Goal: Task Accomplishment & Management: Use online tool/utility

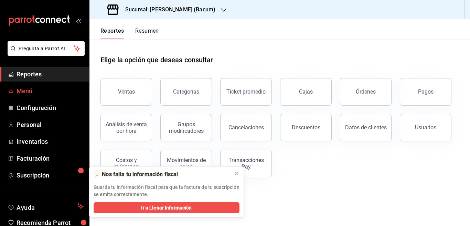
click at [24, 91] on span "Menú" at bounding box center [50, 90] width 67 height 9
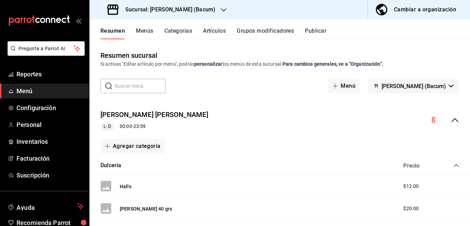
click at [214, 31] on button "Artículos" at bounding box center [214, 34] width 23 height 12
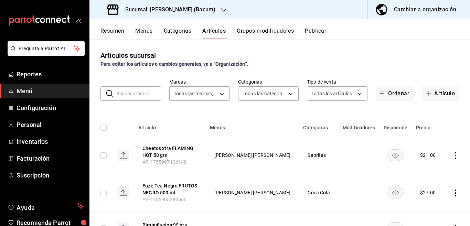
type input "d9131804-351d-4d94-a190-6ea00eea3cd4"
type input "505b0117-abe4-4944-a6e3-722b959c54d1,731589ff-709c-49d7-a53a-42265ccb6aa2,844aa…"
click at [130, 94] on input "text" at bounding box center [138, 94] width 45 height 14
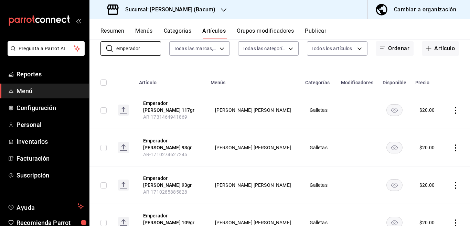
scroll to position [84, 0]
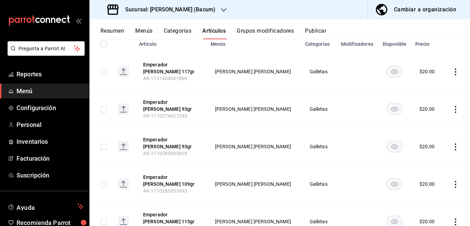
type input "emperador"
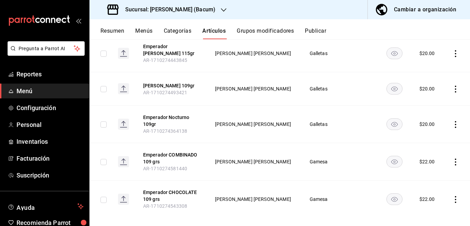
scroll to position [252, 0]
click at [452, 121] on icon "actions" at bounding box center [455, 124] width 7 height 7
click at [429, 131] on span "Editar" at bounding box center [429, 131] width 18 height 7
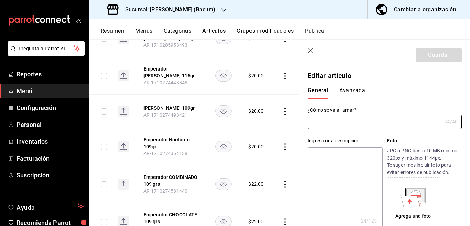
type input "Emperador Nocturno 109gr"
type textarea "Emperador Nocturno 109gr"
type textarea "x"
type input "AR-1710274364138"
type textarea "x"
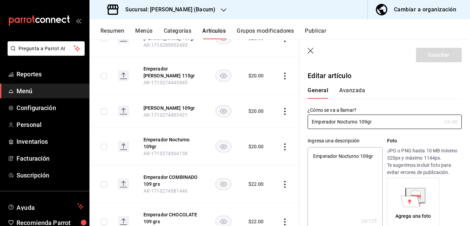
type input "$20.00"
type input "Emperador Nocturno 109grs"
type textarea "x"
type input "Emperador Nocturno 109 grs"
type textarea "x"
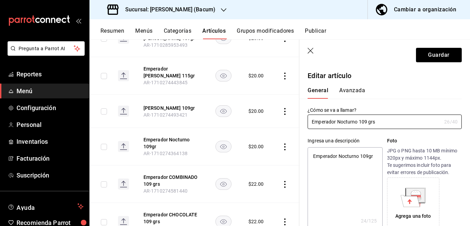
type input "Emperador Nocturno 109 grs"
type textarea "x"
click at [367, 157] on textarea "Emperador Nocturno 109gr" at bounding box center [345, 188] width 75 height 83
click at [374, 157] on textarea "Emperador Nocturno 109gr" at bounding box center [345, 188] width 75 height 83
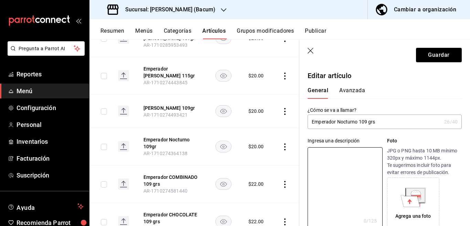
click at [359, 123] on input "Emperador Nocturno 109 grs" at bounding box center [375, 122] width 134 height 14
click at [390, 125] on input "Emperador NOCTURNO 109 grs" at bounding box center [375, 122] width 134 height 14
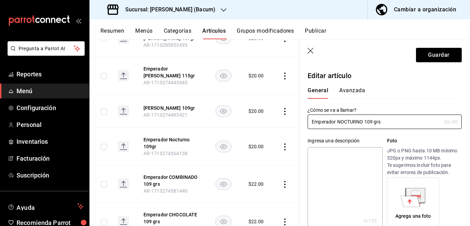
type input "Emperador NOCTURNO 109 grs"
click at [335, 153] on textarea at bounding box center [345, 188] width 75 height 83
paste textarea "Emperador NOCTURNO 109 grs"
type textarea "Emperador NOCTURNO 109 grs"
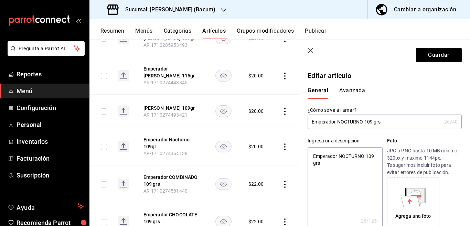
type textarea "x"
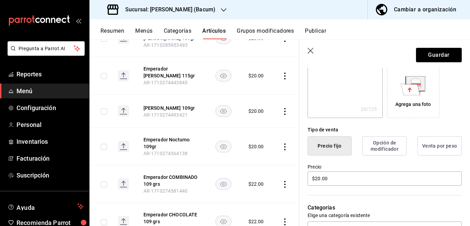
scroll to position [140, 0]
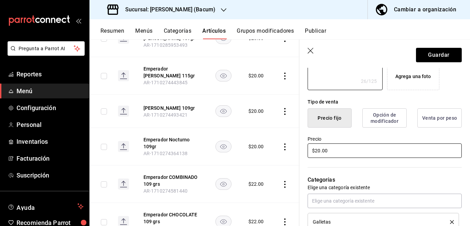
type textarea "Emperador NOCTURNO 109 grs"
click at [345, 153] on input "$20.00" at bounding box center [385, 151] width 154 height 14
type textarea "x"
type input "$22.00"
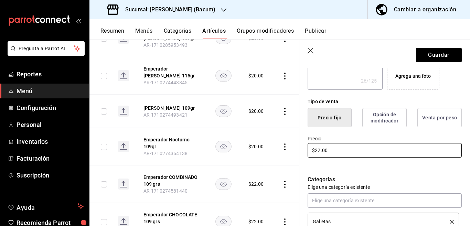
type textarea "x"
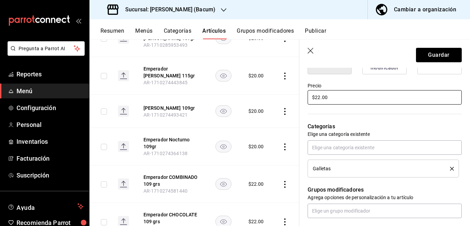
scroll to position [196, 0]
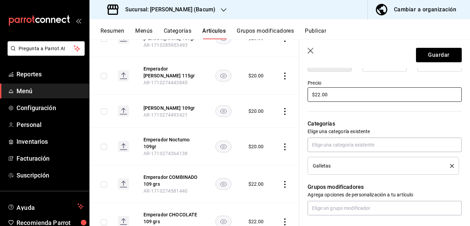
type input "$22.00"
click at [450, 165] on icon "delete" at bounding box center [452, 166] width 4 height 4
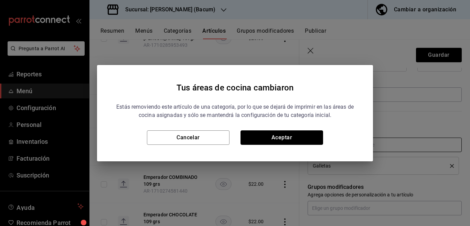
drag, startPoint x: 294, startPoint y: 138, endPoint x: 324, endPoint y: 151, distance: 32.8
click at [294, 138] on button "Aceptar" at bounding box center [282, 138] width 83 height 14
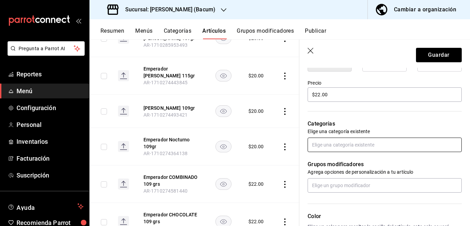
click at [331, 146] on input "text" at bounding box center [385, 145] width 154 height 14
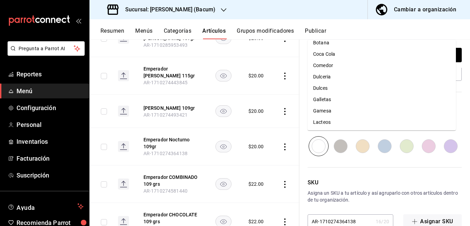
scroll to position [41, 0]
click at [326, 110] on li "Gamesa" at bounding box center [382, 109] width 148 height 11
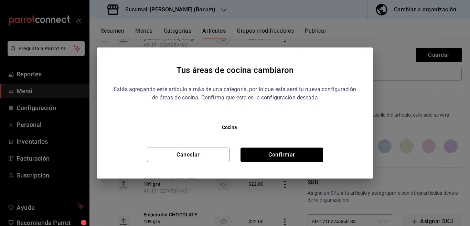
drag, startPoint x: 296, startPoint y: 154, endPoint x: 399, endPoint y: 60, distance: 139.1
click at [297, 154] on button "Confirmar" at bounding box center [282, 155] width 83 height 14
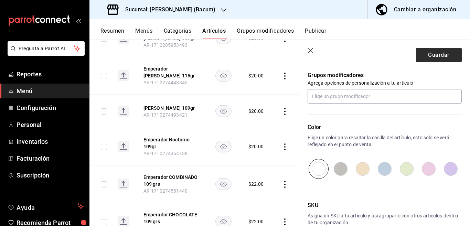
scroll to position [294, 0]
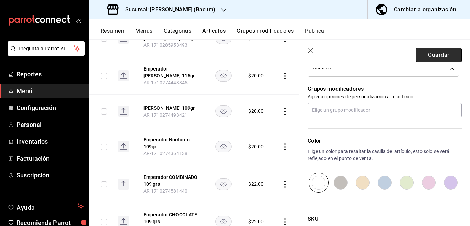
click at [427, 55] on button "Guardar" at bounding box center [439, 55] width 46 height 14
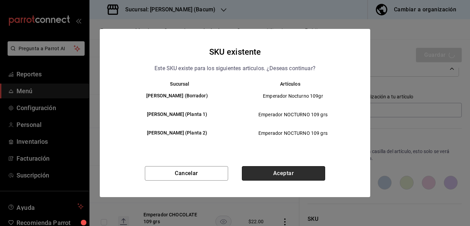
click at [294, 170] on button "Aceptar" at bounding box center [283, 173] width 83 height 14
type textarea "x"
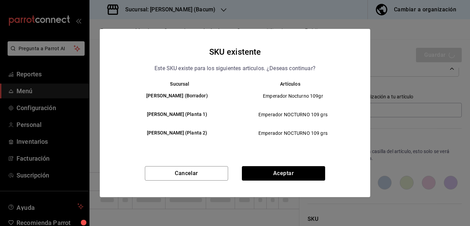
type textarea "x"
type input "AR-1756086276186"
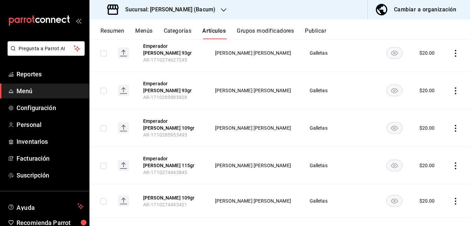
scroll to position [168, 0]
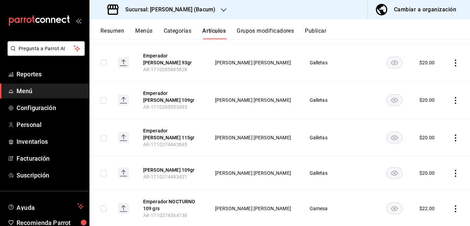
click at [455, 170] on icon "actions" at bounding box center [455, 173] width 1 height 7
click at [425, 178] on span "Editar" at bounding box center [429, 179] width 18 height 7
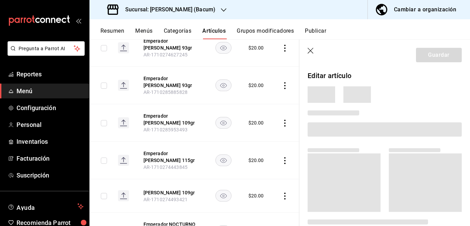
scroll to position [168, 0]
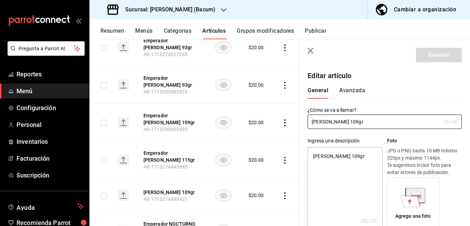
type textarea "x"
type input "$20.00"
type input "[PERSON_NAME] 109grs"
type textarea "x"
type input "[PERSON_NAME] 109 grs"
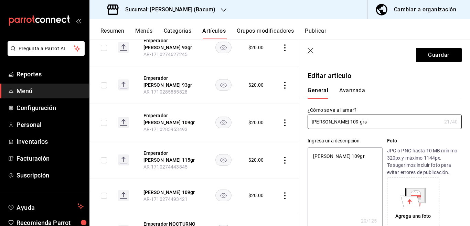
type textarea "x"
type input "[PERSON_NAME] 109 grs"
type textarea "x"
click at [369, 155] on textarea "[PERSON_NAME] 109gr" at bounding box center [345, 188] width 75 height 83
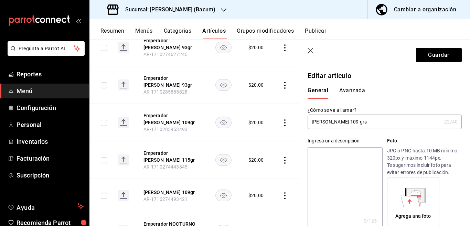
click at [354, 123] on input "[PERSON_NAME] 109 grs" at bounding box center [375, 122] width 134 height 14
click at [377, 123] on input "[PERSON_NAME] 109 grs" at bounding box center [375, 122] width 134 height 14
type input "[PERSON_NAME] 109 grs"
click at [332, 154] on textarea at bounding box center [345, 188] width 75 height 83
paste textarea "[PERSON_NAME] 109 grs"
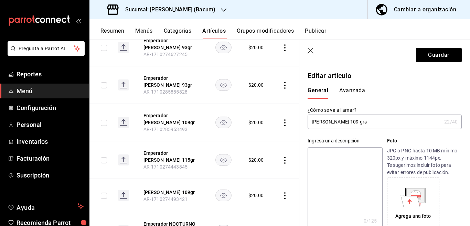
type textarea "[PERSON_NAME] 109 grs"
type textarea "x"
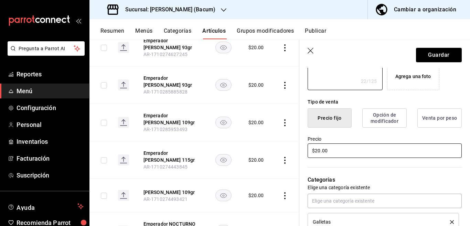
type textarea "[PERSON_NAME] 109 grs"
type textarea "x"
click at [344, 150] on input "$20.00" at bounding box center [385, 151] width 154 height 14
type input "$2.00"
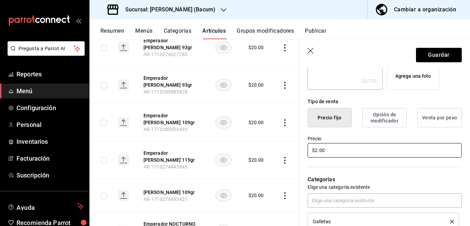
type textarea "x"
type input "$22.00"
type textarea "x"
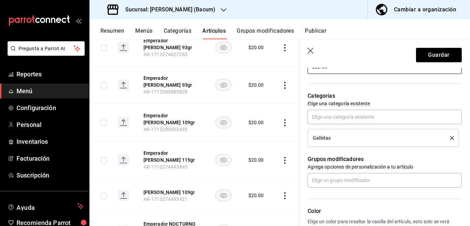
scroll to position [224, 0]
type input "$22.00"
click at [450, 137] on icon "delete" at bounding box center [452, 138] width 4 height 4
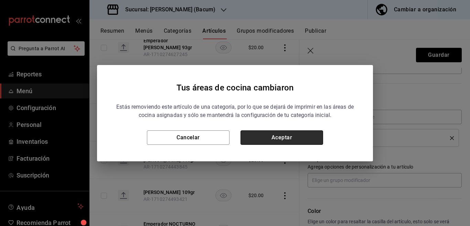
click at [258, 137] on button "Aceptar" at bounding box center [282, 138] width 83 height 14
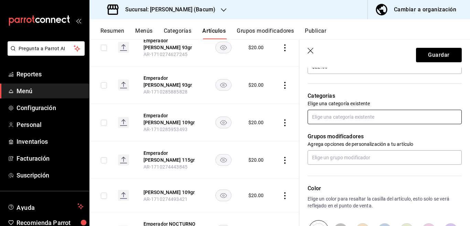
click at [343, 117] on input "text" at bounding box center [385, 117] width 154 height 14
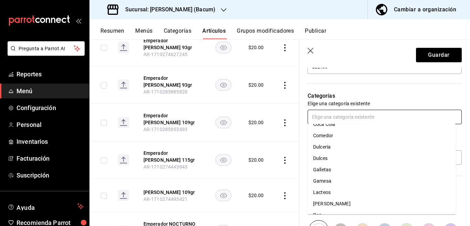
scroll to position [54, 0]
click at [324, 179] on li "Gamesa" at bounding box center [382, 180] width 148 height 11
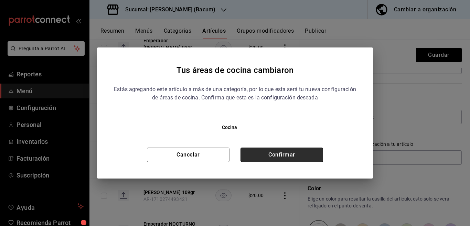
click at [298, 150] on button "Confirmar" at bounding box center [282, 155] width 83 height 14
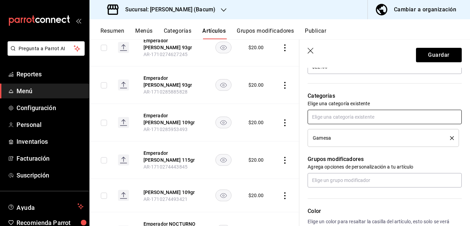
scroll to position [224, 0]
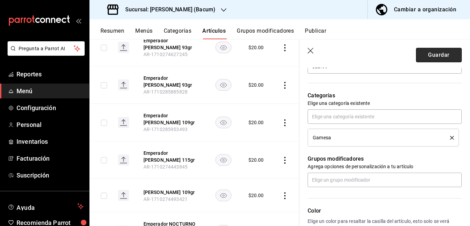
click at [428, 53] on button "Guardar" at bounding box center [439, 55] width 46 height 14
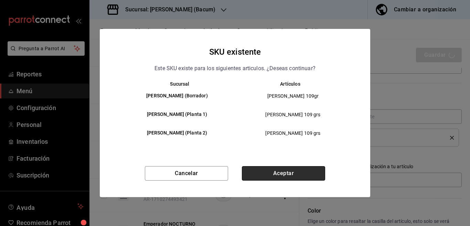
click at [287, 168] on button "Aceptar" at bounding box center [283, 173] width 83 height 14
type textarea "x"
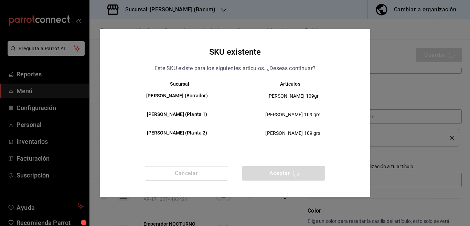
type textarea "x"
type input "AR-1756086327683"
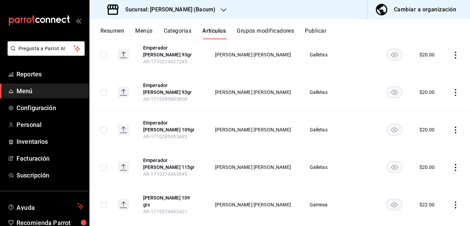
scroll to position [140, 0]
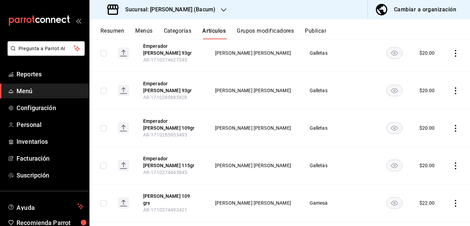
click at [452, 163] on icon "actions" at bounding box center [455, 166] width 7 height 7
click at [428, 173] on span "Editar" at bounding box center [429, 173] width 18 height 7
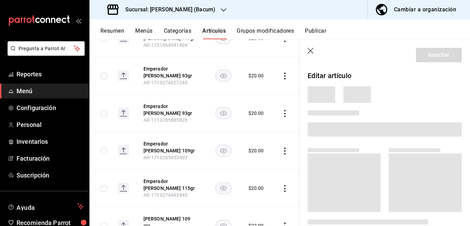
scroll to position [140, 0]
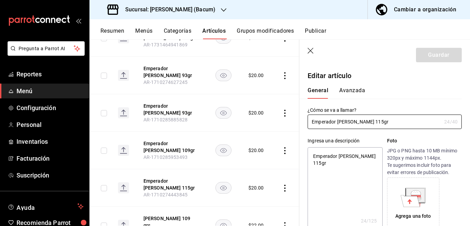
type textarea "x"
type input "$20.00"
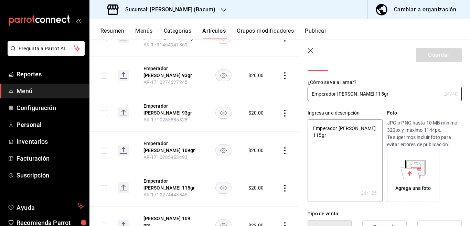
type textarea "x"
drag, startPoint x: 371, startPoint y: 126, endPoint x: 375, endPoint y: 134, distance: 8.5
click at [373, 131] on textarea "Emperador [PERSON_NAME] 115gr" at bounding box center [345, 160] width 75 height 83
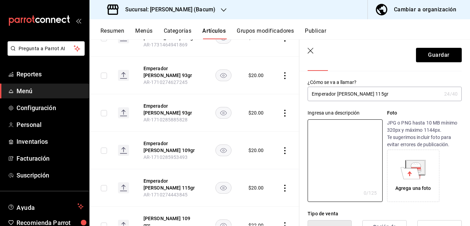
click at [383, 94] on input "Emperador [PERSON_NAME] 115gr" at bounding box center [375, 94] width 134 height 14
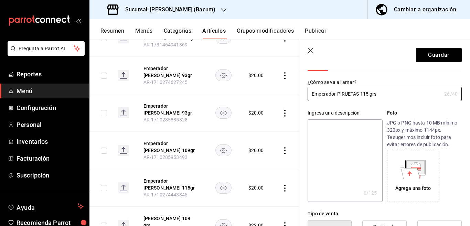
type input "Emperador PIRUETAS 115 grs"
click at [350, 128] on textarea at bounding box center [345, 160] width 75 height 83
paste textarea "Emperador PIRUETAS 115 grs"
type textarea "Emperador PIRUETAS 115 grs"
type textarea "x"
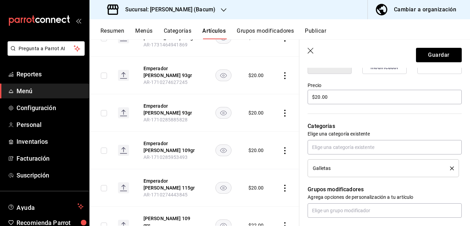
scroll to position [196, 0]
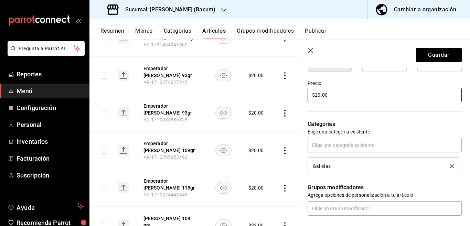
type textarea "Emperador PIRUETAS 115 grs"
type textarea "x"
click at [341, 97] on input "$20.00" at bounding box center [385, 95] width 154 height 14
type input "$2.00"
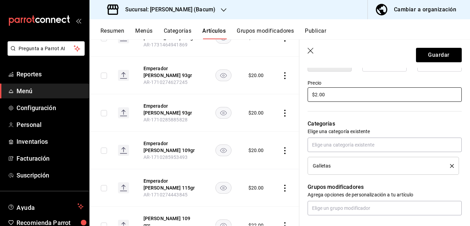
type textarea "x"
type input "$22.00"
type textarea "x"
type input "$22.00"
click at [450, 166] on icon "delete" at bounding box center [452, 166] width 4 height 4
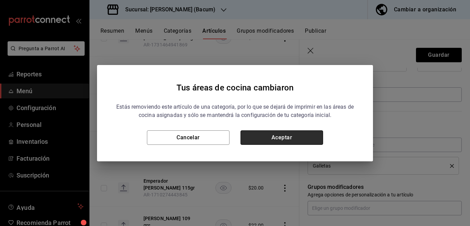
click at [321, 136] on button "Aceptar" at bounding box center [282, 138] width 83 height 14
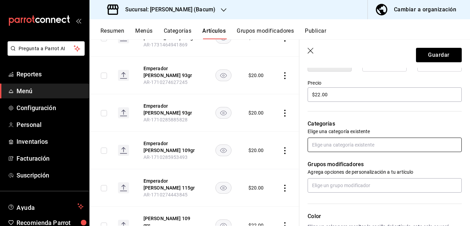
click at [340, 144] on input "text" at bounding box center [385, 145] width 154 height 14
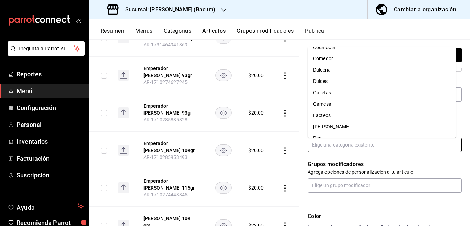
scroll to position [54, 0]
click at [325, 104] on li "Gamesa" at bounding box center [382, 103] width 148 height 11
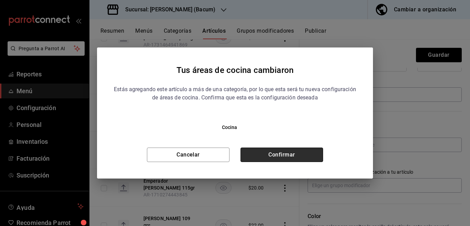
click at [295, 153] on button "Confirmar" at bounding box center [282, 155] width 83 height 14
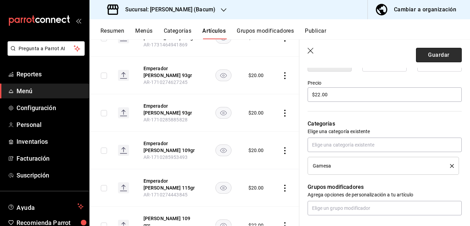
click at [420, 53] on button "Guardar" at bounding box center [439, 55] width 46 height 14
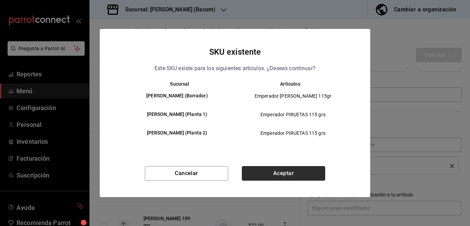
click at [297, 175] on button "Aceptar" at bounding box center [283, 173] width 83 height 14
type textarea "x"
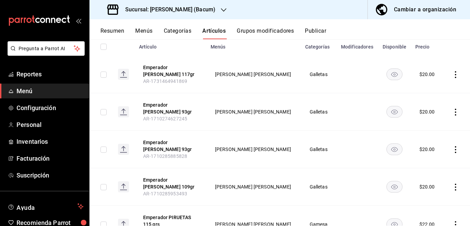
scroll to position [84, 0]
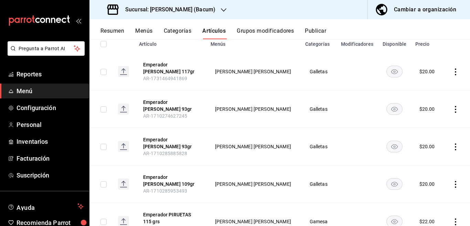
click at [452, 181] on icon "actions" at bounding box center [455, 184] width 7 height 7
click at [425, 179] on span "Editar" at bounding box center [429, 179] width 18 height 7
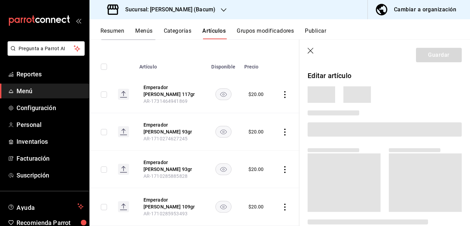
scroll to position [84, 0]
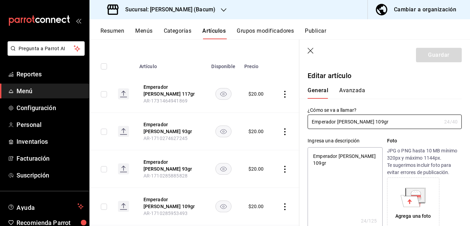
type textarea "x"
type input "$20.00"
type textarea "x"
click at [373, 157] on textarea "Emperador [PERSON_NAME] 109gr" at bounding box center [345, 188] width 75 height 83
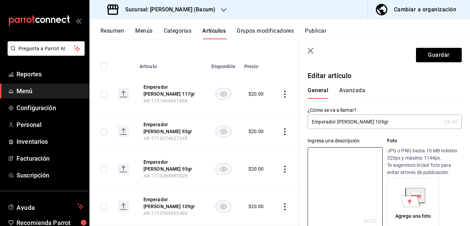
click at [379, 121] on input "Emperador [PERSON_NAME] 109gr" at bounding box center [375, 122] width 134 height 14
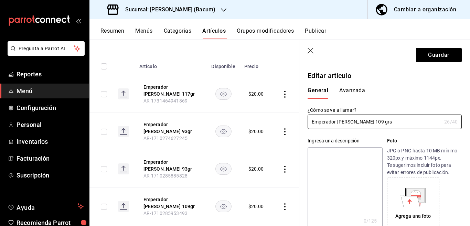
type input "Emperador [PERSON_NAME] 109 grs"
click at [350, 153] on textarea at bounding box center [345, 188] width 75 height 83
paste textarea "Emperador [PERSON_NAME] 109 grs"
type textarea "Emperador [PERSON_NAME] 109 grs"
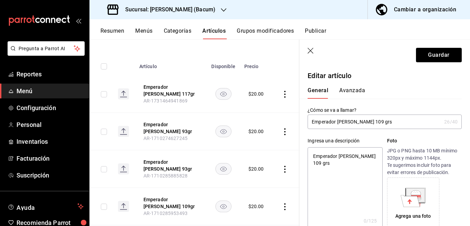
type textarea "x"
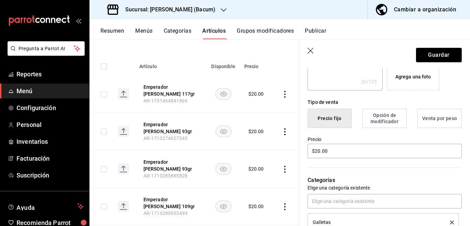
scroll to position [140, 0]
type textarea "Emperador [PERSON_NAME] 109 grs"
type textarea "x"
click at [352, 154] on input "$20.00" at bounding box center [385, 151] width 154 height 14
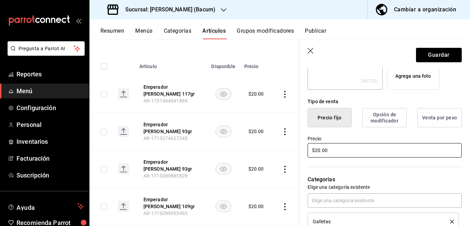
type input "$2.00"
type textarea "x"
type input "$22.00"
type textarea "x"
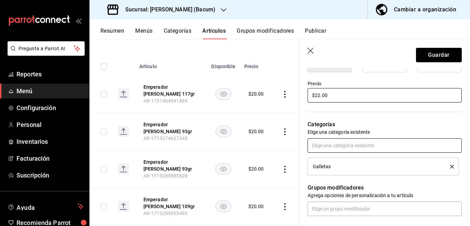
scroll to position [196, 0]
type input "$22.00"
click at [450, 165] on icon "delete" at bounding box center [452, 166] width 4 height 4
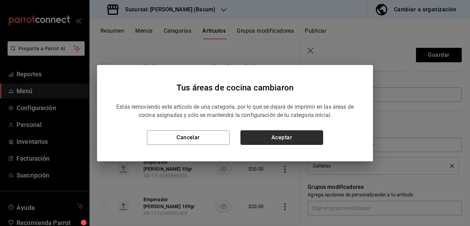
click at [304, 135] on button "Aceptar" at bounding box center [282, 138] width 83 height 14
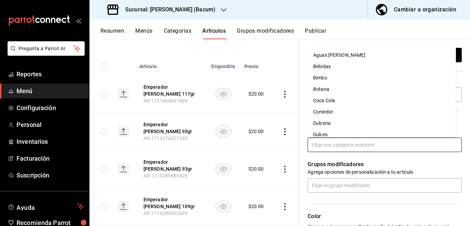
click at [328, 146] on input "text" at bounding box center [385, 145] width 154 height 14
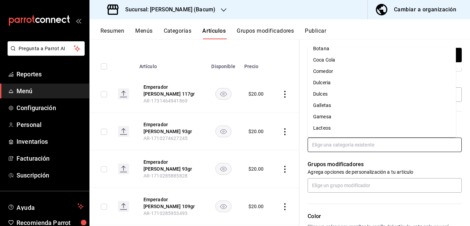
scroll to position [41, 0]
click at [322, 116] on li "Gamesa" at bounding box center [382, 116] width 148 height 11
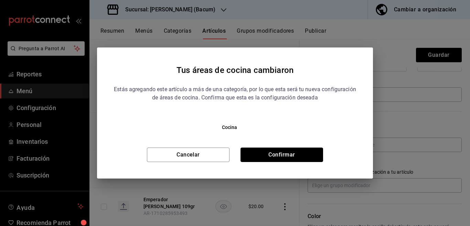
click at [288, 157] on button "Confirmar" at bounding box center [282, 155] width 83 height 14
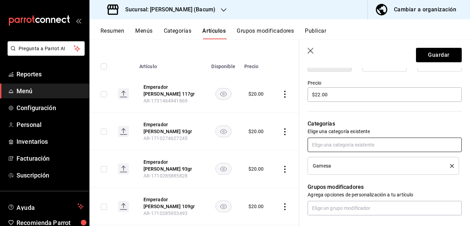
scroll to position [196, 0]
drag, startPoint x: 427, startPoint y: 56, endPoint x: 420, endPoint y: 56, distance: 6.6
click at [426, 56] on button "Guardar" at bounding box center [439, 55] width 46 height 14
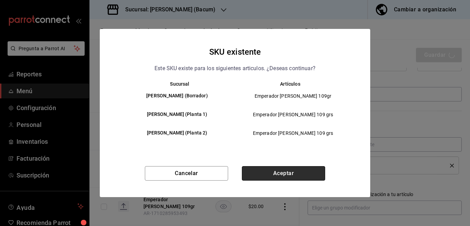
click at [286, 175] on button "Aceptar" at bounding box center [283, 173] width 83 height 14
type textarea "x"
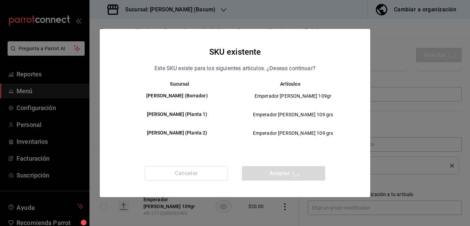
type textarea "x"
type input "AR-1756086718660"
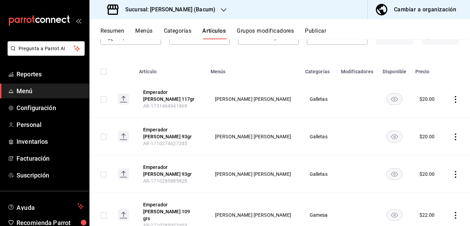
scroll to position [56, 0]
click at [452, 97] on icon "actions" at bounding box center [455, 99] width 7 height 7
click at [427, 141] on span "Eliminar" at bounding box center [429, 142] width 18 height 6
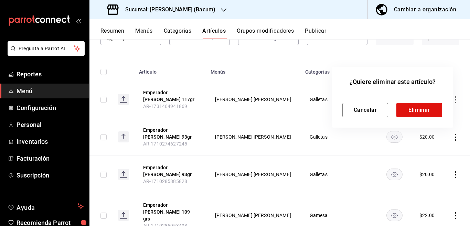
scroll to position [56, 0]
click at [420, 108] on button "Eliminar" at bounding box center [420, 110] width 46 height 14
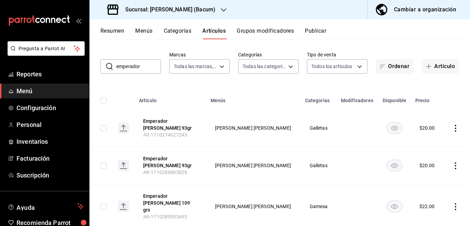
scroll to position [27, 0]
click at [455, 163] on icon "actions" at bounding box center [455, 166] width 1 height 7
click at [424, 178] on span "Editar" at bounding box center [429, 179] width 18 height 7
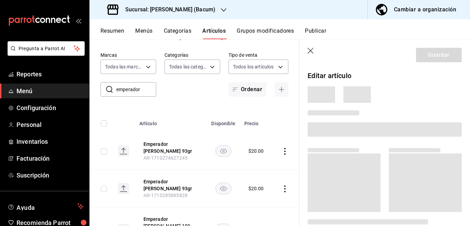
scroll to position [27, 0]
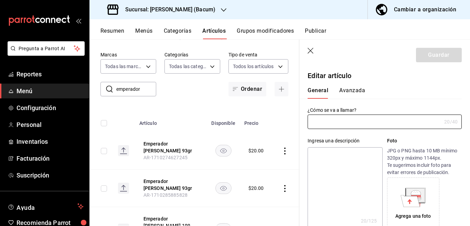
type input "Emperador [PERSON_NAME] 93gr"
type textarea "Emperador [PERSON_NAME] 93gr"
type textarea "x"
type input "AR-1710285885828"
type textarea "x"
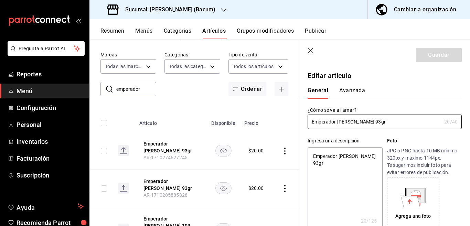
type input "$20.00"
click at [369, 157] on textarea "Emperador [PERSON_NAME] 93gr" at bounding box center [345, 188] width 75 height 83
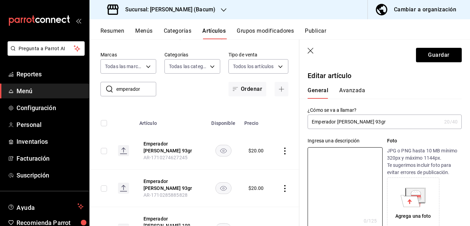
click at [377, 124] on input "Emperador [PERSON_NAME] 93gr" at bounding box center [375, 122] width 134 height 14
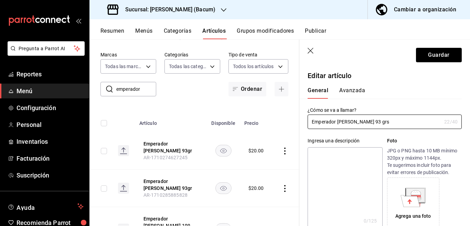
type input "Emperador [PERSON_NAME] 93 grs"
click at [338, 156] on textarea at bounding box center [345, 188] width 75 height 83
paste textarea "Emperador [PERSON_NAME] 93 grs"
type textarea "Emperador [PERSON_NAME] 93 grs"
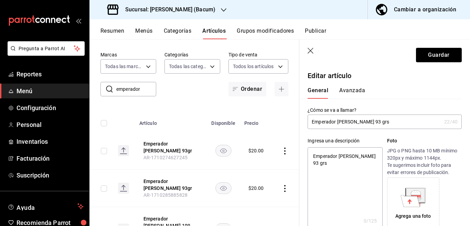
type textarea "x"
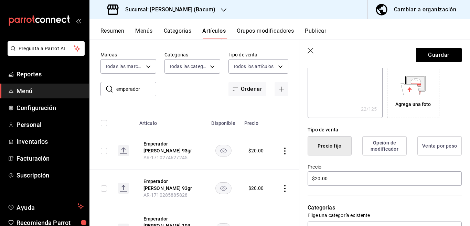
scroll to position [140, 0]
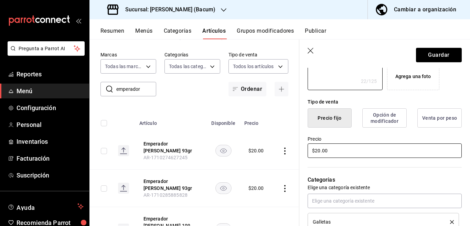
type textarea "Emperador [PERSON_NAME] 93 grs"
type textarea "x"
click at [340, 150] on input "$20.00" at bounding box center [385, 151] width 154 height 14
type input "$2.00"
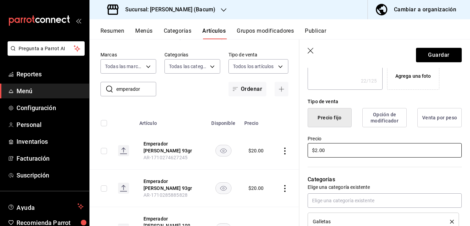
type textarea "x"
type input "$22.00"
type textarea "x"
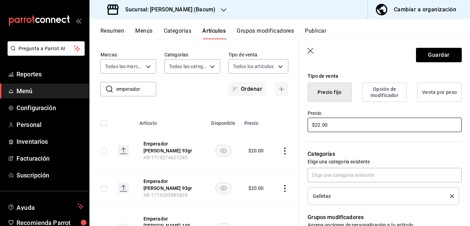
scroll to position [168, 0]
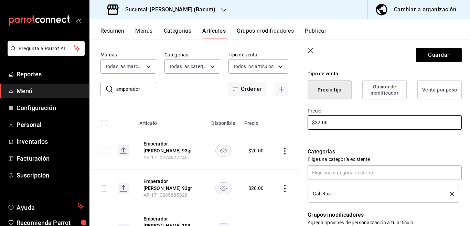
type input "$22.00"
click at [450, 194] on icon "delete" at bounding box center [452, 194] width 4 height 4
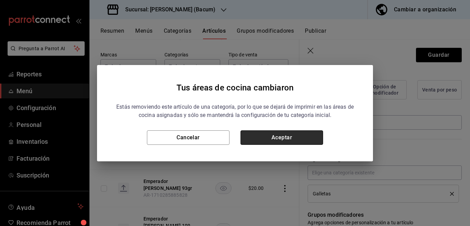
click at [300, 132] on button "Aceptar" at bounding box center [282, 138] width 83 height 14
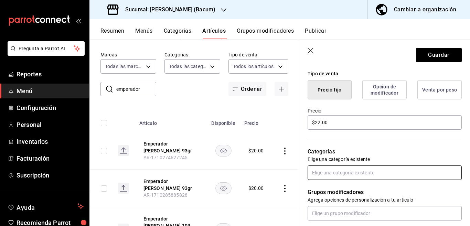
click at [336, 174] on input "text" at bounding box center [385, 173] width 154 height 14
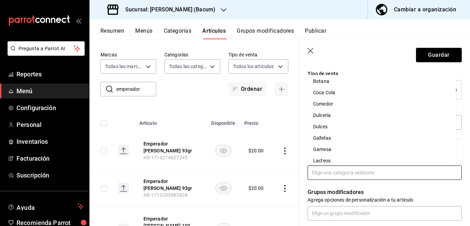
scroll to position [54, 0]
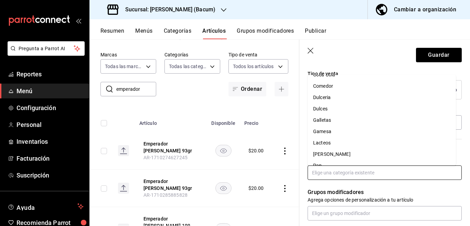
click at [325, 131] on li "Gamesa" at bounding box center [382, 131] width 148 height 11
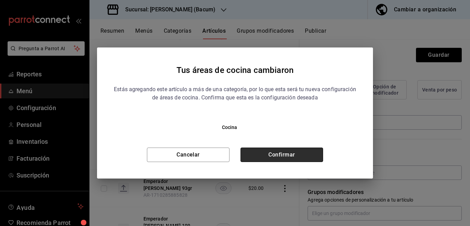
click at [304, 154] on button "Confirmar" at bounding box center [282, 155] width 83 height 14
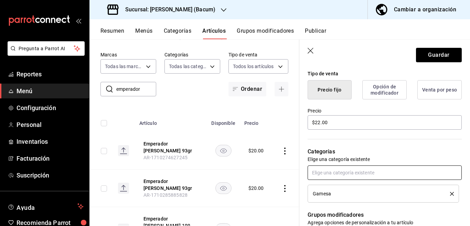
scroll to position [168, 0]
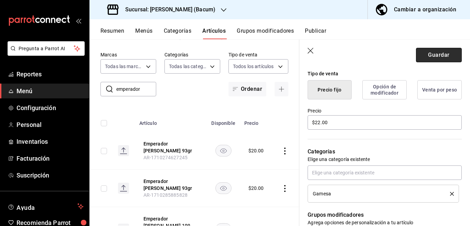
click at [427, 56] on button "Guardar" at bounding box center [439, 55] width 46 height 14
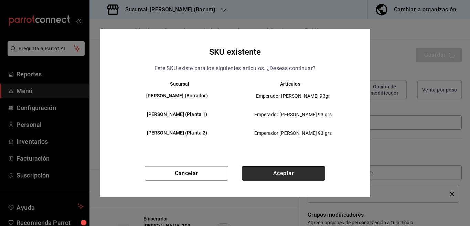
click at [287, 172] on button "Aceptar" at bounding box center [283, 173] width 83 height 14
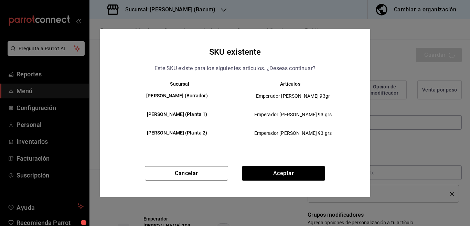
type textarea "x"
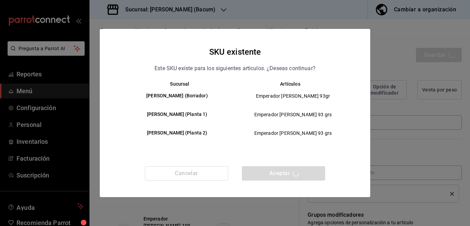
type textarea "x"
type input "AR-1756086788004"
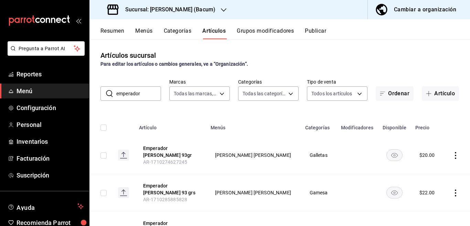
click at [452, 155] on icon "actions" at bounding box center [455, 155] width 7 height 7
click at [426, 170] on span "Editar" at bounding box center [429, 171] width 18 height 7
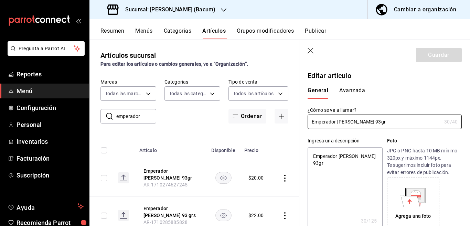
type textarea "x"
type input "$20.00"
type textarea "x"
click at [352, 162] on textarea "Emperador [PERSON_NAME] 93gr" at bounding box center [345, 188] width 75 height 83
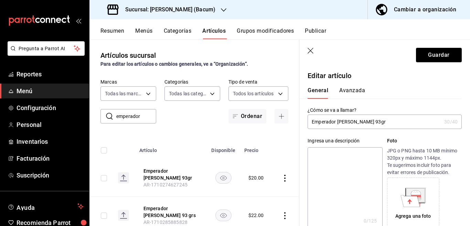
click at [394, 123] on input "Emperador [PERSON_NAME] 93gr" at bounding box center [375, 122] width 134 height 14
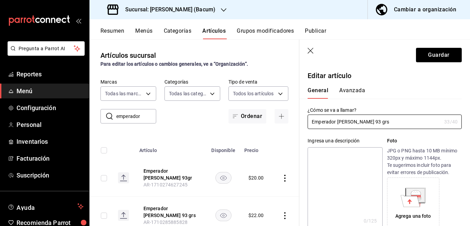
type input "Emperador [PERSON_NAME] 93 grs"
click at [323, 158] on textarea at bounding box center [345, 188] width 75 height 83
paste textarea "Emperador [PERSON_NAME] 93 grs"
type textarea "Emperador [PERSON_NAME] 93 grs"
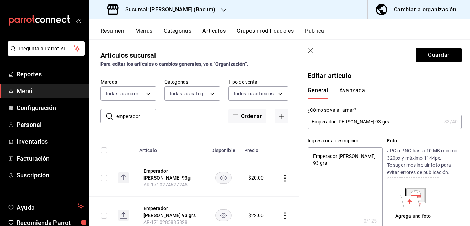
type textarea "x"
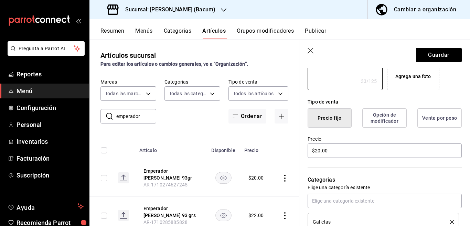
scroll to position [168, 0]
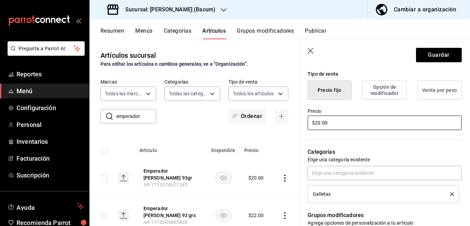
type textarea "Emperador [PERSON_NAME] 93 grs"
type textarea "x"
click at [341, 125] on input "$20.00" at bounding box center [385, 123] width 154 height 14
type input "$22.00"
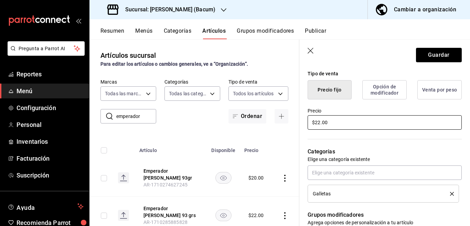
type textarea "x"
type input "$22.00"
click at [450, 193] on icon "delete" at bounding box center [452, 194] width 4 height 4
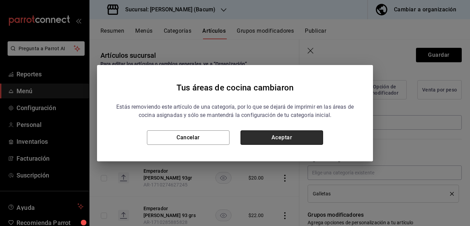
click at [303, 137] on button "Aceptar" at bounding box center [282, 138] width 83 height 14
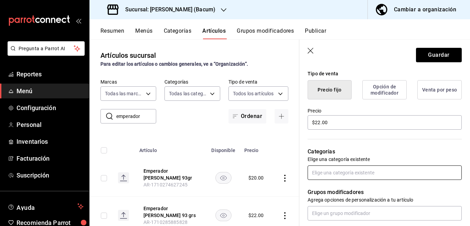
click at [330, 172] on input "text" at bounding box center [385, 173] width 154 height 14
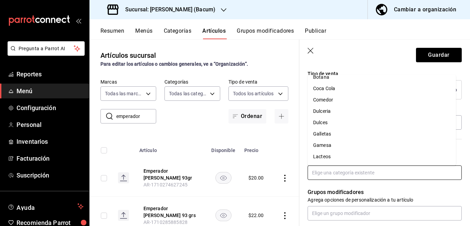
scroll to position [41, 0]
click at [325, 144] on li "Gamesa" at bounding box center [382, 144] width 148 height 11
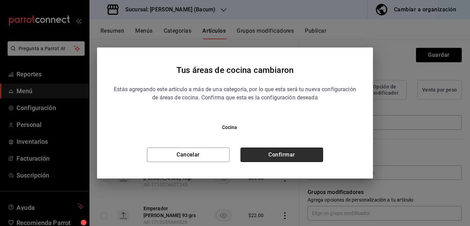
click at [297, 154] on button "Confirmar" at bounding box center [282, 155] width 83 height 14
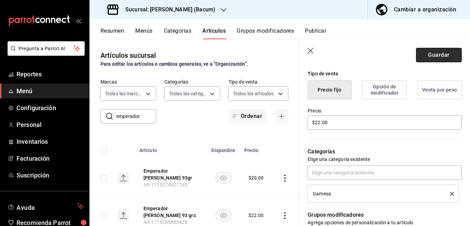
click at [427, 54] on button "Guardar" at bounding box center [439, 55] width 46 height 14
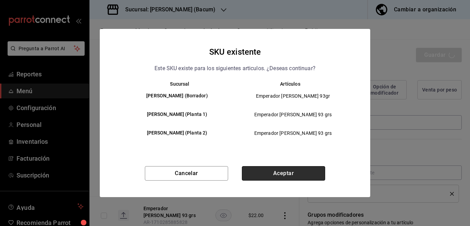
click at [292, 172] on button "Aceptar" at bounding box center [283, 173] width 83 height 14
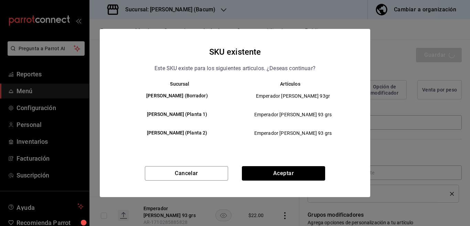
type textarea "x"
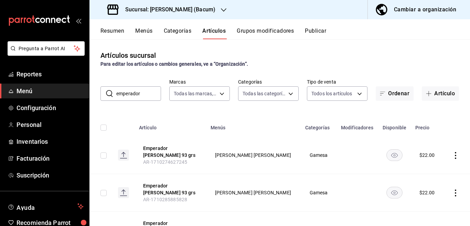
click at [148, 95] on input "emperador" at bounding box center [138, 94] width 45 height 14
type input "e"
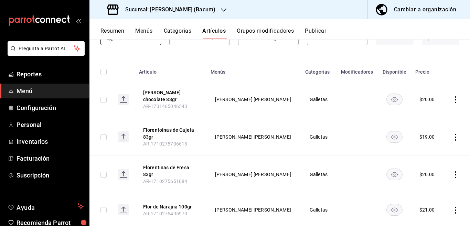
scroll to position [73, 0]
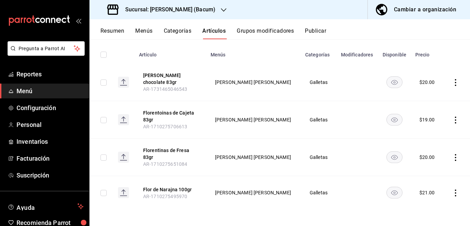
type input "flor"
click at [452, 192] on icon "actions" at bounding box center [455, 193] width 7 height 7
click at [426, 181] on span "Editar" at bounding box center [429, 179] width 18 height 7
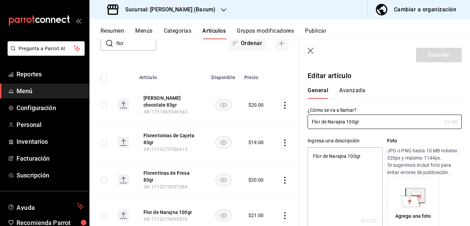
type textarea "x"
type input "$21.00"
type input "Flor de Narajna 100grs"
type textarea "x"
type input "Flor de Narajna 100 grs"
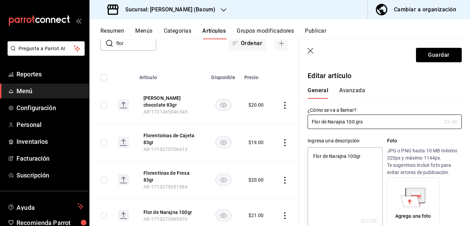
type textarea "x"
type input "Flor de Naranja 100 grs"
type textarea "x"
type input "Flor de Naranja 100 grs"
type textarea "x"
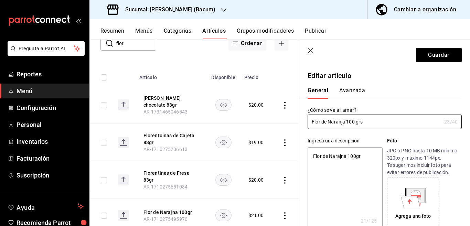
click at [334, 157] on textarea "Flor de Narajna 100gr" at bounding box center [345, 188] width 75 height 83
click at [362, 157] on textarea "Flor de Narajna 100gr" at bounding box center [345, 188] width 75 height 83
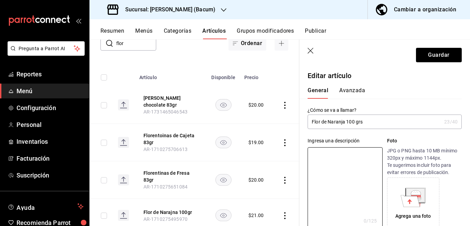
click at [368, 124] on input "Flor de Naranja 100 grs" at bounding box center [375, 122] width 134 height 14
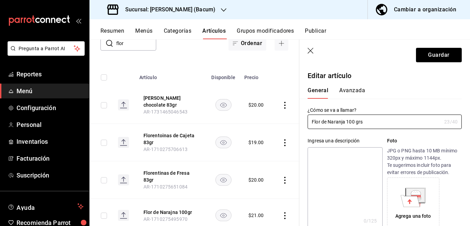
click at [346, 156] on textarea at bounding box center [345, 188] width 75 height 83
paste textarea "Flor de Naranja 100 grs"
type textarea "Flor de Naranja 100 grs"
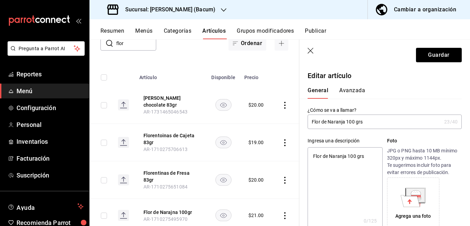
type textarea "x"
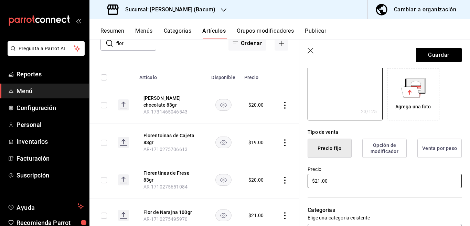
scroll to position [112, 0]
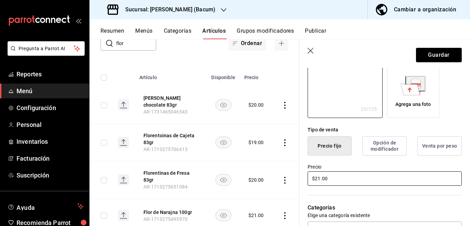
type textarea "Flor de Naranja 100 grs"
type textarea "x"
click at [343, 180] on input "$21.00" at bounding box center [385, 178] width 154 height 14
type input "$23.00"
type textarea "x"
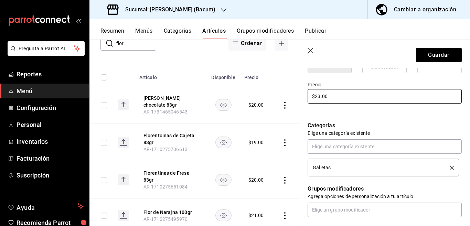
scroll to position [196, 0]
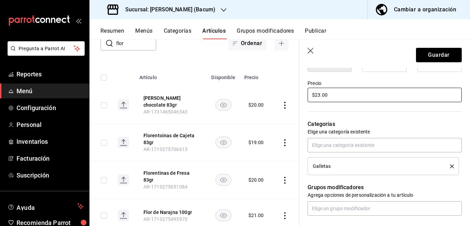
type input "$23.00"
click at [450, 165] on icon "delete" at bounding box center [452, 167] width 4 height 4
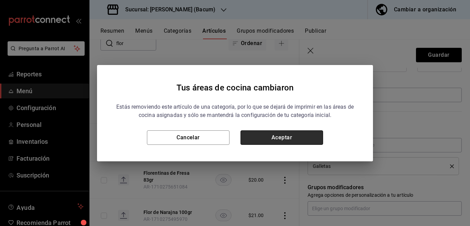
click at [284, 134] on button "Aceptar" at bounding box center [282, 138] width 83 height 14
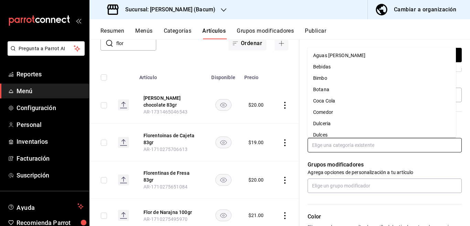
click at [322, 142] on input "text" at bounding box center [385, 145] width 154 height 14
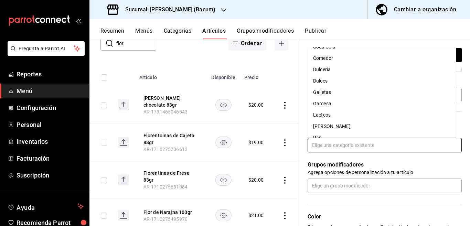
scroll to position [54, 0]
click at [323, 103] on li "Gamesa" at bounding box center [382, 103] width 148 height 11
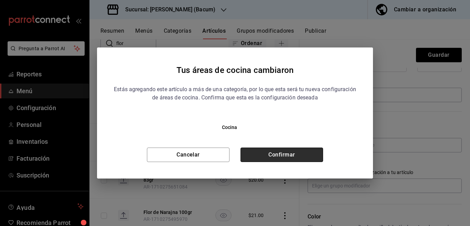
click at [292, 154] on button "Confirmar" at bounding box center [282, 155] width 83 height 14
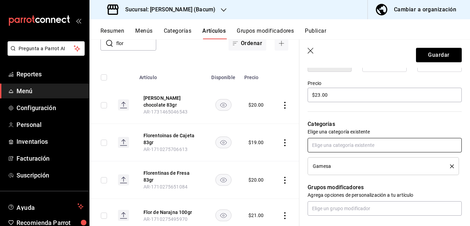
scroll to position [196, 0]
click at [430, 53] on button "Guardar" at bounding box center [439, 55] width 46 height 14
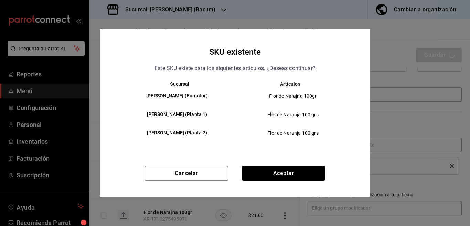
click at [275, 175] on button "Aceptar" at bounding box center [283, 173] width 83 height 14
type textarea "x"
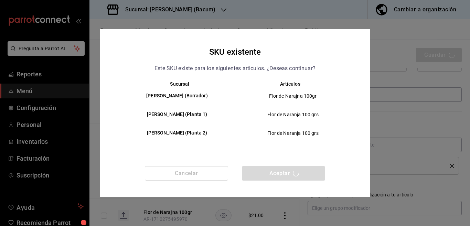
type textarea "x"
type input "AR-1756087117761"
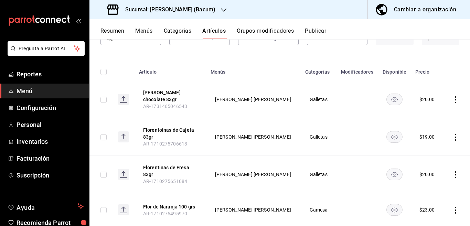
scroll to position [73, 0]
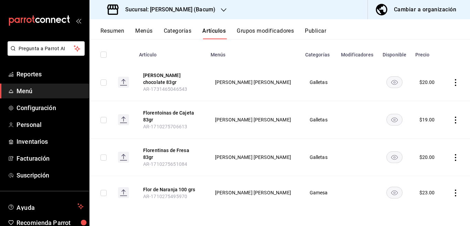
click at [452, 82] on icon "actions" at bounding box center [455, 82] width 7 height 7
click at [425, 126] on span "Eliminar" at bounding box center [429, 127] width 18 height 6
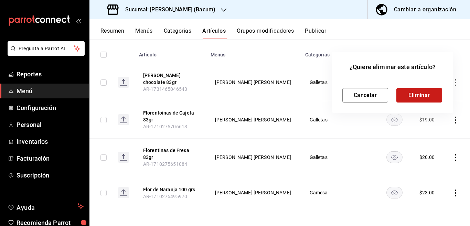
click at [417, 94] on button "Eliminar" at bounding box center [420, 95] width 46 height 14
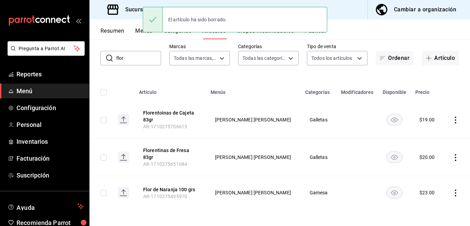
scroll to position [35, 0]
click at [452, 119] on icon "actions" at bounding box center [455, 120] width 7 height 7
click at [425, 134] on span "Editar" at bounding box center [429, 135] width 18 height 7
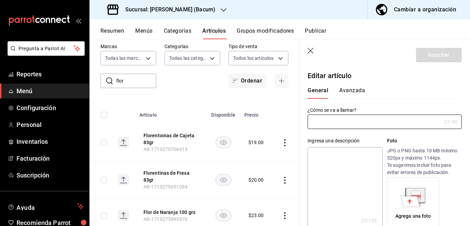
type input "Florentoinas de Cajeta 83gr"
type textarea "Florentoinas de Cajeta 83gr"
type textarea "x"
type input "AR-1710275706613"
type textarea "x"
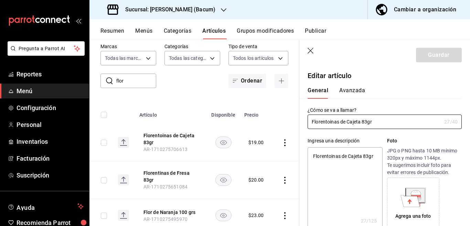
type input "$19.00"
type textarea "x"
click at [376, 158] on textarea "Florentoinas de Cajeta 83gr" at bounding box center [345, 188] width 75 height 83
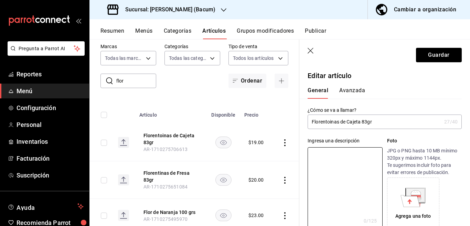
click at [382, 121] on input "Florentoinas de Cajeta 83gr" at bounding box center [375, 122] width 134 height 14
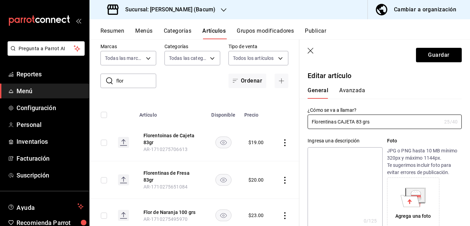
type input "Florentinas CAJETA 83 grs"
click at [355, 182] on textarea at bounding box center [345, 188] width 75 height 83
paste textarea "Florentinas CAJETA 83 grs"
type textarea "Florentinas CAJETA 83 grs"
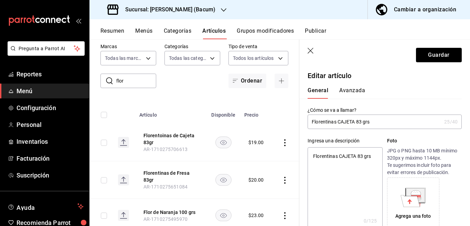
type textarea "x"
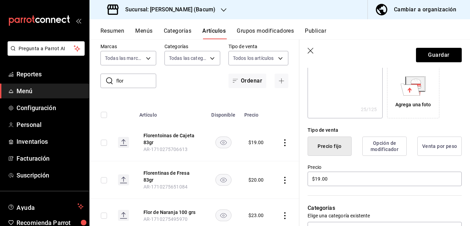
scroll to position [112, 0]
type textarea "Florentinas CAJETA 83 grs"
type textarea "x"
drag, startPoint x: 341, startPoint y: 180, endPoint x: 335, endPoint y: 181, distance: 5.7
click at [340, 180] on input "$19.00" at bounding box center [385, 178] width 154 height 14
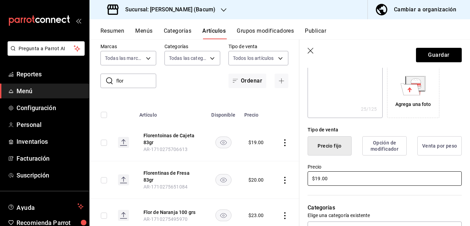
type input "$1.00"
type textarea "x"
type input "$22.00"
type textarea "x"
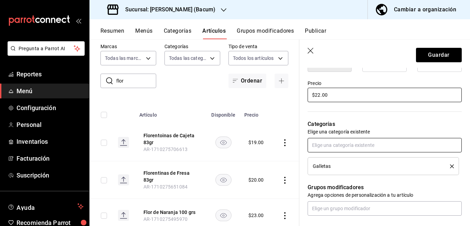
scroll to position [196, 0]
type input "$22.00"
click at [450, 165] on icon "delete" at bounding box center [452, 167] width 4 height 4
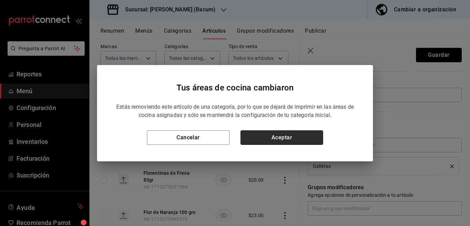
click at [311, 135] on button "Aceptar" at bounding box center [282, 138] width 83 height 14
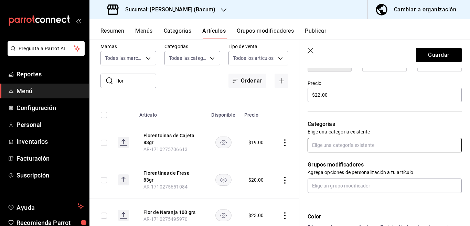
click at [344, 145] on input "text" at bounding box center [385, 145] width 154 height 14
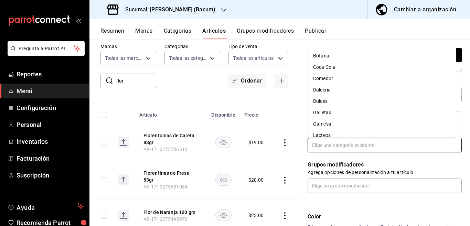
scroll to position [54, 0]
click at [329, 104] on li "Gamesa" at bounding box center [382, 103] width 148 height 11
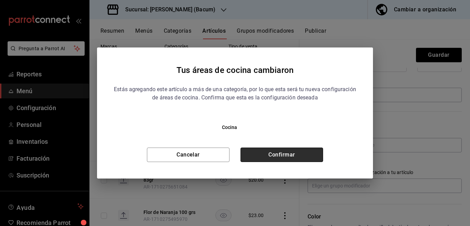
click at [295, 155] on button "Confirmar" at bounding box center [282, 155] width 83 height 14
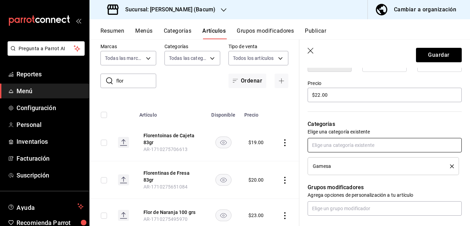
scroll to position [196, 0]
click at [439, 57] on button "Guardar" at bounding box center [439, 55] width 46 height 14
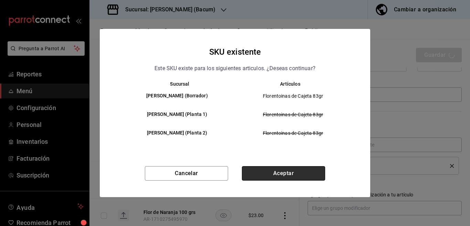
click at [285, 173] on button "Aceptar" at bounding box center [283, 173] width 83 height 14
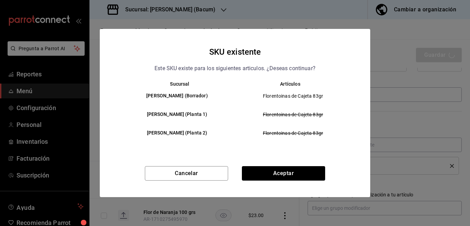
type textarea "x"
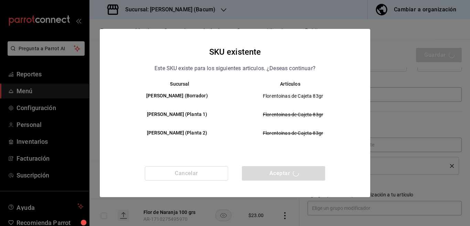
type textarea "x"
type input "AR-1756087192042"
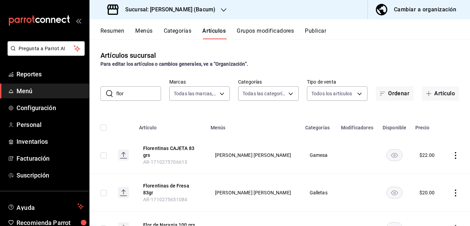
click at [452, 194] on icon "actions" at bounding box center [455, 193] width 7 height 7
click at [428, 179] on span "Editar" at bounding box center [429, 179] width 18 height 7
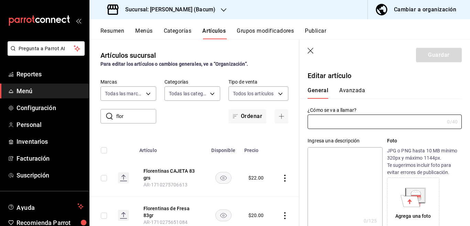
type input "Florentinas de Fresa 83gr"
type textarea "Florentinas de Fresa 83gr"
type textarea "x"
type input "AR-1710275651084"
type textarea "x"
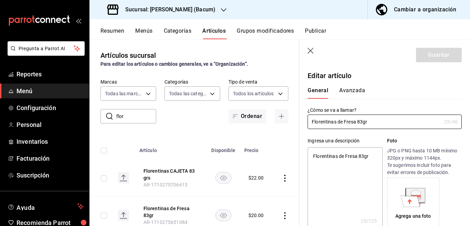
type input "$20.00"
type input "Florentinas de Fresa 83grs"
type textarea "x"
type input "Florentinas de Fresa 83g rs"
type textarea "x"
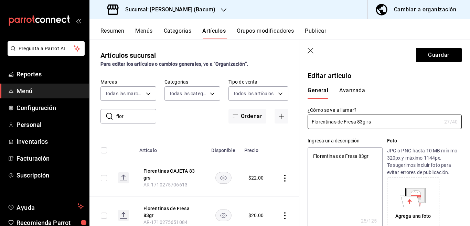
type input "Florentinas de Fresa 83grs"
type textarea "x"
type input "Florentinas de Fresa 83 grs"
type textarea "x"
type input "Florentinas d 83 grs"
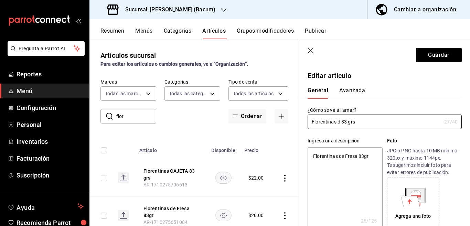
type textarea "x"
type input "Florentinas 83 grs"
type textarea "x"
type input "Florentinas FRE 83 grs"
type textarea "x"
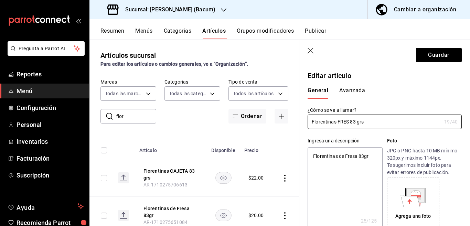
type input "Florentinas FRESA 83 grs"
type textarea "x"
type input "Florentinas FRESA 83 grs"
type textarea "x"
click at [373, 155] on textarea "Florentinas de Fresa 83gr" at bounding box center [345, 188] width 75 height 83
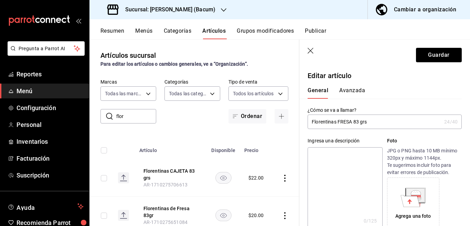
click at [381, 126] on input "Florentinas FRESA 83 grs" at bounding box center [375, 122] width 134 height 14
click at [338, 156] on textarea at bounding box center [345, 188] width 75 height 83
paste textarea "Florentinas FRESA 83 grs"
type textarea "Florentinas FRESA 83 grs"
type textarea "x"
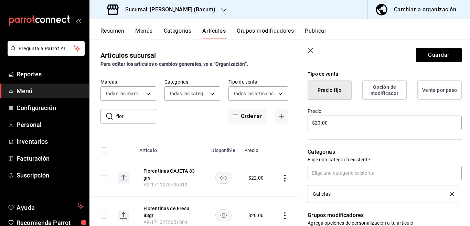
scroll to position [168, 0]
type textarea "Florentinas FRESA 83 grs"
type textarea "x"
click at [348, 125] on input "$20.00" at bounding box center [385, 123] width 154 height 14
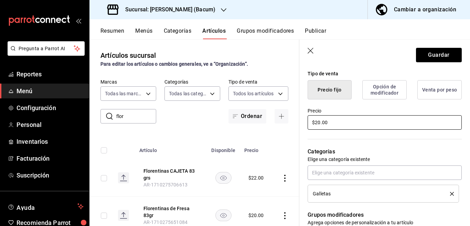
type input "$2.00"
click at [450, 194] on icon "delete" at bounding box center [452, 194] width 4 height 4
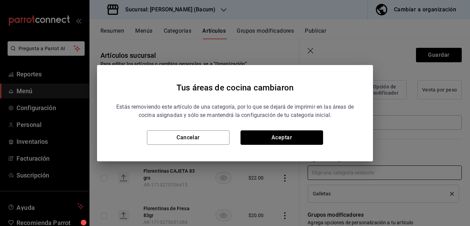
drag, startPoint x: 302, startPoint y: 134, endPoint x: 323, endPoint y: 175, distance: 46.5
click at [302, 136] on button "Aceptar" at bounding box center [282, 138] width 83 height 14
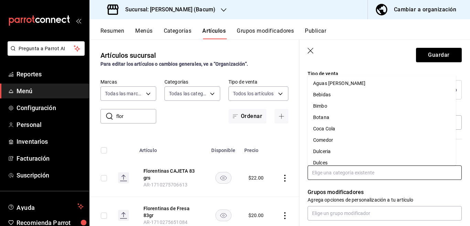
click at [329, 171] on input "text" at bounding box center [385, 173] width 154 height 14
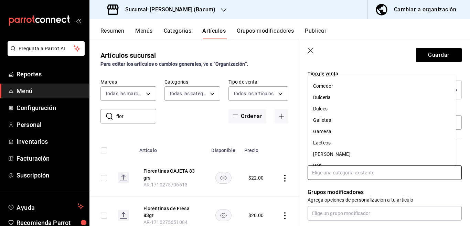
scroll to position [54, 0]
click at [327, 133] on li "Gamesa" at bounding box center [382, 131] width 148 height 11
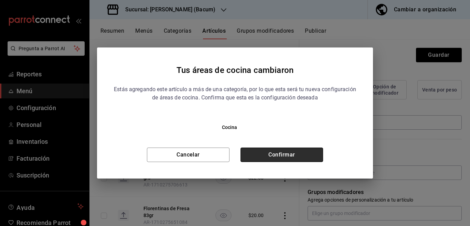
click at [300, 153] on button "Confirmar" at bounding box center [282, 155] width 83 height 14
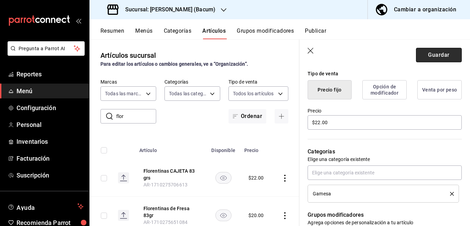
click at [424, 59] on button "Guardar" at bounding box center [439, 55] width 46 height 14
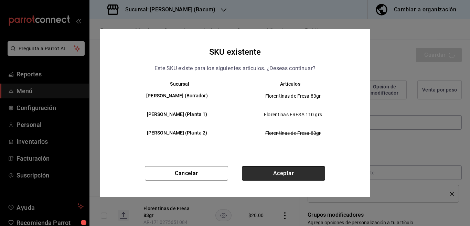
click at [298, 170] on button "Aceptar" at bounding box center [283, 173] width 83 height 14
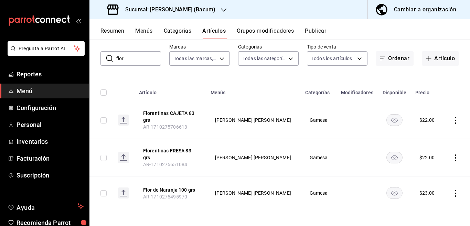
scroll to position [35, 0]
click at [134, 57] on input "flor" at bounding box center [138, 58] width 45 height 14
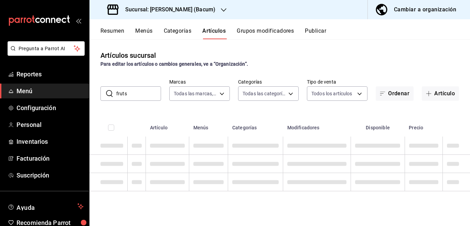
scroll to position [0, 0]
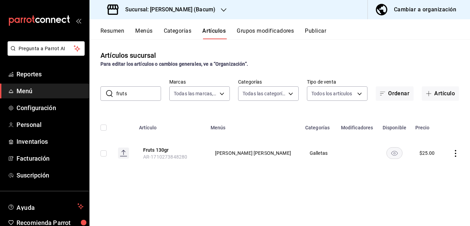
click at [455, 154] on icon "actions" at bounding box center [455, 153] width 7 height 7
click at [432, 169] on span "Editar" at bounding box center [435, 169] width 18 height 7
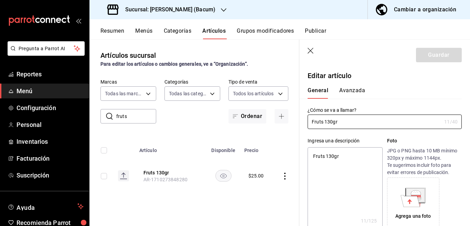
click at [352, 157] on textarea "Fruts 130gr" at bounding box center [345, 188] width 75 height 83
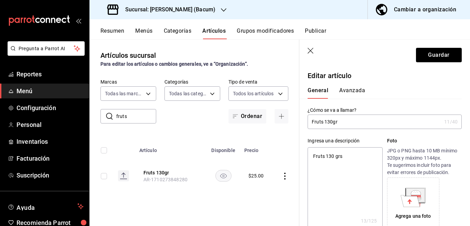
click at [350, 123] on input "Fruts 130gr" at bounding box center [375, 122] width 134 height 14
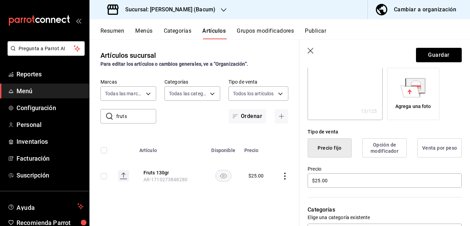
scroll to position [112, 0]
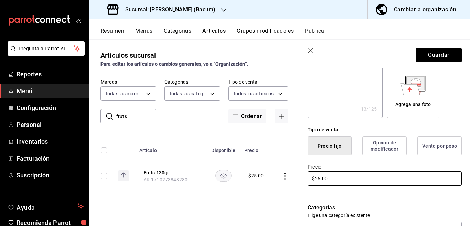
click at [339, 180] on input "$25.00" at bounding box center [385, 178] width 154 height 14
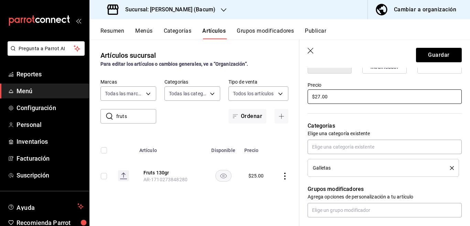
scroll to position [196, 0]
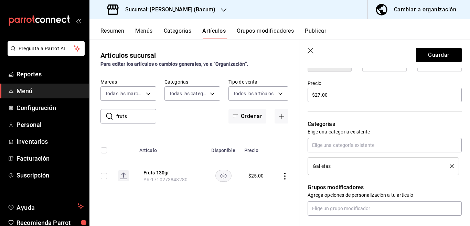
click at [450, 165] on icon "delete" at bounding box center [452, 167] width 4 height 4
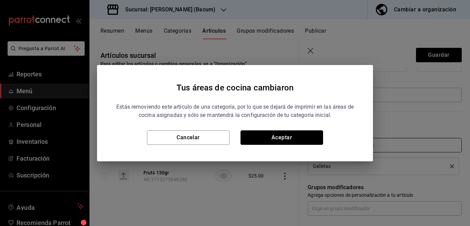
click at [304, 136] on button "Aceptar" at bounding box center [282, 138] width 83 height 14
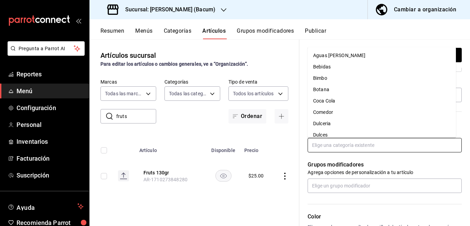
click at [332, 145] on input "text" at bounding box center [385, 145] width 154 height 14
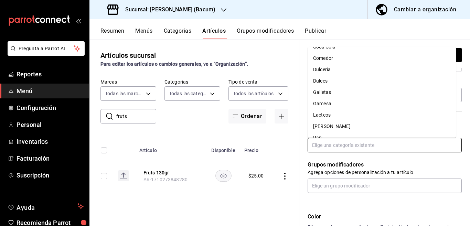
scroll to position [54, 0]
click at [326, 103] on li "Gamesa" at bounding box center [382, 103] width 148 height 11
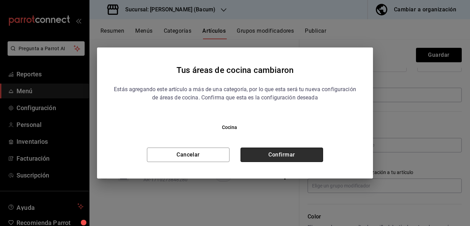
click at [294, 155] on button "Confirmar" at bounding box center [282, 155] width 83 height 14
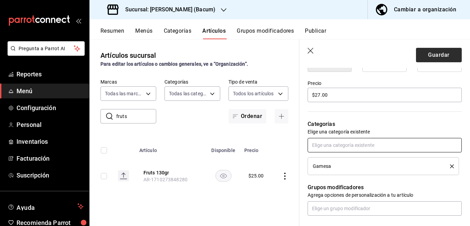
scroll to position [196, 0]
click at [426, 52] on button "Guardar" at bounding box center [439, 55] width 46 height 14
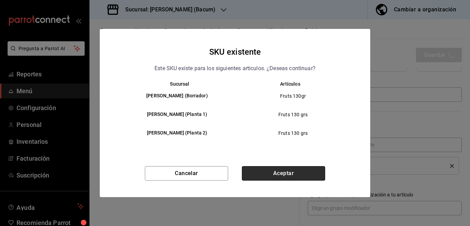
click at [285, 172] on button "Aceptar" at bounding box center [283, 173] width 83 height 14
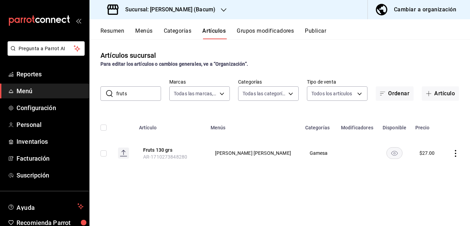
click at [137, 91] on input "fruts" at bounding box center [138, 94] width 45 height 14
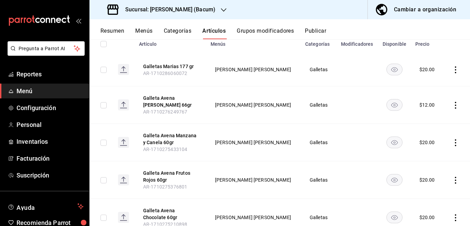
scroll to position [111, 0]
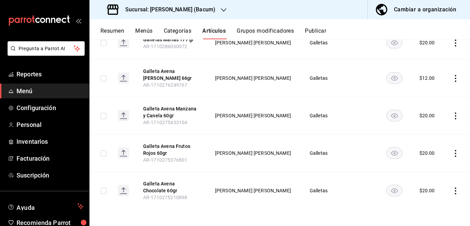
click at [452, 190] on icon "actions" at bounding box center [455, 191] width 7 height 7
click at [429, 179] on span "Editar" at bounding box center [429, 179] width 18 height 7
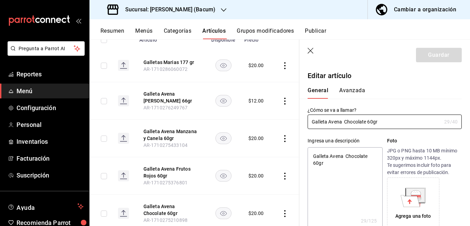
click at [341, 163] on textarea "Galleta Avena Chocolate 60gr" at bounding box center [345, 188] width 75 height 83
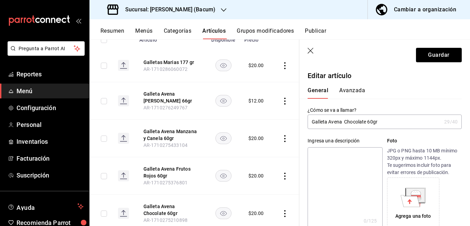
click at [388, 123] on input "Galleta Avena Chocolate 60gr" at bounding box center [375, 122] width 134 height 14
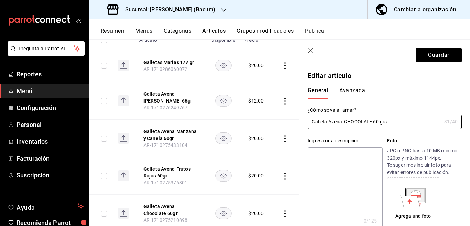
click at [344, 153] on textarea at bounding box center [345, 188] width 75 height 83
paste textarea "Galleta Avena CHOCOLATE 60 grs"
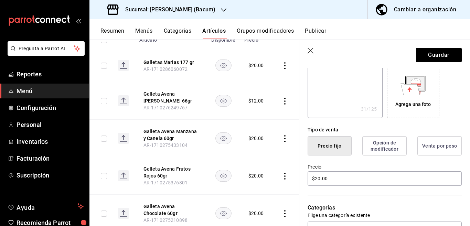
scroll to position [140, 0]
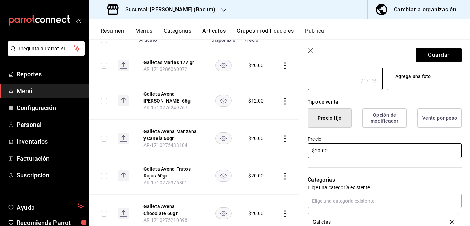
click at [350, 150] on input "$20.00" at bounding box center [385, 151] width 154 height 14
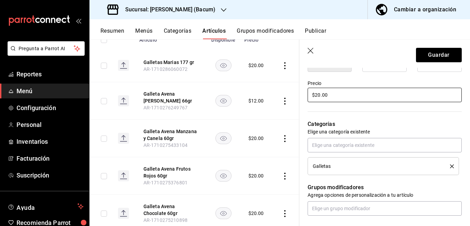
scroll to position [196, 0]
click at [450, 166] on icon "delete" at bounding box center [452, 166] width 4 height 4
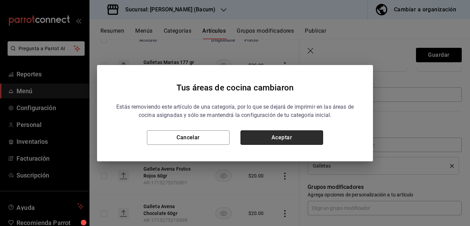
click at [291, 140] on button "Aceptar" at bounding box center [282, 138] width 83 height 14
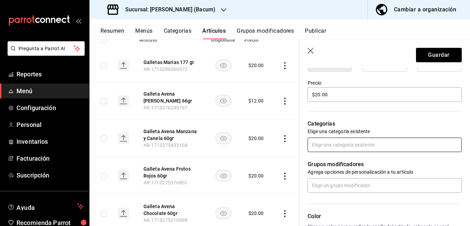
click at [325, 147] on input "text" at bounding box center [385, 145] width 154 height 14
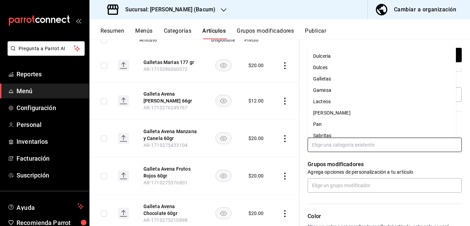
scroll to position [68, 0]
click at [326, 92] on li "Gamesa" at bounding box center [382, 89] width 148 height 11
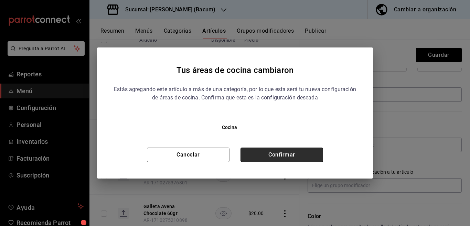
click at [283, 158] on button "Confirmar" at bounding box center [282, 155] width 83 height 14
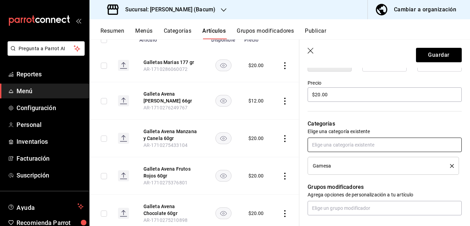
scroll to position [196, 0]
click at [438, 57] on button "Guardar" at bounding box center [439, 55] width 46 height 14
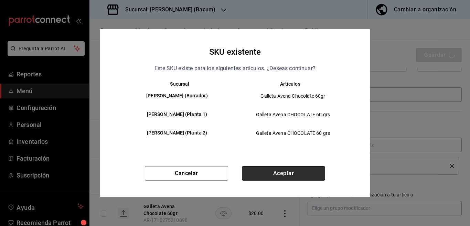
click at [279, 174] on button "Aceptar" at bounding box center [283, 173] width 83 height 14
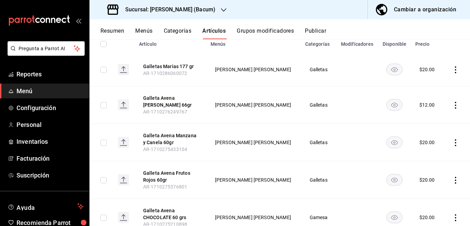
scroll to position [111, 0]
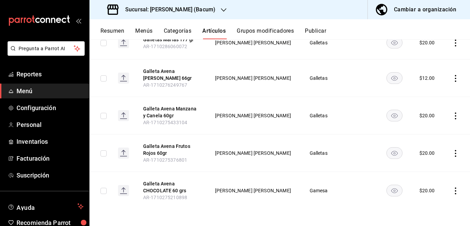
click at [452, 154] on icon "actions" at bounding box center [455, 153] width 7 height 7
click at [426, 169] on span "Editar" at bounding box center [429, 169] width 18 height 7
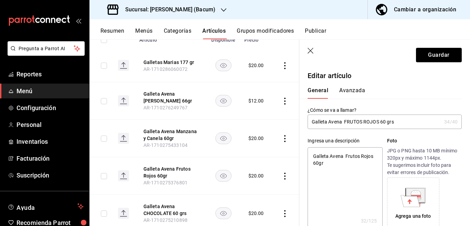
click at [334, 163] on textarea "Galleta Avena Frutos Rojos 60gr" at bounding box center [345, 188] width 75 height 83
click at [400, 122] on input "Galleta Avena FRUTOS ROJOS 60 grs" at bounding box center [375, 122] width 134 height 14
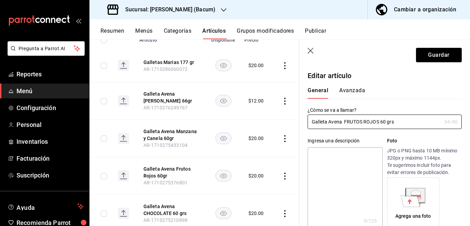
click at [343, 154] on textarea at bounding box center [345, 188] width 75 height 83
paste textarea "Galleta Avena FRUTOS ROJOS 60 grs"
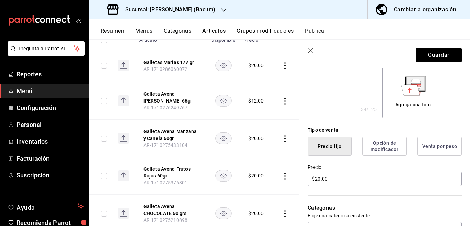
scroll to position [112, 0]
click at [348, 177] on input "$20.00" at bounding box center [385, 178] width 154 height 14
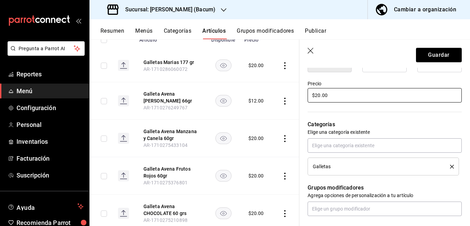
scroll to position [196, 0]
click at [450, 165] on icon "delete" at bounding box center [452, 166] width 4 height 4
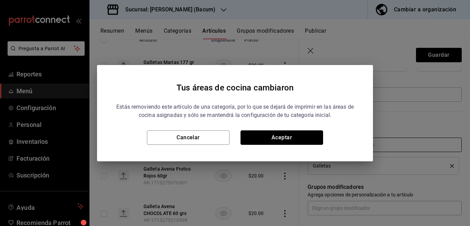
drag, startPoint x: 286, startPoint y: 133, endPoint x: 331, endPoint y: 147, distance: 47.7
click at [286, 133] on button "Aceptar" at bounding box center [282, 138] width 83 height 14
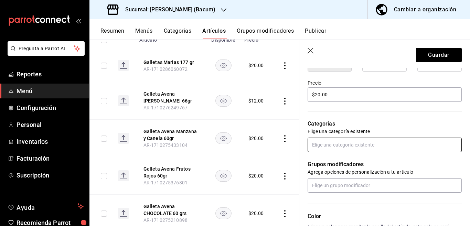
click at [342, 145] on input "text" at bounding box center [385, 145] width 154 height 14
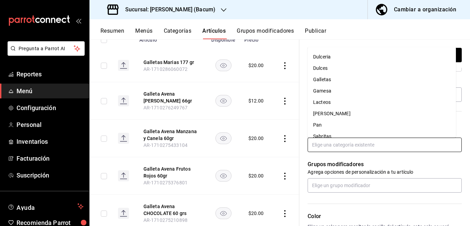
scroll to position [68, 0]
click at [328, 90] on li "Gamesa" at bounding box center [382, 89] width 148 height 11
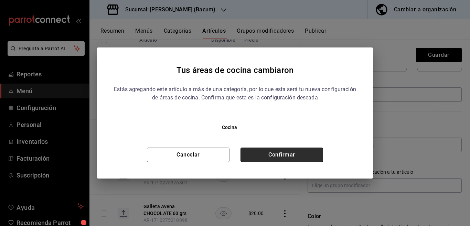
click at [296, 154] on button "Confirmar" at bounding box center [282, 155] width 83 height 14
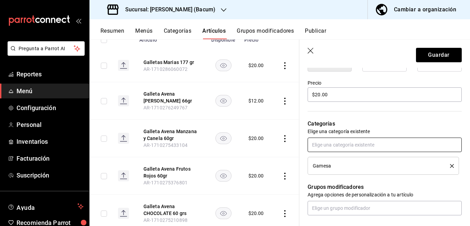
scroll to position [196, 0]
click at [427, 52] on button "Guardar" at bounding box center [439, 55] width 46 height 14
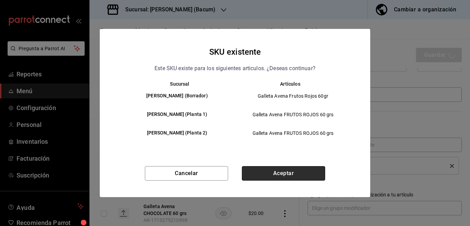
click at [285, 172] on button "Aceptar" at bounding box center [283, 173] width 83 height 14
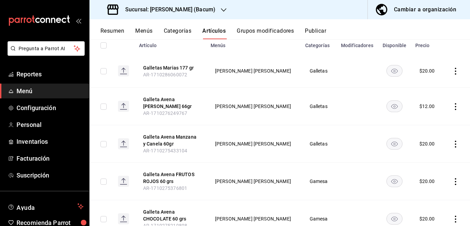
scroll to position [54, 0]
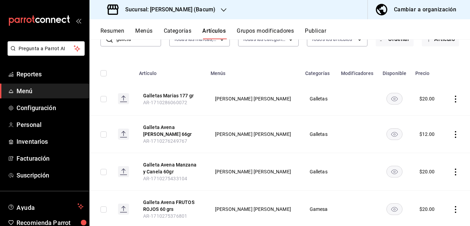
click at [455, 172] on icon "actions" at bounding box center [455, 172] width 1 height 7
click at [428, 180] on span "Editar" at bounding box center [429, 179] width 18 height 7
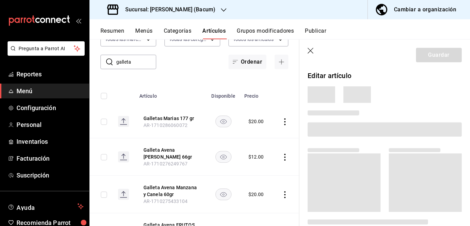
scroll to position [54, 0]
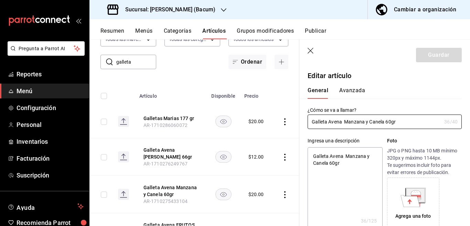
click at [351, 165] on textarea "Galleta Avena Manzana y Canela 60gr" at bounding box center [345, 188] width 75 height 83
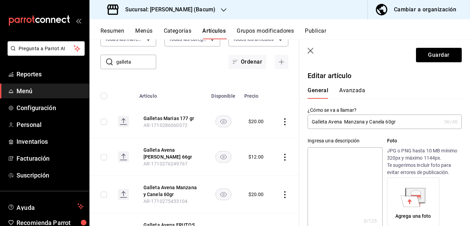
click at [411, 122] on input "Galleta Avena Manzana y Canela 60gr" at bounding box center [375, 122] width 134 height 14
click at [347, 153] on textarea at bounding box center [345, 188] width 75 height 83
paste textarea "Galleta Avena MANZANA CANELA 60 grs"
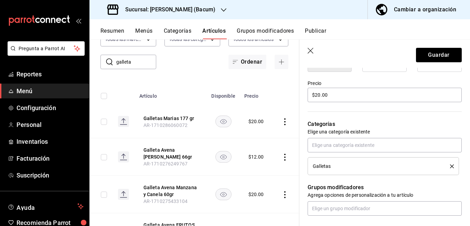
scroll to position [196, 0]
click at [450, 165] on icon "delete" at bounding box center [452, 166] width 4 height 4
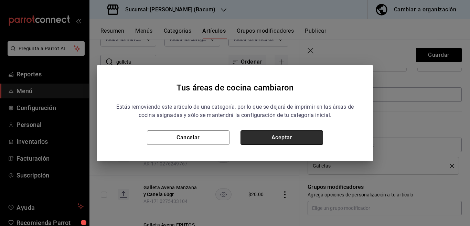
click at [298, 139] on button "Aceptar" at bounding box center [282, 138] width 83 height 14
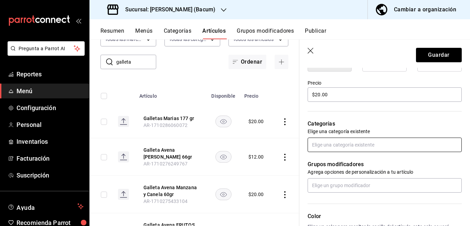
click at [332, 145] on input "text" at bounding box center [385, 145] width 154 height 14
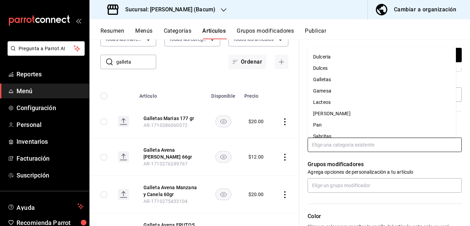
scroll to position [68, 0]
click at [328, 91] on li "Gamesa" at bounding box center [382, 89] width 148 height 11
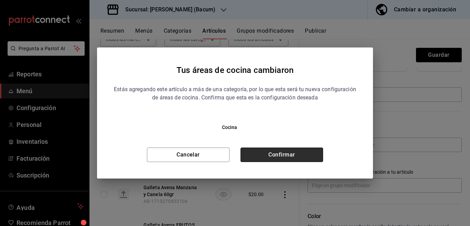
click at [292, 154] on button "Confirmar" at bounding box center [282, 155] width 83 height 14
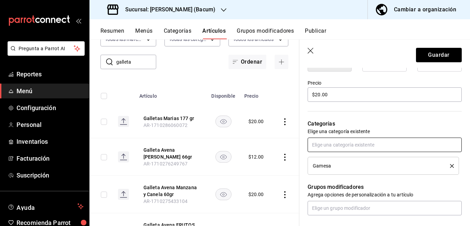
scroll to position [196, 0]
drag, startPoint x: 426, startPoint y: 52, endPoint x: 422, endPoint y: 54, distance: 4.0
click at [426, 52] on button "Guardar" at bounding box center [439, 55] width 46 height 14
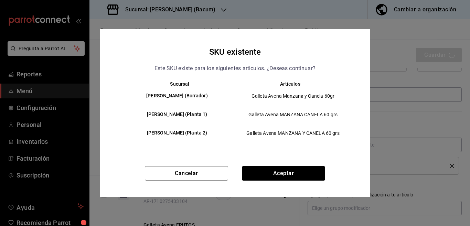
drag, startPoint x: 290, startPoint y: 176, endPoint x: 144, endPoint y: 218, distance: 151.9
click at [290, 176] on button "Aceptar" at bounding box center [283, 173] width 83 height 14
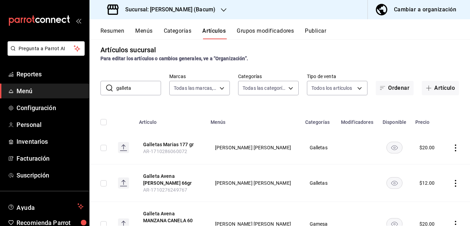
scroll to position [5, 0]
click at [143, 86] on input "galleta" at bounding box center [138, 89] width 45 height 14
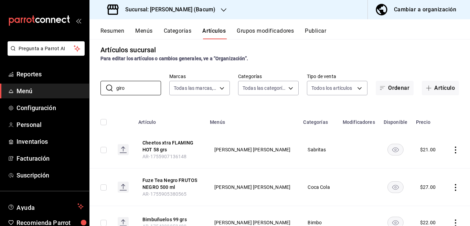
scroll to position [0, 0]
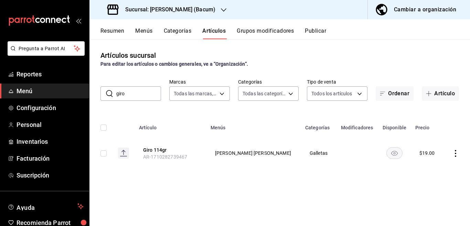
drag, startPoint x: 457, startPoint y: 153, endPoint x: 453, endPoint y: 154, distance: 3.9
click at [457, 153] on icon "actions" at bounding box center [455, 153] width 7 height 7
click at [432, 168] on span "Editar" at bounding box center [435, 169] width 18 height 7
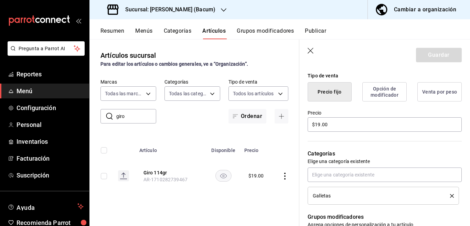
scroll to position [168, 0]
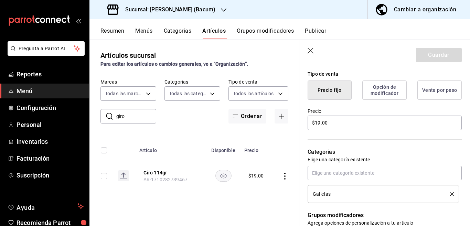
click at [450, 194] on icon "delete" at bounding box center [452, 194] width 4 height 4
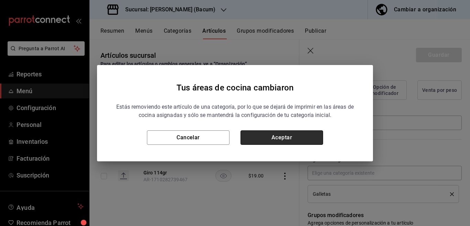
click at [304, 138] on button "Aceptar" at bounding box center [282, 138] width 83 height 14
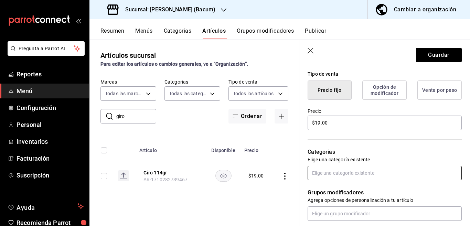
click at [327, 173] on input "text" at bounding box center [385, 173] width 154 height 14
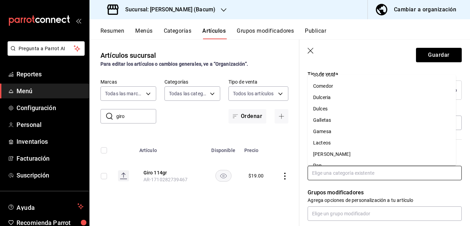
scroll to position [54, 0]
click at [326, 130] on li "Gamesa" at bounding box center [382, 131] width 148 height 11
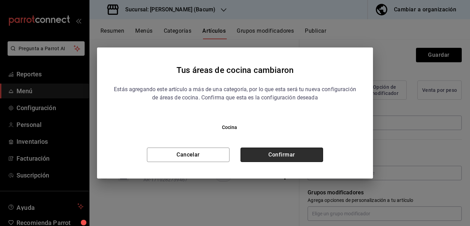
click at [303, 155] on button "Confirmar" at bounding box center [282, 155] width 83 height 14
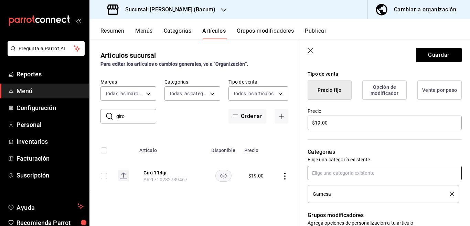
scroll to position [168, 0]
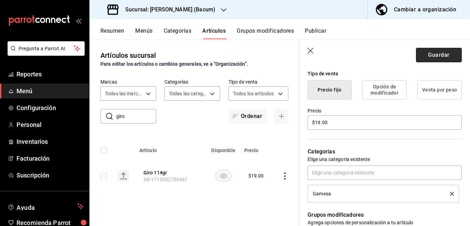
click at [423, 53] on button "Guardar" at bounding box center [439, 55] width 46 height 14
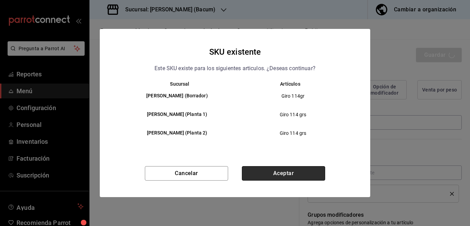
click at [298, 176] on button "Aceptar" at bounding box center [283, 173] width 83 height 14
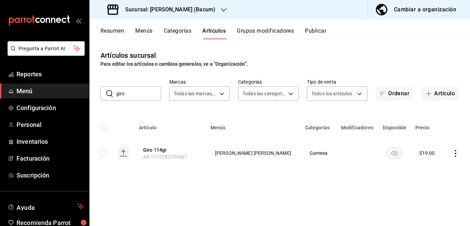
click at [456, 153] on icon "actions" at bounding box center [455, 153] width 1 height 7
click at [429, 167] on span "Editar" at bounding box center [435, 169] width 18 height 7
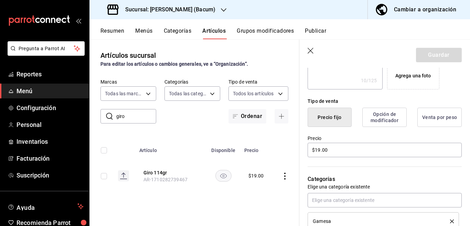
scroll to position [140, 0]
click at [354, 152] on input "$19.00" at bounding box center [385, 151] width 154 height 14
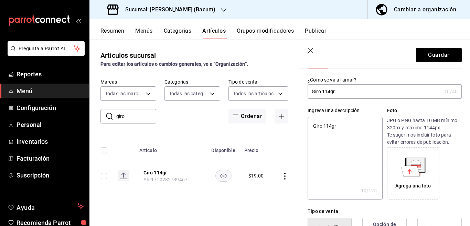
scroll to position [28, 0]
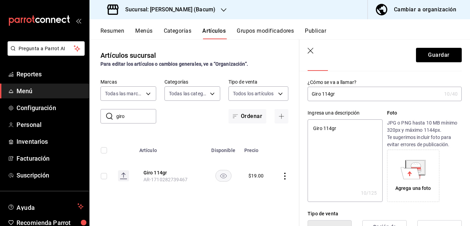
click at [349, 131] on textarea "Giro 114gr" at bounding box center [345, 160] width 75 height 83
click at [343, 97] on input "Giro 114gr" at bounding box center [375, 94] width 134 height 14
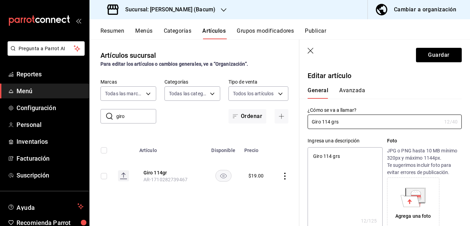
scroll to position [0, 0]
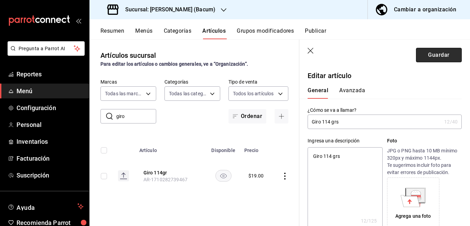
click at [438, 53] on button "Guardar" at bounding box center [439, 55] width 46 height 14
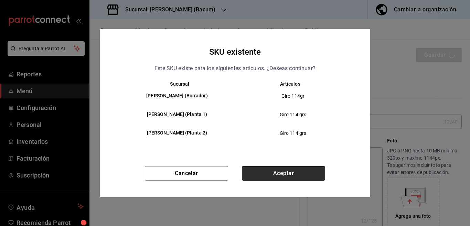
click at [280, 174] on button "Aceptar" at bounding box center [283, 173] width 83 height 14
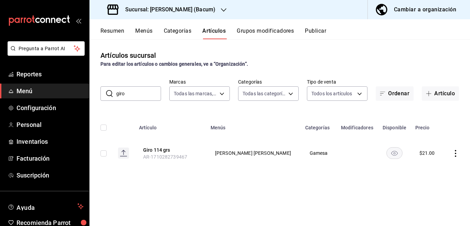
click at [142, 95] on input "giro" at bounding box center [138, 94] width 45 height 14
click at [457, 154] on icon "actions" at bounding box center [455, 153] width 7 height 7
click at [427, 169] on span "Editar" at bounding box center [435, 169] width 18 height 7
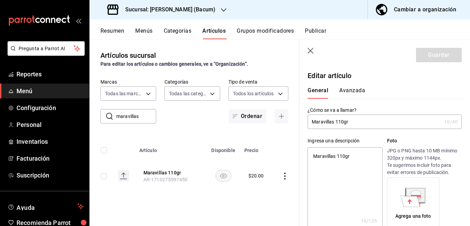
click at [356, 158] on textarea "Maravillas 110gr" at bounding box center [345, 188] width 75 height 83
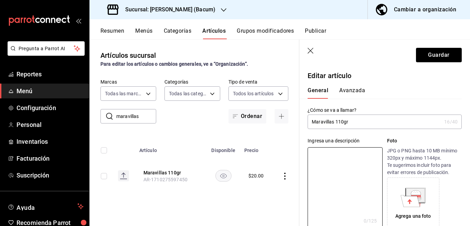
click at [361, 124] on input "Maravillas 110gr" at bounding box center [375, 122] width 134 height 14
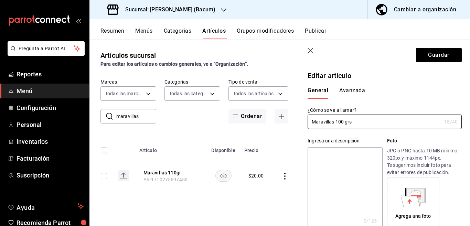
click at [347, 153] on textarea at bounding box center [345, 188] width 75 height 83
paste textarea "Maravillas 100 grs"
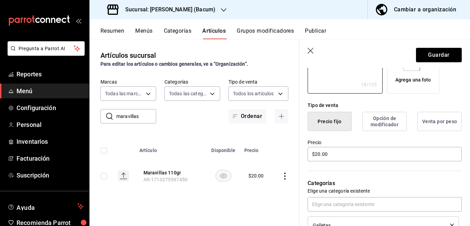
scroll to position [140, 0]
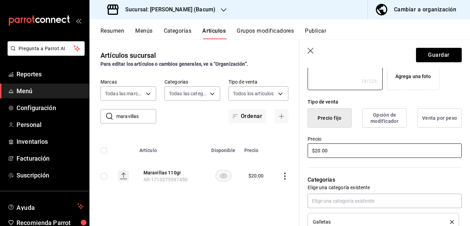
click at [340, 151] on input "$20.00" at bounding box center [385, 151] width 154 height 14
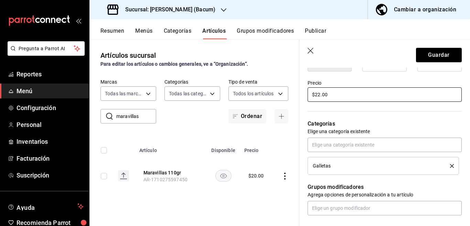
scroll to position [196, 0]
click at [450, 165] on icon "delete" at bounding box center [452, 166] width 4 height 4
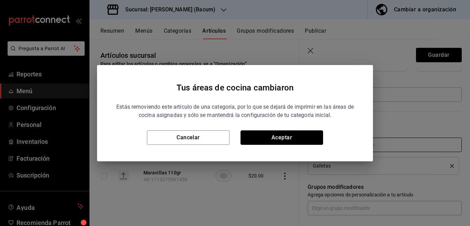
click at [314, 139] on button "Aceptar" at bounding box center [282, 138] width 83 height 14
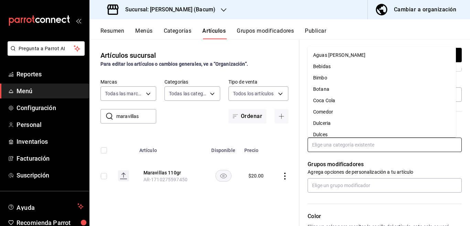
click at [335, 144] on input "text" at bounding box center [385, 145] width 154 height 14
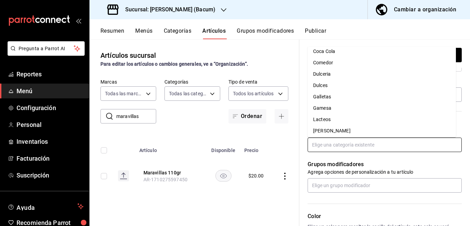
scroll to position [68, 0]
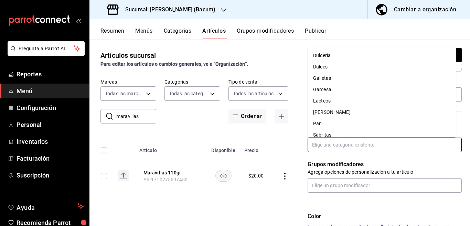
click at [327, 90] on li "Gamesa" at bounding box center [382, 89] width 148 height 11
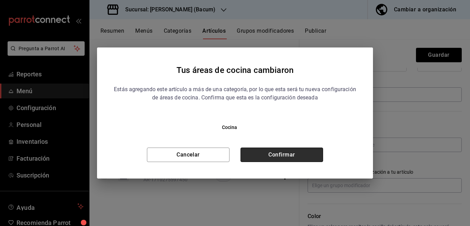
click at [307, 153] on button "Confirmar" at bounding box center [282, 155] width 83 height 14
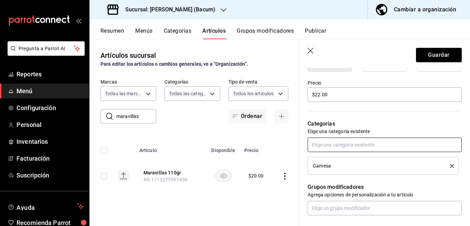
scroll to position [196, 0]
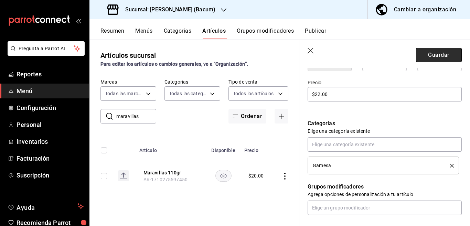
click at [424, 53] on button "Guardar" at bounding box center [439, 55] width 46 height 14
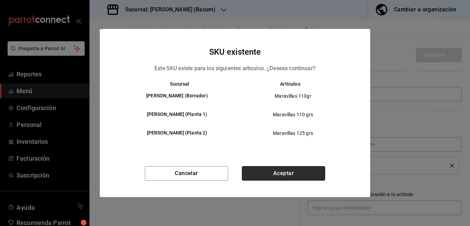
click at [287, 176] on button "Aceptar" at bounding box center [283, 173] width 83 height 14
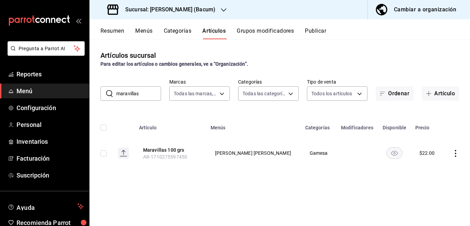
click at [144, 95] on input "maravillas" at bounding box center [138, 94] width 45 height 14
click at [457, 153] on icon "actions" at bounding box center [455, 153] width 7 height 7
click at [434, 169] on span "Editar" at bounding box center [435, 169] width 18 height 7
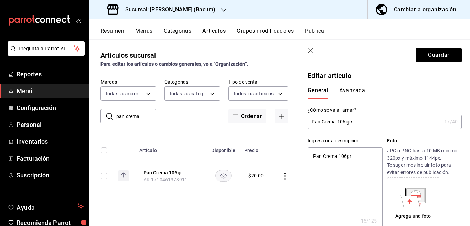
click at [358, 159] on textarea "Pan Crema 106gr" at bounding box center [345, 188] width 75 height 83
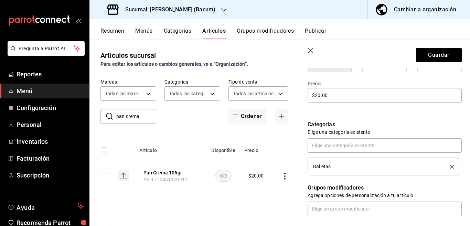
scroll to position [196, 0]
click at [450, 165] on icon "delete" at bounding box center [452, 166] width 4 height 4
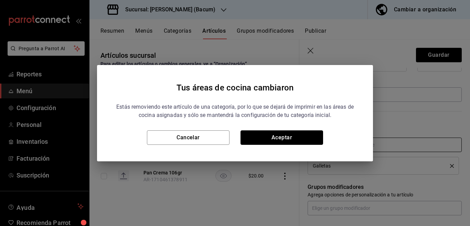
drag, startPoint x: 306, startPoint y: 133, endPoint x: 310, endPoint y: 144, distance: 11.8
click at [306, 134] on button "Aceptar" at bounding box center [282, 138] width 83 height 14
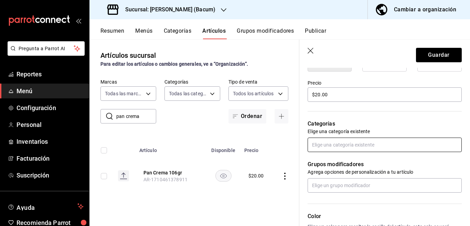
click at [335, 148] on input "text" at bounding box center [385, 145] width 154 height 14
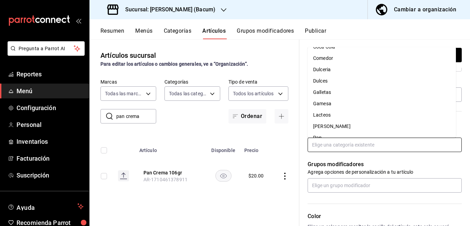
scroll to position [54, 0]
click at [325, 102] on li "Gamesa" at bounding box center [382, 103] width 148 height 11
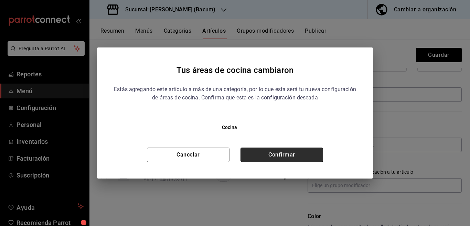
click at [300, 151] on button "Confirmar" at bounding box center [282, 155] width 83 height 14
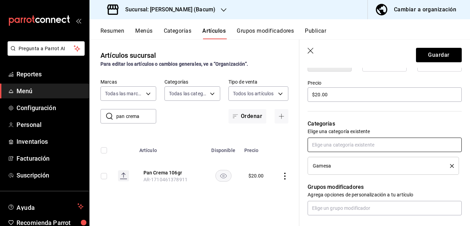
scroll to position [196, 0]
click at [426, 52] on button "Guardar" at bounding box center [439, 55] width 46 height 14
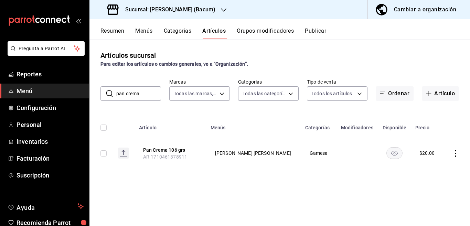
drag, startPoint x: 147, startPoint y: 91, endPoint x: 147, endPoint y: 96, distance: 4.8
click at [147, 93] on input "pan crema" at bounding box center [138, 94] width 45 height 14
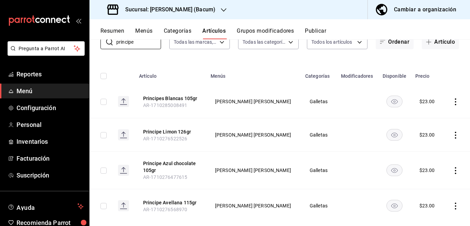
scroll to position [65, 0]
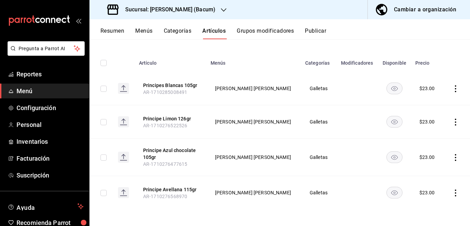
click at [455, 193] on icon "actions" at bounding box center [455, 193] width 1 height 7
click at [424, 178] on span "Editar" at bounding box center [429, 179] width 18 height 7
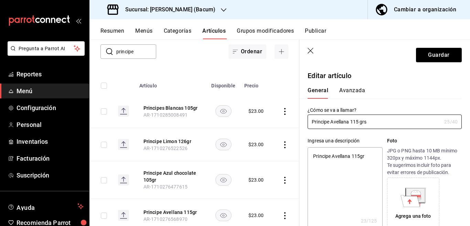
click at [365, 158] on textarea "Principe Avellana 115gr" at bounding box center [345, 188] width 75 height 83
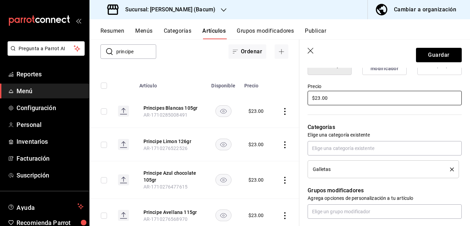
scroll to position [196, 0]
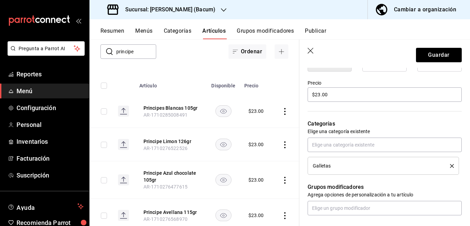
click at [450, 165] on icon "delete" at bounding box center [452, 166] width 4 height 4
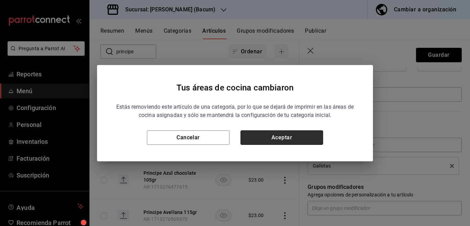
click at [303, 136] on button "Aceptar" at bounding box center [282, 138] width 83 height 14
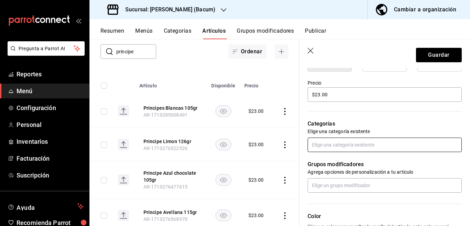
click at [327, 145] on input "text" at bounding box center [385, 145] width 154 height 14
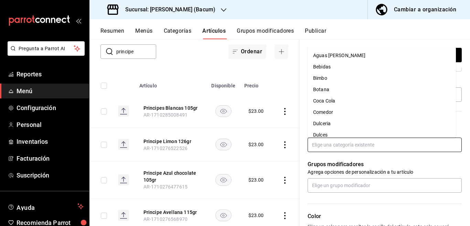
click at [324, 79] on li "Bimbo" at bounding box center [382, 78] width 148 height 11
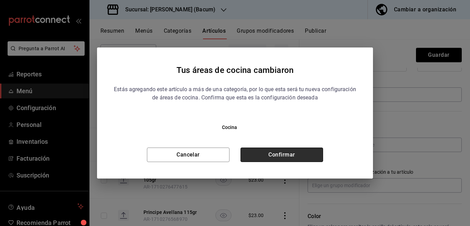
click at [294, 152] on button "Confirmar" at bounding box center [282, 155] width 83 height 14
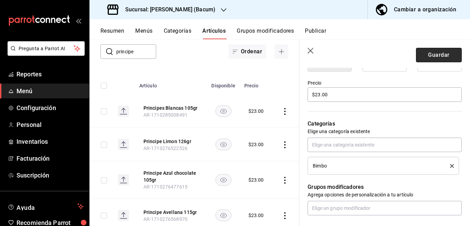
click at [426, 55] on button "Guardar" at bounding box center [439, 55] width 46 height 14
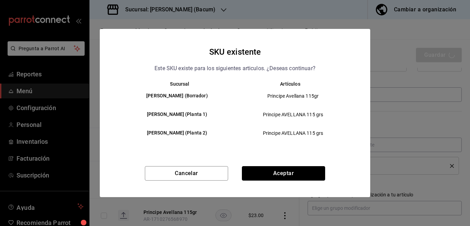
drag, startPoint x: 262, startPoint y: 172, endPoint x: 137, endPoint y: 226, distance: 136.7
click at [261, 172] on button "Aceptar" at bounding box center [283, 173] width 83 height 14
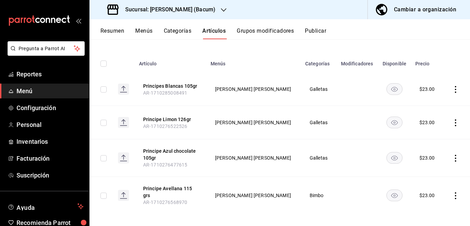
scroll to position [69, 0]
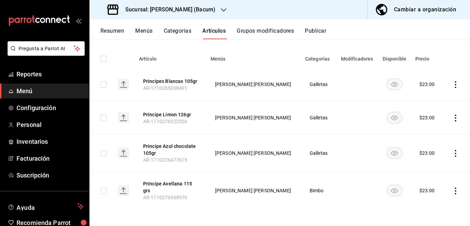
click at [452, 153] on icon "actions" at bounding box center [455, 153] width 7 height 7
click at [428, 168] on span "Editar" at bounding box center [429, 169] width 18 height 7
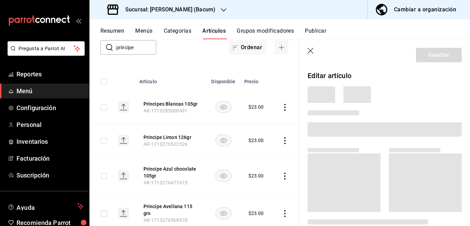
click at [311, 49] on icon "button" at bounding box center [311, 51] width 7 height 7
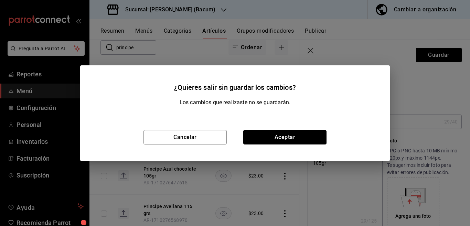
drag, startPoint x: 281, startPoint y: 136, endPoint x: 274, endPoint y: 137, distance: 6.6
click at [281, 138] on button "Aceptar" at bounding box center [284, 137] width 83 height 14
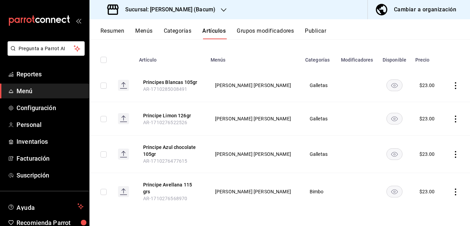
scroll to position [69, 0]
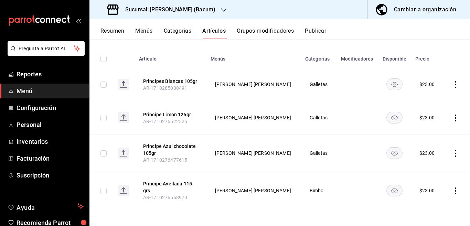
click at [452, 192] on icon "actions" at bounding box center [455, 191] width 7 height 7
click at [427, 178] on span "Editar" at bounding box center [429, 179] width 18 height 7
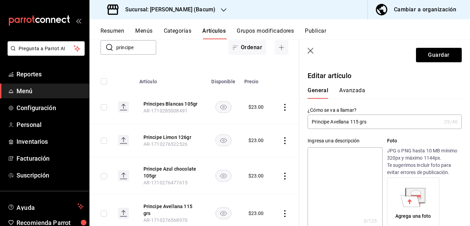
click at [376, 124] on input "Principe Avellana 115 grs" at bounding box center [375, 122] width 134 height 14
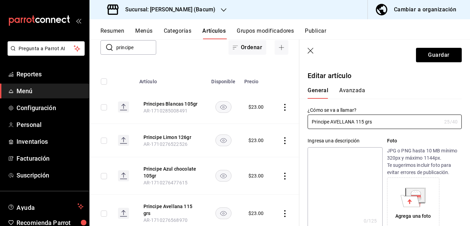
click at [337, 156] on textarea at bounding box center [345, 188] width 75 height 83
paste textarea "Principe AVELLANA 115 grs"
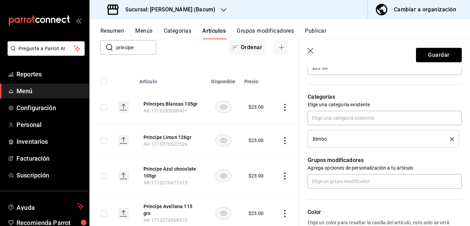
scroll to position [224, 0]
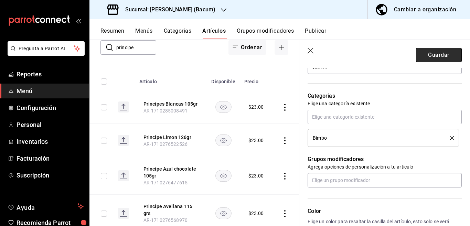
click at [422, 55] on button "Guardar" at bounding box center [439, 55] width 46 height 14
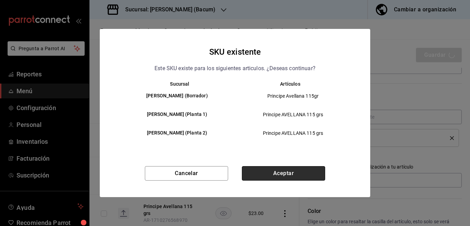
click at [292, 174] on button "Aceptar" at bounding box center [283, 173] width 83 height 14
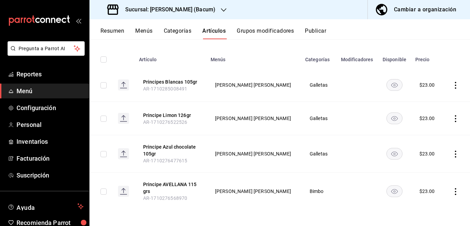
scroll to position [69, 0]
click at [455, 153] on icon "actions" at bounding box center [455, 153] width 1 height 7
click at [427, 166] on span "Editar" at bounding box center [429, 169] width 18 height 7
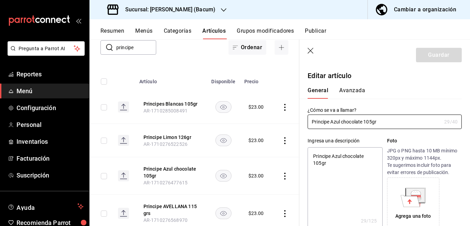
click at [312, 50] on icon "button" at bounding box center [311, 51] width 6 height 6
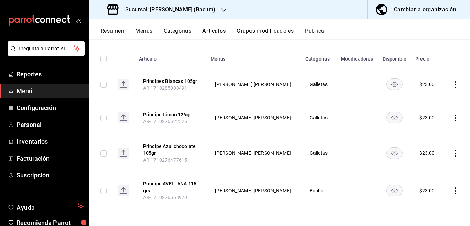
scroll to position [46, 0]
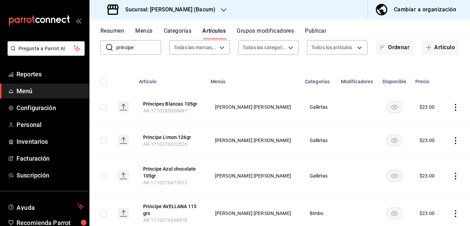
click at [455, 176] on icon "actions" at bounding box center [455, 176] width 1 height 7
click at [428, 178] on span "Editar" at bounding box center [429, 179] width 18 height 7
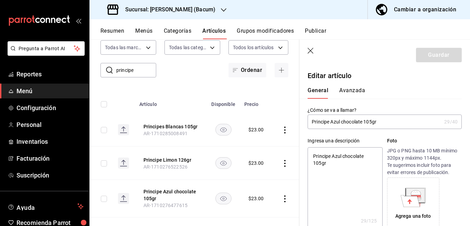
click at [345, 166] on textarea "Principe Azul chocolate 105gr" at bounding box center [345, 188] width 75 height 83
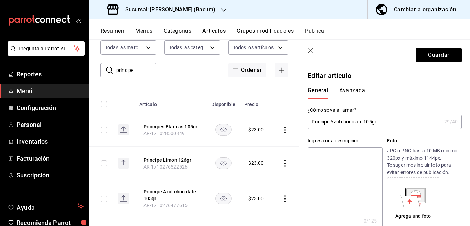
click at [389, 123] on input "Principe Azul chocolate 105gr" at bounding box center [375, 122] width 134 height 14
click at [349, 153] on textarea at bounding box center [345, 188] width 75 height 83
paste textarea "Principe AZUL 105 grs"
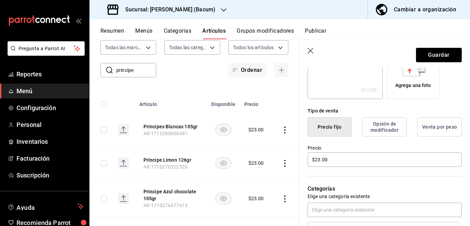
scroll to position [140, 0]
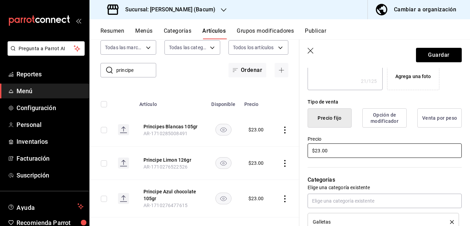
click at [347, 155] on input "$23.00" at bounding box center [385, 151] width 154 height 14
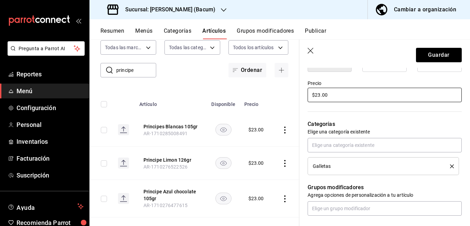
scroll to position [196, 0]
click at [450, 164] on icon "delete" at bounding box center [452, 166] width 4 height 4
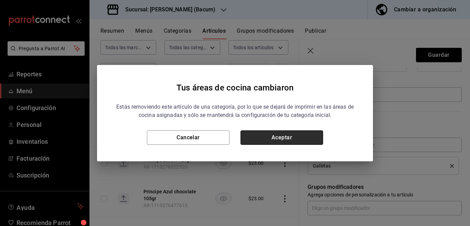
click at [306, 138] on button "Aceptar" at bounding box center [282, 138] width 83 height 14
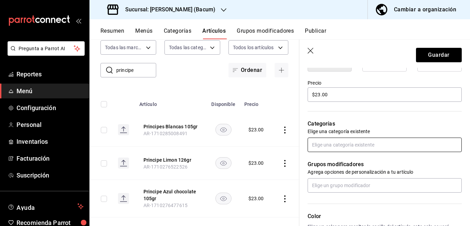
click at [325, 143] on input "text" at bounding box center [385, 145] width 154 height 14
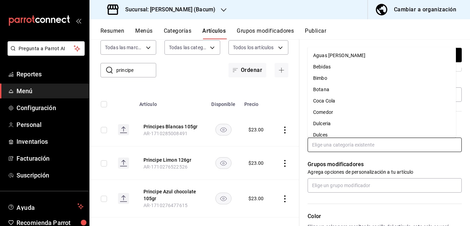
click at [323, 81] on li "Bimbo" at bounding box center [382, 78] width 148 height 11
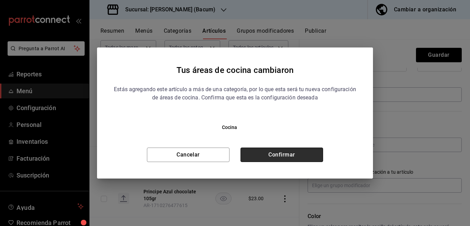
click at [301, 157] on button "Confirmar" at bounding box center [282, 155] width 83 height 14
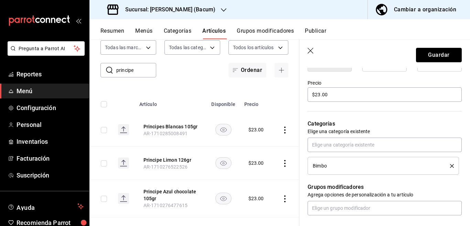
click at [418, 58] on button "Guardar" at bounding box center [439, 55] width 46 height 14
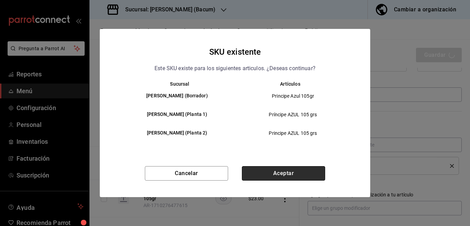
click at [289, 169] on button "Aceptar" at bounding box center [283, 173] width 83 height 14
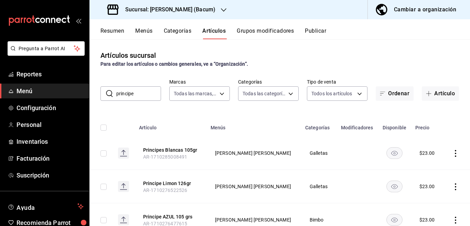
click at [452, 153] on icon "actions" at bounding box center [455, 153] width 7 height 7
click at [426, 168] on span "Editar" at bounding box center [429, 169] width 18 height 7
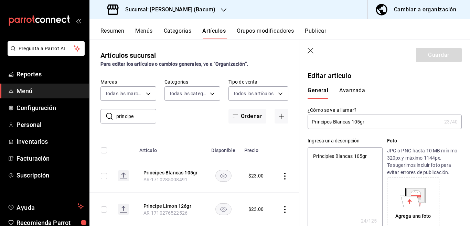
click at [371, 159] on textarea "Principles Blancas 105gr" at bounding box center [345, 188] width 75 height 83
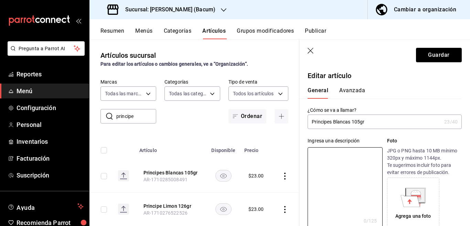
click at [372, 121] on input "Principes Blancas 105gr" at bounding box center [375, 122] width 134 height 14
click at [349, 152] on textarea at bounding box center [345, 188] width 75 height 83
paste textarea "Principes BLANCAS 105 grs"
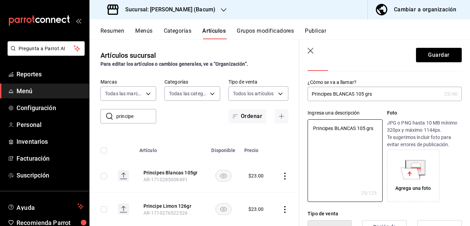
click at [333, 95] on input "Principes BLANCAS 105 grs" at bounding box center [375, 94] width 134 height 14
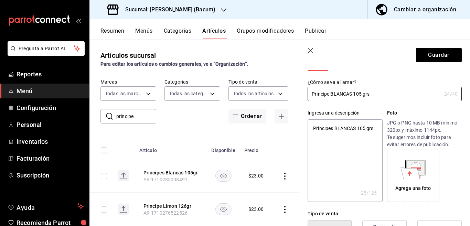
click at [336, 126] on textarea "Principes BLANCAS 105 grs" at bounding box center [345, 160] width 75 height 83
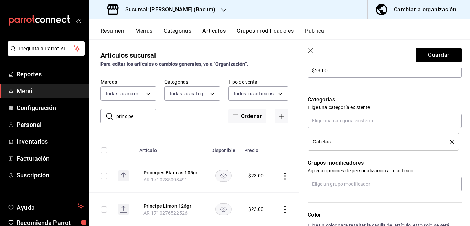
scroll to position [224, 0]
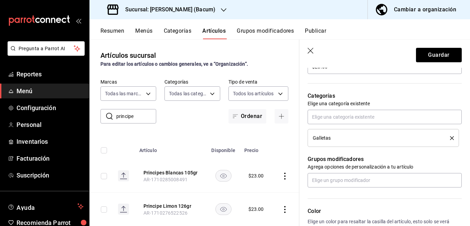
click at [450, 136] on icon "delete" at bounding box center [452, 138] width 4 height 4
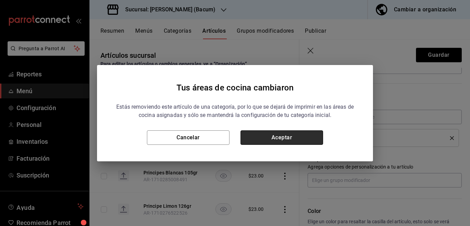
click at [308, 135] on button "Aceptar" at bounding box center [282, 138] width 83 height 14
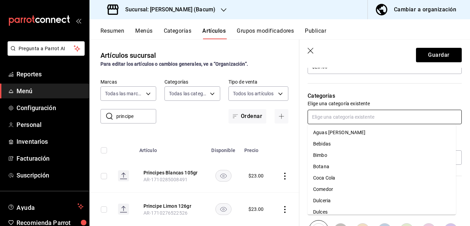
click at [335, 118] on input "text" at bounding box center [385, 117] width 154 height 14
click at [323, 154] on li "Bimbo" at bounding box center [382, 155] width 148 height 11
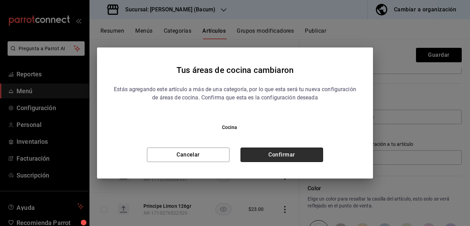
click at [315, 153] on button "Confirmar" at bounding box center [282, 155] width 83 height 14
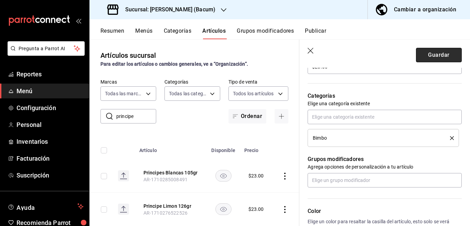
click at [425, 55] on button "Guardar" at bounding box center [439, 55] width 46 height 14
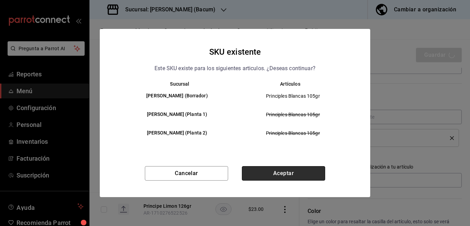
click at [295, 173] on button "Aceptar" at bounding box center [283, 173] width 83 height 14
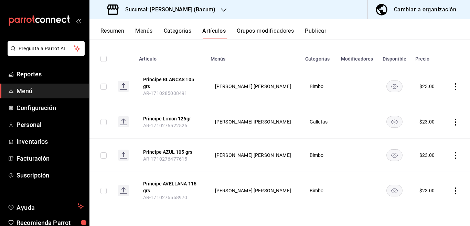
scroll to position [41, 0]
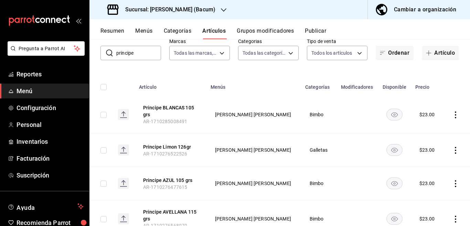
click at [455, 147] on icon "actions" at bounding box center [455, 150] width 1 height 7
click at [424, 164] on span "Editar" at bounding box center [429, 166] width 18 height 7
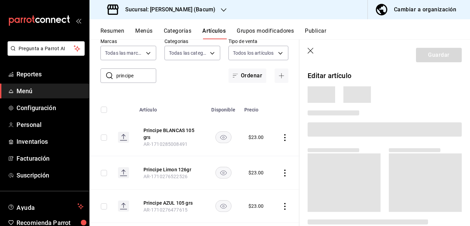
scroll to position [41, 0]
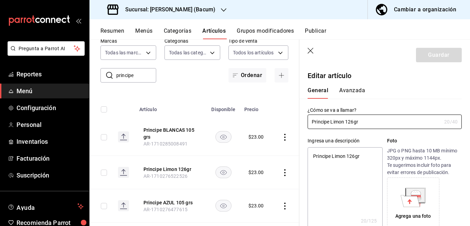
click at [371, 157] on textarea "Principe Limon 126gr" at bounding box center [345, 188] width 75 height 83
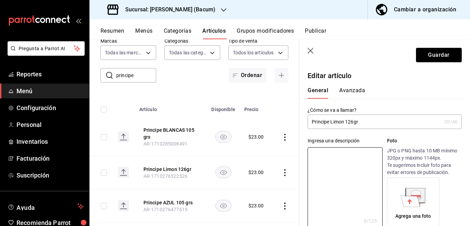
click at [374, 123] on input "Principe Limon 126gr" at bounding box center [375, 122] width 134 height 14
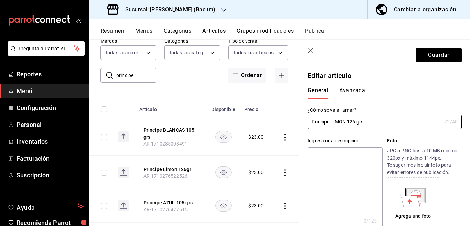
click at [347, 153] on textarea at bounding box center [345, 188] width 75 height 83
paste textarea "Principe LIMON 126 grs"
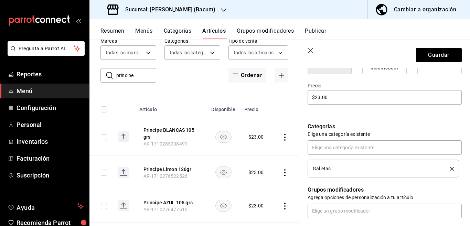
scroll to position [196, 0]
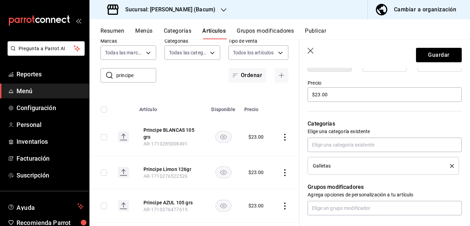
click at [450, 166] on icon "delete" at bounding box center [452, 166] width 4 height 4
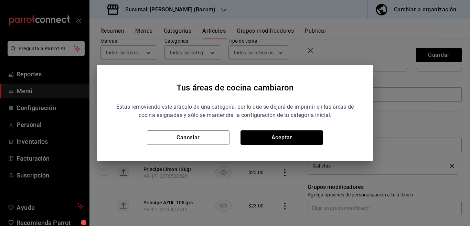
drag, startPoint x: 297, startPoint y: 135, endPoint x: 304, endPoint y: 144, distance: 11.2
click at [298, 135] on button "Aceptar" at bounding box center [282, 138] width 83 height 14
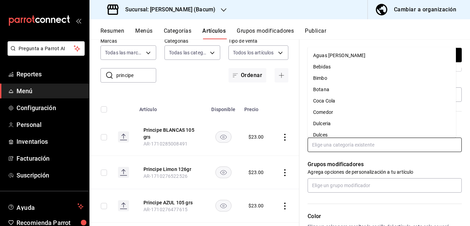
click at [324, 146] on input "text" at bounding box center [385, 145] width 154 height 14
click at [322, 78] on li "Bimbo" at bounding box center [382, 78] width 148 height 11
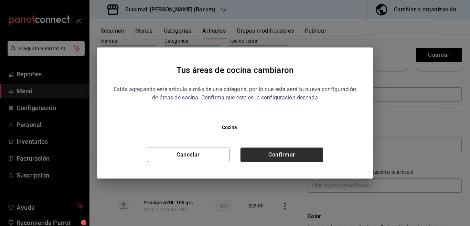
click at [301, 153] on button "Confirmar" at bounding box center [282, 155] width 83 height 14
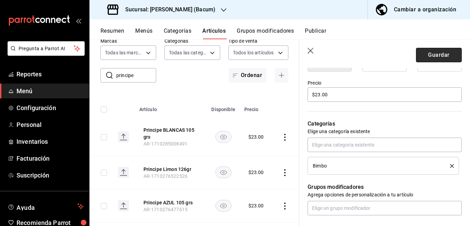
click at [431, 53] on button "Guardar" at bounding box center [439, 55] width 46 height 14
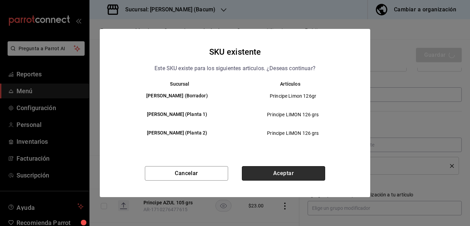
click at [282, 175] on button "Aceptar" at bounding box center [283, 173] width 83 height 14
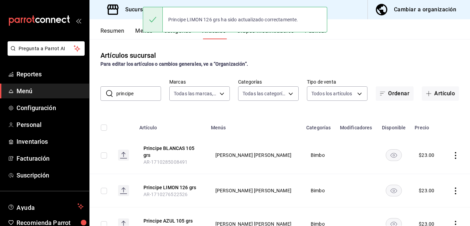
click at [138, 98] on input "principe" at bounding box center [138, 94] width 45 height 14
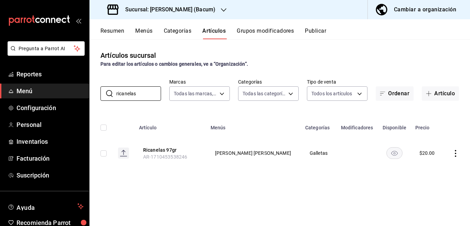
click at [456, 153] on icon "actions" at bounding box center [455, 153] width 1 height 7
click at [429, 167] on span "Editar" at bounding box center [435, 169] width 18 height 7
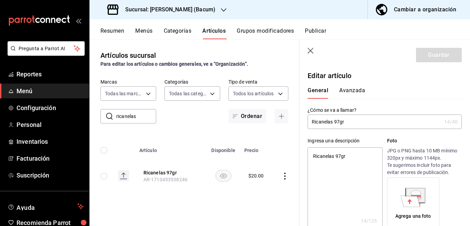
click at [357, 154] on textarea "Ricanelas 97gr" at bounding box center [345, 188] width 75 height 83
click at [361, 123] on input "Ricanelas 97gr" at bounding box center [375, 122] width 134 height 14
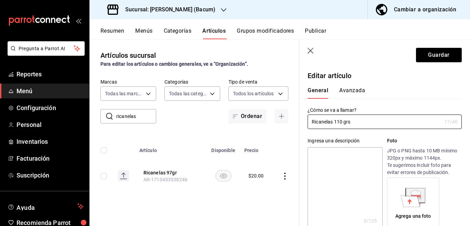
click at [351, 184] on textarea at bounding box center [345, 188] width 75 height 83
click at [335, 157] on textarea at bounding box center [345, 188] width 75 height 83
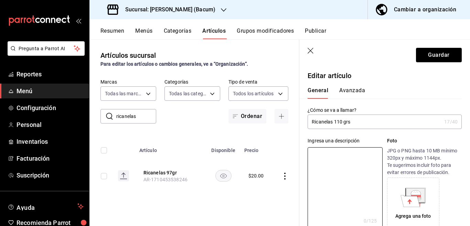
click at [369, 121] on input "Ricanelas 110 grs" at bounding box center [375, 122] width 134 height 14
click at [334, 180] on textarea at bounding box center [345, 188] width 75 height 83
paste textarea "Ricanelas 110 grs"
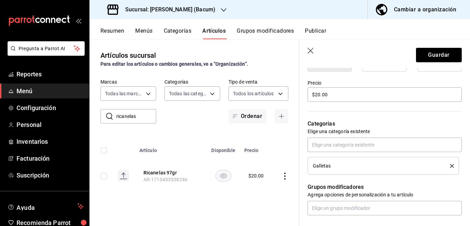
scroll to position [196, 0]
click at [337, 96] on input "$20.00" at bounding box center [385, 94] width 154 height 14
click at [450, 166] on icon "delete" at bounding box center [452, 166] width 4 height 4
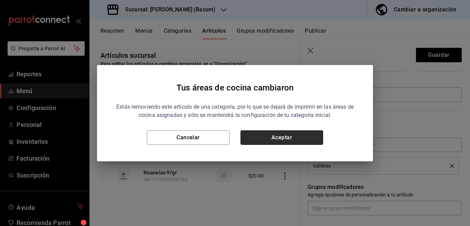
click at [299, 137] on button "Aceptar" at bounding box center [282, 138] width 83 height 14
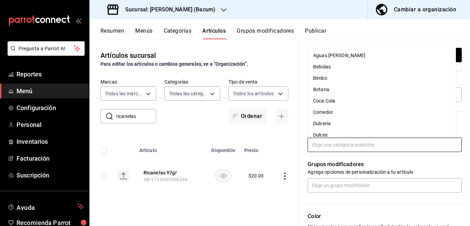
click at [323, 145] on input "text" at bounding box center [385, 145] width 154 height 14
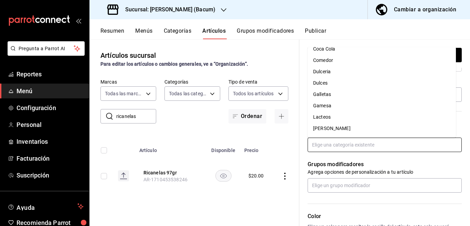
scroll to position [54, 0]
click at [325, 104] on li "Gamesa" at bounding box center [382, 103] width 148 height 11
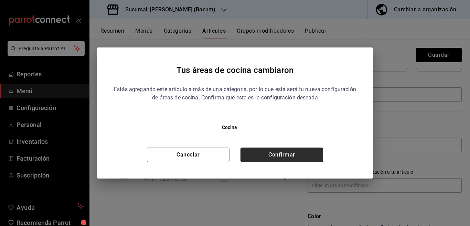
click at [298, 151] on button "Confirmar" at bounding box center [282, 155] width 83 height 14
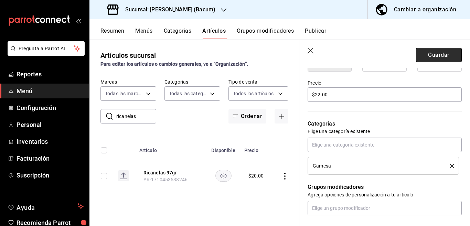
click at [436, 55] on button "Guardar" at bounding box center [439, 55] width 46 height 14
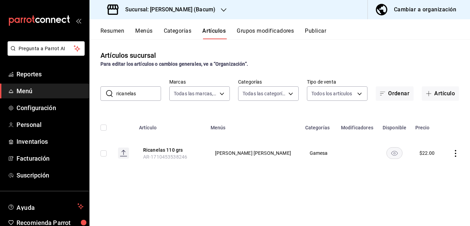
click at [143, 95] on input "ricanelas" at bounding box center [138, 94] width 45 height 14
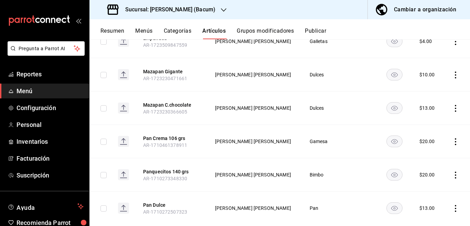
scroll to position [127, 0]
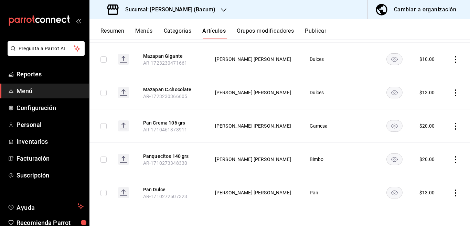
click at [452, 194] on icon "actions" at bounding box center [455, 193] width 7 height 7
click at [429, 178] on span "Editar" at bounding box center [429, 179] width 18 height 7
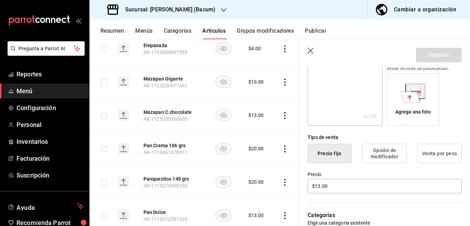
scroll to position [112, 0]
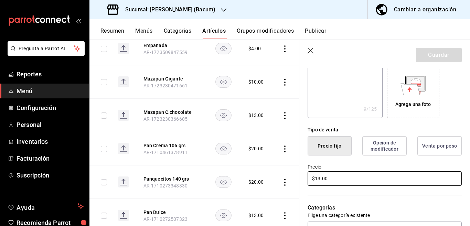
click at [346, 177] on input "$13.00" at bounding box center [385, 178] width 154 height 14
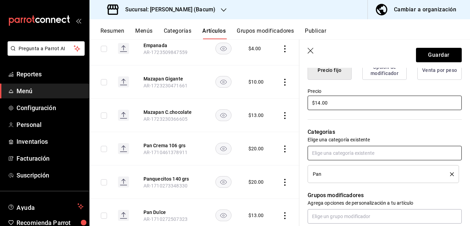
scroll to position [224, 0]
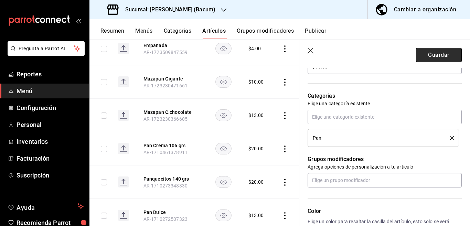
click at [436, 55] on button "Guardar" at bounding box center [439, 55] width 46 height 14
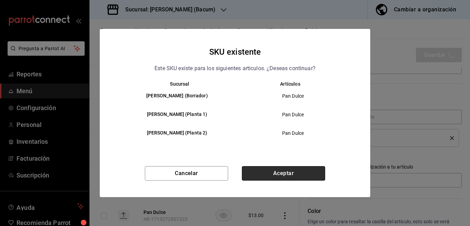
click at [297, 173] on button "Aceptar" at bounding box center [283, 173] width 83 height 14
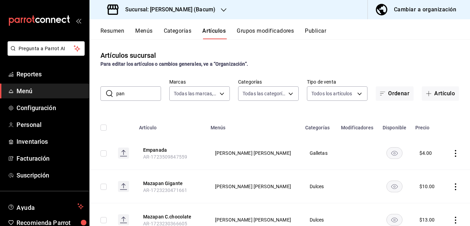
click at [182, 29] on button "Categorías" at bounding box center [178, 34] width 28 height 12
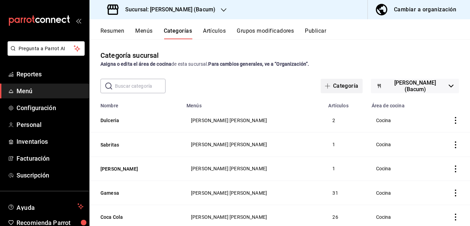
click at [343, 86] on button "Categoría" at bounding box center [342, 86] width 42 height 14
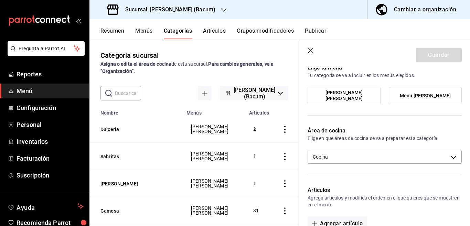
scroll to position [56, 0]
click at [341, 97] on span "[PERSON_NAME] [PERSON_NAME]" at bounding box center [344, 96] width 63 height 12
click at [0, 0] on input "[PERSON_NAME] [PERSON_NAME]" at bounding box center [0, 0] width 0 height 0
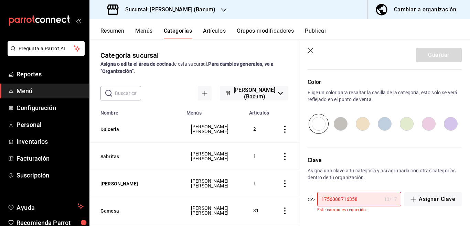
scroll to position [231, 0]
click at [364, 200] on input "1756088716358" at bounding box center [349, 199] width 64 height 14
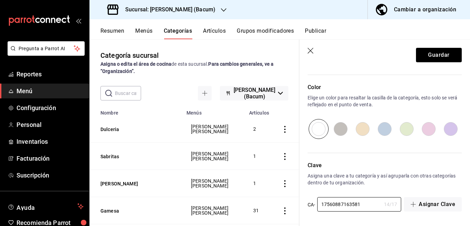
scroll to position [226, 0]
click at [429, 53] on button "Guardar" at bounding box center [439, 55] width 46 height 14
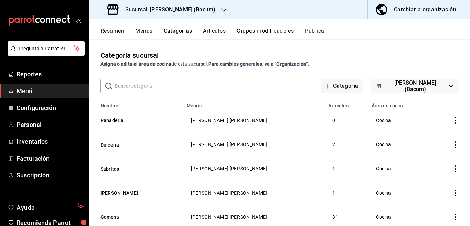
click at [215, 30] on button "Artículos" at bounding box center [214, 34] width 23 height 12
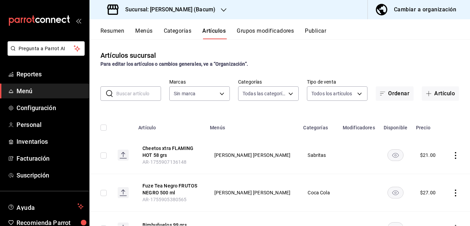
click at [146, 93] on input "text" at bounding box center [138, 94] width 45 height 14
click at [143, 93] on input "text" at bounding box center [138, 94] width 45 height 14
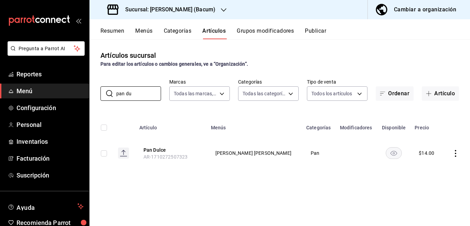
click at [456, 154] on icon "actions" at bounding box center [455, 153] width 7 height 7
click at [430, 169] on span "Editar" at bounding box center [435, 169] width 18 height 7
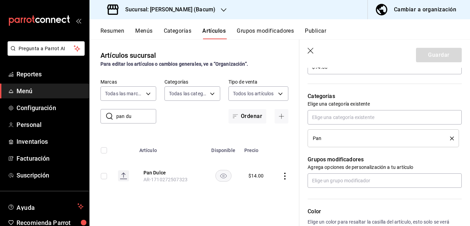
scroll to position [224, 0]
click at [450, 137] on icon "delete" at bounding box center [452, 138] width 4 height 4
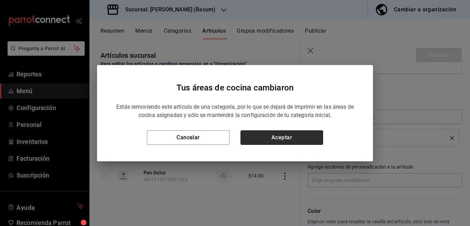
click at [307, 136] on button "Aceptar" at bounding box center [282, 138] width 83 height 14
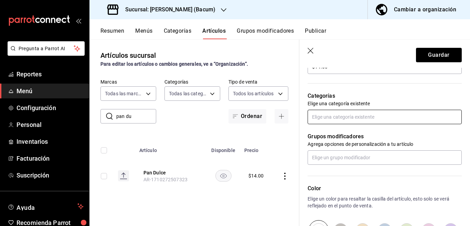
click at [356, 117] on input "text" at bounding box center [385, 117] width 154 height 14
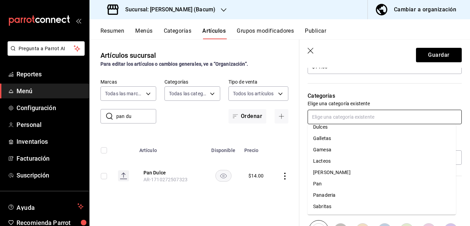
scroll to position [85, 0]
click at [330, 196] on li "Panaderia" at bounding box center [382, 194] width 148 height 11
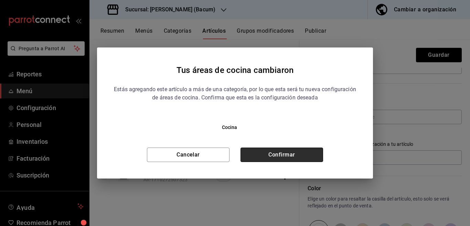
click at [294, 155] on button "Confirmar" at bounding box center [282, 155] width 83 height 14
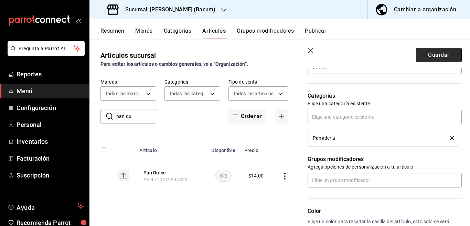
scroll to position [224, 0]
click at [425, 51] on button "Guardar" at bounding box center [439, 55] width 46 height 14
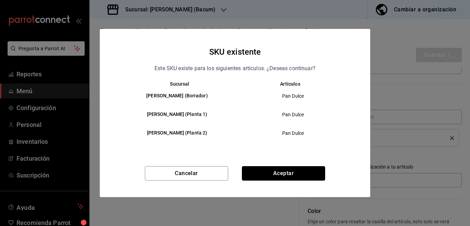
click at [296, 177] on button "Aceptar" at bounding box center [283, 173] width 83 height 14
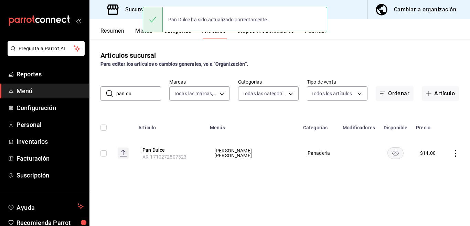
click at [140, 91] on input "pan du" at bounding box center [138, 94] width 45 height 14
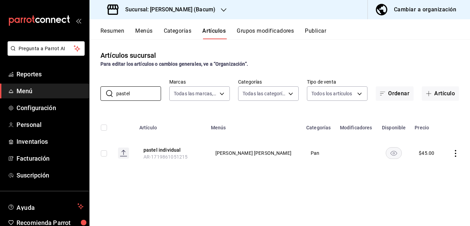
click at [455, 153] on icon "actions" at bounding box center [455, 153] width 7 height 7
click at [432, 168] on span "Editar" at bounding box center [435, 169] width 18 height 7
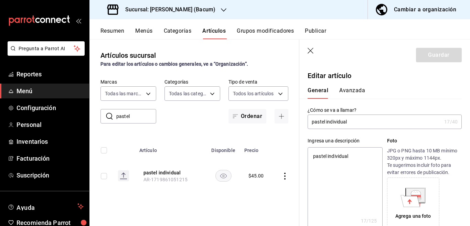
click at [317, 122] on input "pastel individual" at bounding box center [375, 122] width 134 height 14
click at [336, 158] on textarea "pastel individual" at bounding box center [345, 188] width 75 height 83
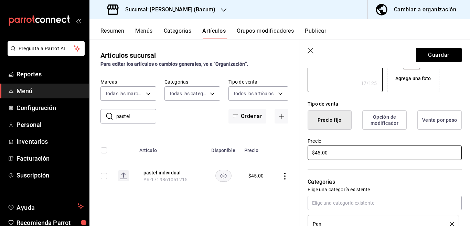
scroll to position [140, 0]
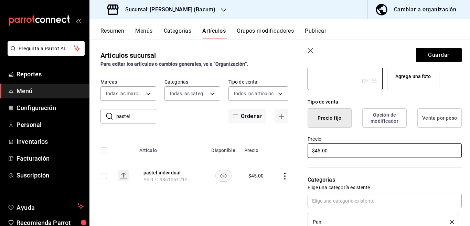
click at [339, 153] on input "$45.00" at bounding box center [385, 151] width 154 height 14
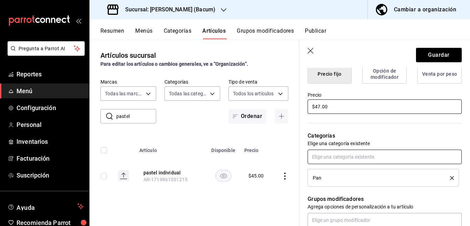
scroll to position [224, 0]
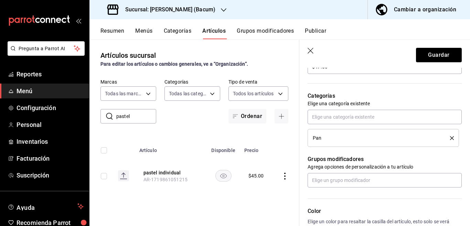
click at [450, 138] on icon "delete" at bounding box center [452, 138] width 4 height 4
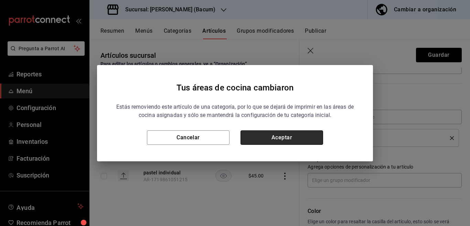
click at [295, 139] on button "Aceptar" at bounding box center [282, 138] width 83 height 14
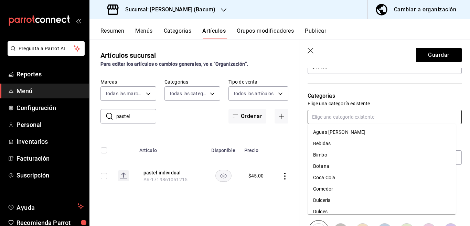
click at [340, 119] on input "text" at bounding box center [385, 117] width 154 height 14
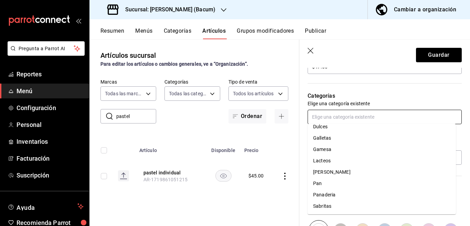
scroll to position [85, 0]
click at [326, 193] on li "Panaderia" at bounding box center [382, 194] width 148 height 11
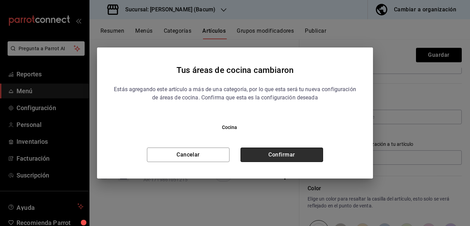
click at [299, 157] on button "Confirmar" at bounding box center [282, 155] width 83 height 14
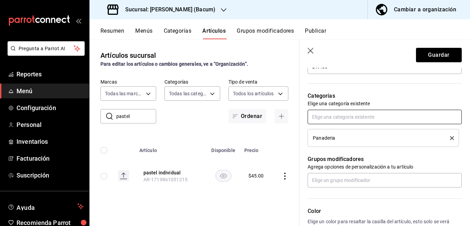
scroll to position [224, 0]
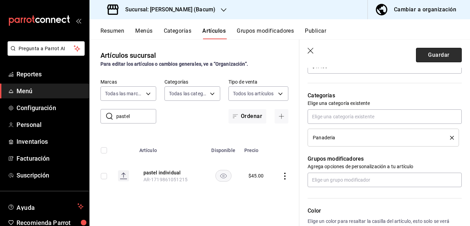
click at [416, 56] on button "Guardar" at bounding box center [439, 55] width 46 height 14
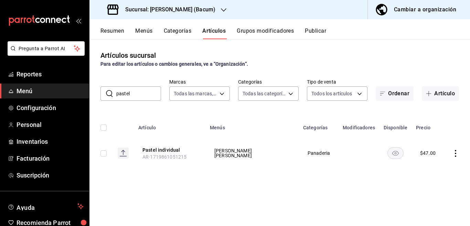
click at [141, 97] on input "pastel" at bounding box center [138, 94] width 45 height 14
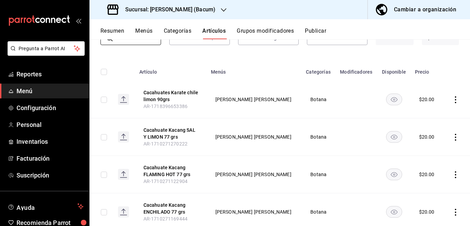
scroll to position [77, 0]
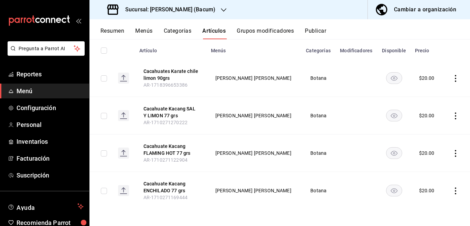
click at [178, 31] on button "Categorías" at bounding box center [178, 34] width 28 height 12
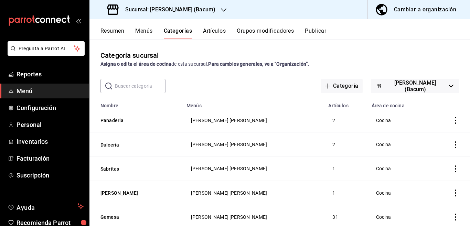
click at [211, 33] on button "Artículos" at bounding box center [214, 34] width 23 height 12
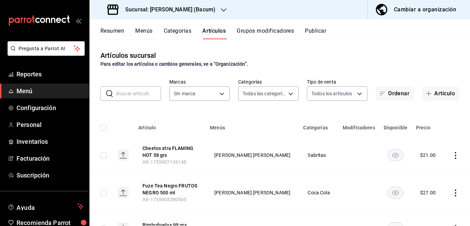
click at [143, 92] on input "text" at bounding box center [138, 94] width 45 height 14
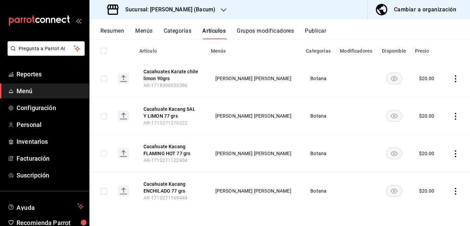
scroll to position [77, 0]
click at [455, 191] on icon "actions" at bounding box center [455, 191] width 1 height 7
click at [428, 178] on span "Editar" at bounding box center [429, 179] width 18 height 7
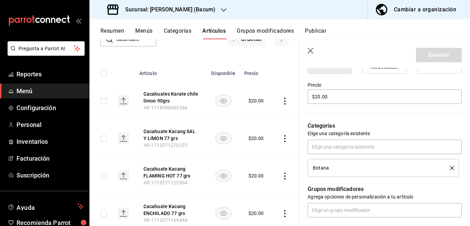
scroll to position [196, 0]
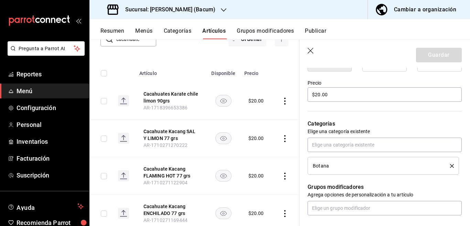
click at [450, 166] on icon "delete" at bounding box center [452, 166] width 4 height 4
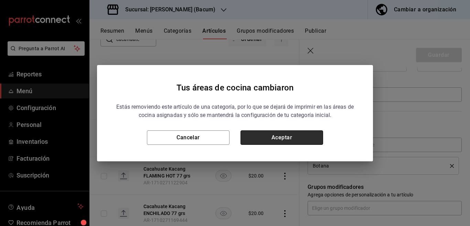
click at [298, 135] on button "Aceptar" at bounding box center [282, 138] width 83 height 14
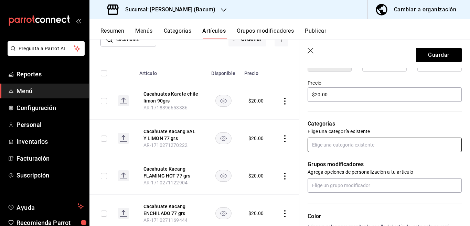
click at [338, 147] on input "text" at bounding box center [385, 145] width 154 height 14
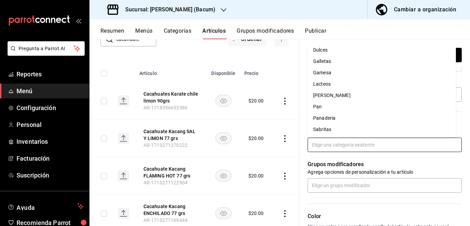
scroll to position [85, 0]
click at [325, 130] on li "Sabritas" at bounding box center [382, 129] width 148 height 11
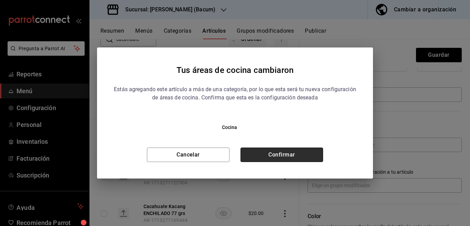
click at [295, 158] on button "Confirmar" at bounding box center [282, 155] width 83 height 14
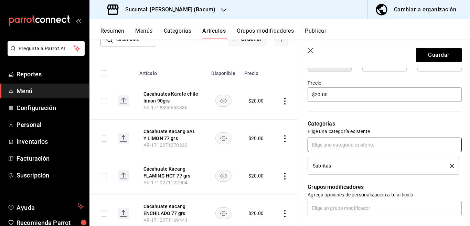
scroll to position [196, 0]
click at [426, 55] on button "Guardar" at bounding box center [439, 55] width 46 height 14
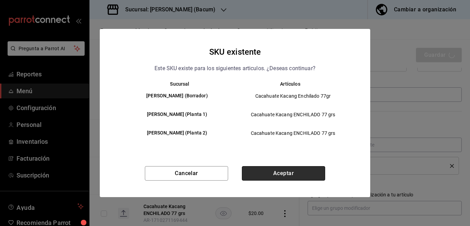
click at [288, 173] on button "Aceptar" at bounding box center [283, 173] width 83 height 14
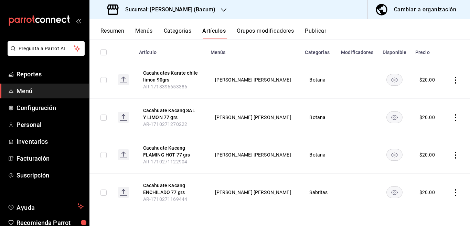
scroll to position [77, 0]
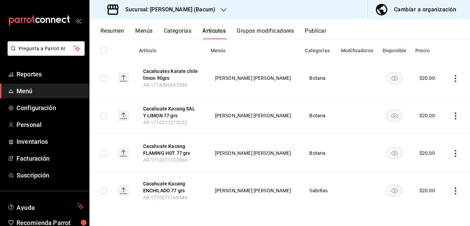
click at [452, 153] on icon "actions" at bounding box center [455, 153] width 7 height 7
click at [427, 168] on span "Editar" at bounding box center [429, 169] width 18 height 7
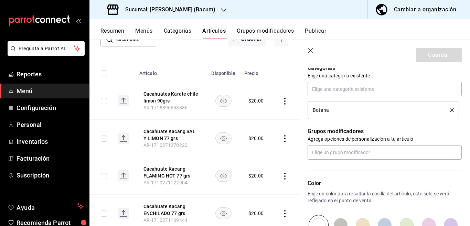
scroll to position [224, 0]
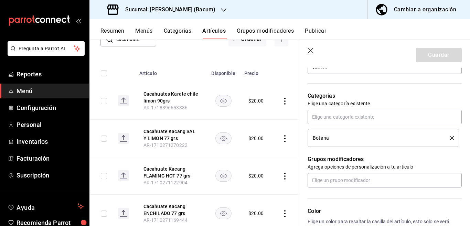
click at [450, 137] on icon "delete" at bounding box center [452, 138] width 4 height 4
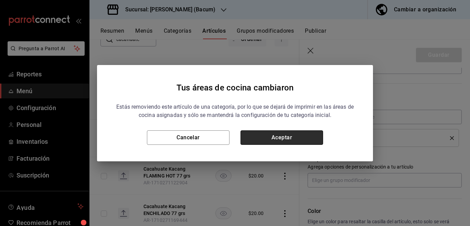
click at [301, 135] on button "Aceptar" at bounding box center [282, 138] width 83 height 14
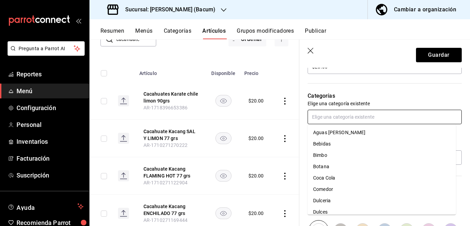
click at [356, 117] on input "text" at bounding box center [385, 117] width 154 height 14
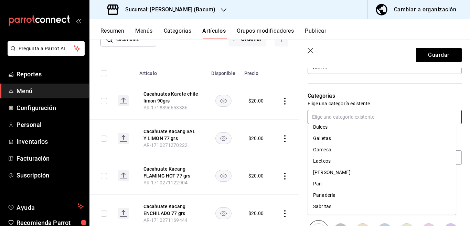
scroll to position [85, 0]
click at [325, 206] on li "Sabritas" at bounding box center [382, 206] width 148 height 11
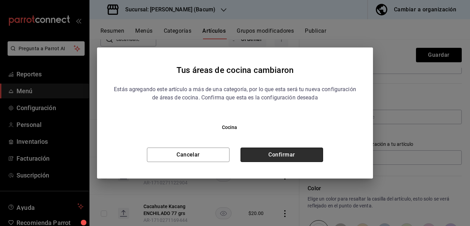
click at [300, 152] on button "Confirmar" at bounding box center [282, 155] width 83 height 14
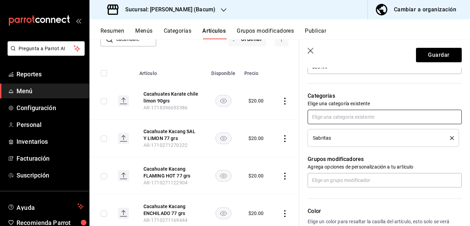
scroll to position [224, 0]
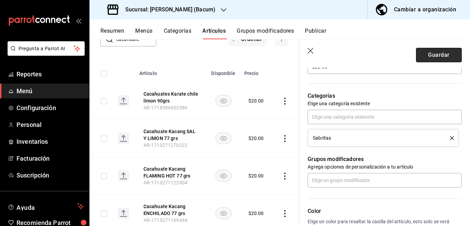
click at [430, 54] on button "Guardar" at bounding box center [439, 55] width 46 height 14
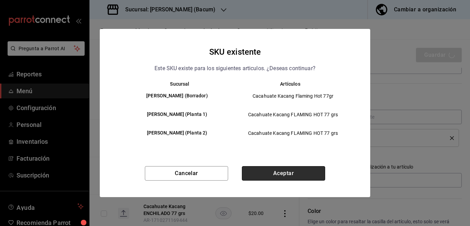
click at [295, 173] on button "Aceptar" at bounding box center [283, 173] width 83 height 14
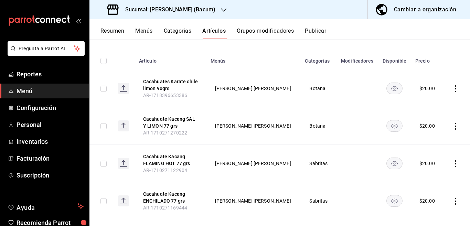
scroll to position [77, 0]
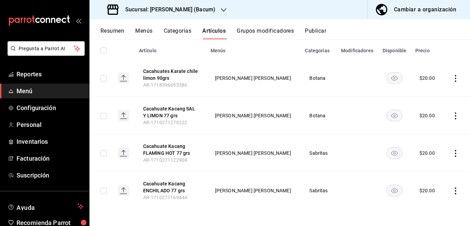
click at [452, 116] on icon "actions" at bounding box center [455, 116] width 7 height 7
click at [428, 132] on span "Editar" at bounding box center [429, 131] width 18 height 7
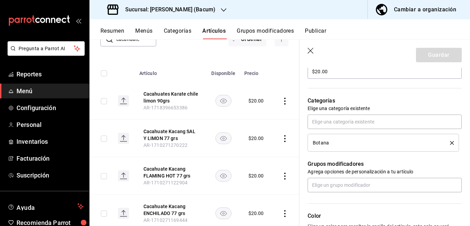
scroll to position [224, 0]
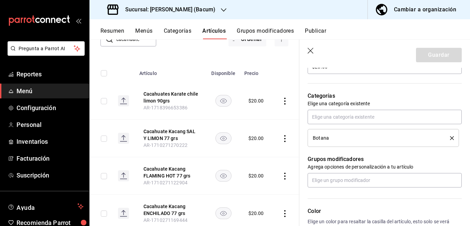
click at [450, 138] on icon "delete" at bounding box center [452, 138] width 4 height 4
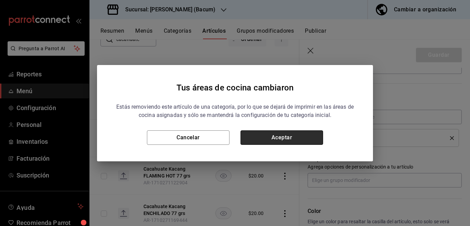
click at [304, 134] on button "Aceptar" at bounding box center [282, 138] width 83 height 14
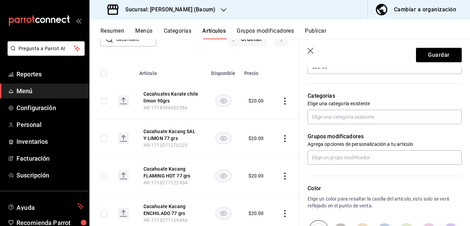
click at [348, 133] on p "Grupos modificadores" at bounding box center [385, 137] width 154 height 8
click at [349, 118] on input "text" at bounding box center [385, 117] width 154 height 14
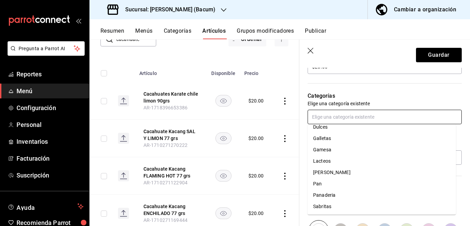
scroll to position [85, 0]
click at [323, 205] on li "Sabritas" at bounding box center [382, 206] width 148 height 11
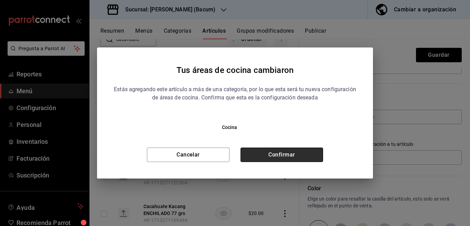
click at [300, 152] on button "Confirmar" at bounding box center [282, 155] width 83 height 14
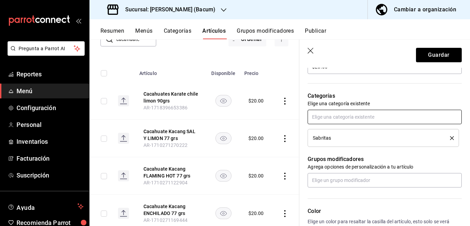
scroll to position [224, 0]
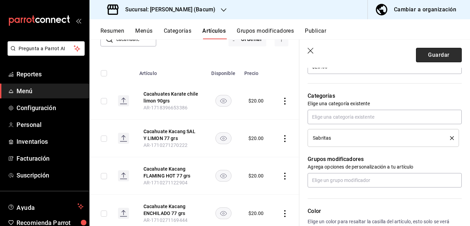
click at [425, 56] on button "Guardar" at bounding box center [439, 55] width 46 height 14
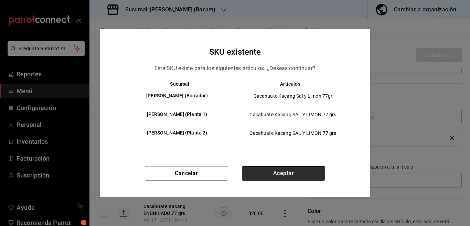
click at [295, 171] on button "Aceptar" at bounding box center [283, 173] width 83 height 14
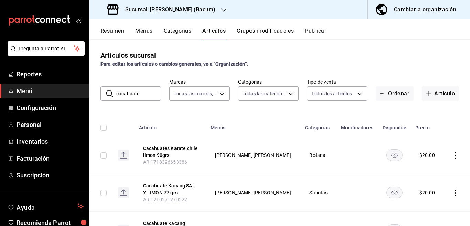
click at [152, 93] on input "cacahuate" at bounding box center [138, 94] width 45 height 14
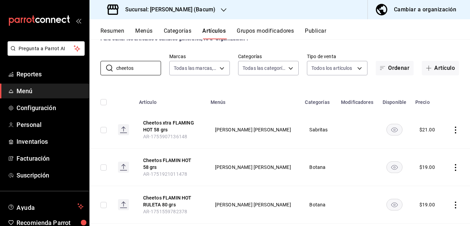
scroll to position [25, 0]
type input "cheetos"
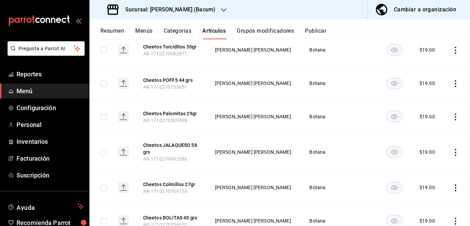
scroll to position [278, 0]
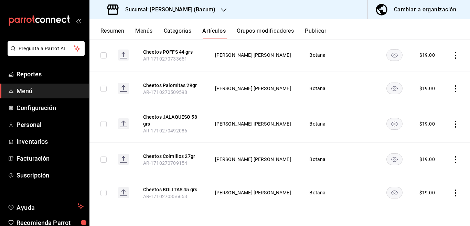
click at [452, 191] on icon "actions" at bounding box center [455, 193] width 7 height 7
click at [428, 178] on span "Editar" at bounding box center [429, 179] width 18 height 7
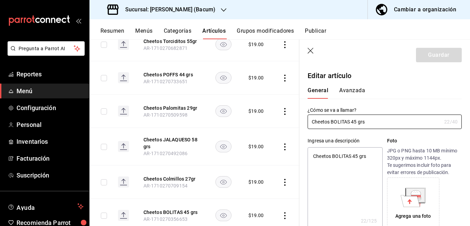
type textarea "x"
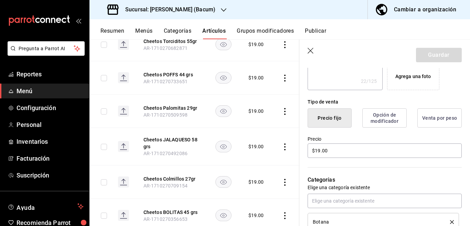
scroll to position [140, 0]
drag, startPoint x: 341, startPoint y: 148, endPoint x: 349, endPoint y: 152, distance: 8.5
click at [341, 148] on input "$19.00" at bounding box center [385, 151] width 154 height 14
type input "$1.00"
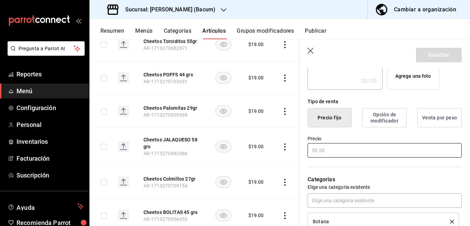
type input "$2.00"
type textarea "x"
type input "$21.00"
type textarea "x"
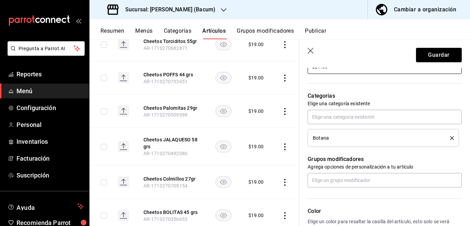
scroll to position [224, 0]
type input "$21.00"
click at [450, 138] on icon "delete" at bounding box center [452, 138] width 4 height 4
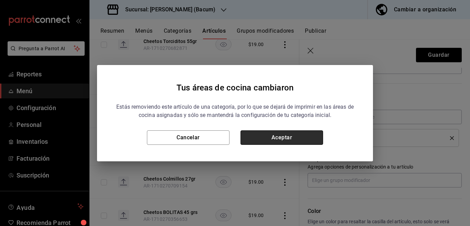
click at [302, 137] on button "Aceptar" at bounding box center [282, 138] width 83 height 14
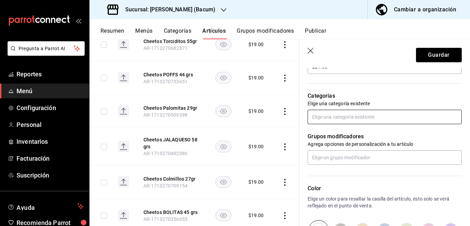
click at [352, 117] on input "text" at bounding box center [385, 117] width 154 height 14
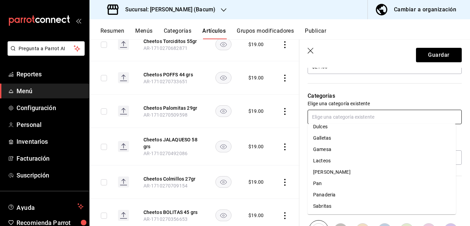
scroll to position [85, 0]
click at [324, 206] on li "Sabritas" at bounding box center [382, 205] width 148 height 11
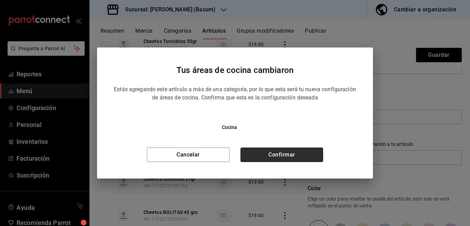
click at [286, 157] on button "Confirmar" at bounding box center [282, 155] width 83 height 14
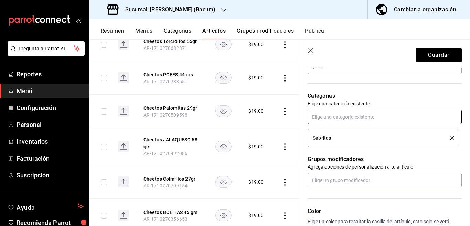
scroll to position [224, 0]
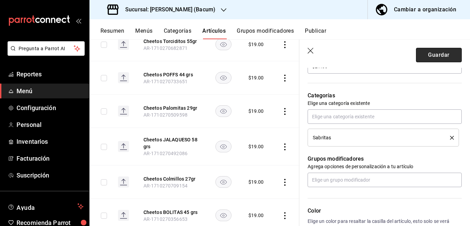
click at [428, 56] on button "Guardar" at bounding box center [439, 55] width 46 height 14
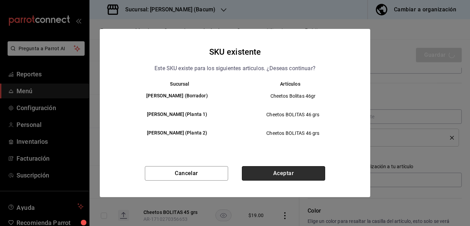
click at [298, 171] on button "Aceptar" at bounding box center [283, 173] width 83 height 14
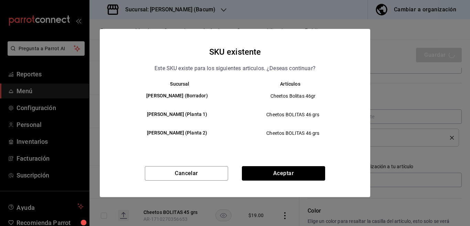
type textarea "x"
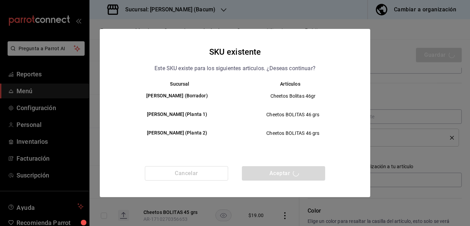
type textarea "x"
type input "AR-1756089135902"
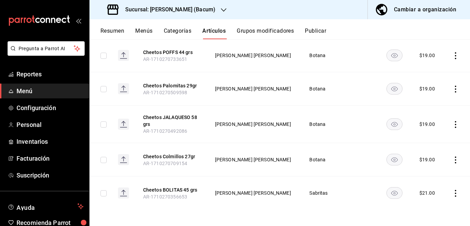
scroll to position [278, 0]
click at [452, 158] on icon "actions" at bounding box center [455, 159] width 7 height 7
click at [426, 174] on span "Editar" at bounding box center [429, 175] width 18 height 7
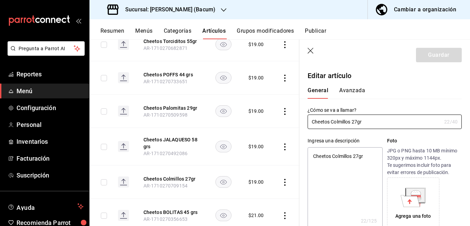
type textarea "x"
type input "$19.00"
click at [372, 158] on textarea "Cheetos Colmillos 27gr" at bounding box center [345, 188] width 75 height 83
type textarea "x"
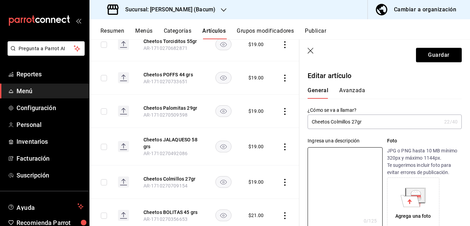
click at [375, 122] on input "Cheetos Colmillos 27gr" at bounding box center [375, 122] width 134 height 14
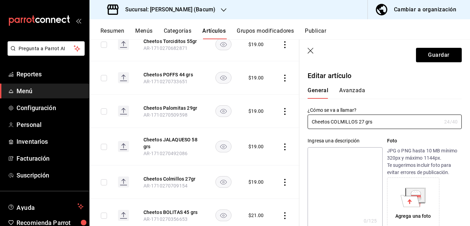
type input "Cheetos COLMILLOS 27 grs"
click at [336, 152] on textarea at bounding box center [345, 188] width 75 height 83
paste textarea "Cheetos COLMILLOS 27 grs"
type textarea "Cheetos COLMILLOS 27 grs"
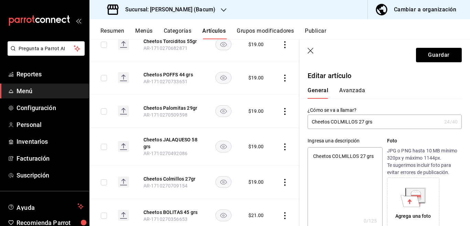
type textarea "x"
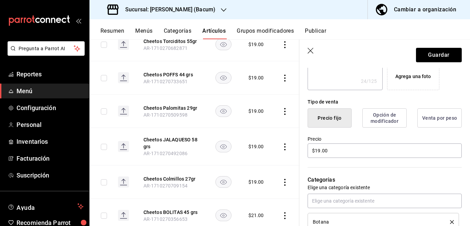
type textarea "Cheetos COLMILLOS 27 grs"
click at [336, 152] on input "$19.00" at bounding box center [385, 151] width 154 height 14
type textarea "x"
type input "$1.00"
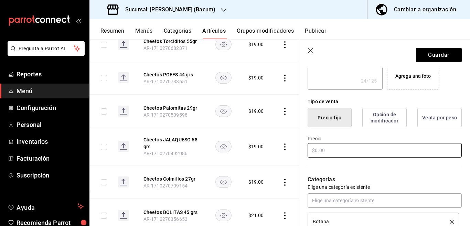
type input "$2.00"
type textarea "x"
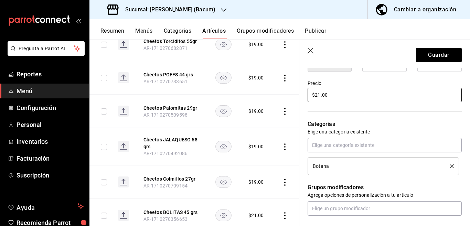
scroll to position [224, 0]
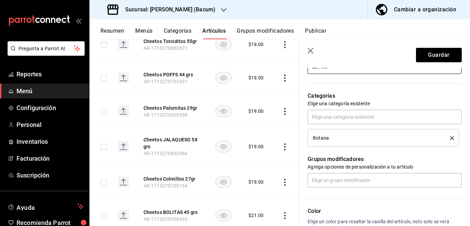
type input "$21.00"
click at [450, 137] on icon "delete" at bounding box center [452, 138] width 4 height 4
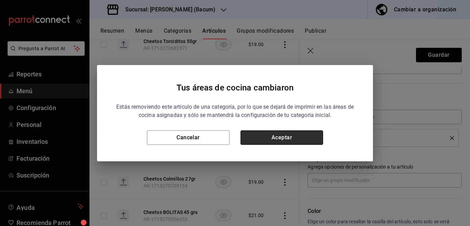
click at [312, 138] on button "Aceptar" at bounding box center [282, 138] width 83 height 14
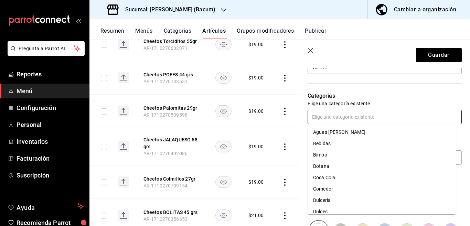
click at [375, 119] on input "text" at bounding box center [385, 117] width 154 height 14
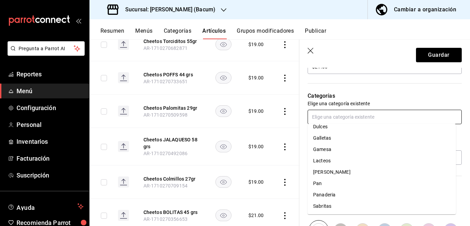
scroll to position [85, 0]
click at [328, 205] on li "Sabritas" at bounding box center [382, 205] width 148 height 11
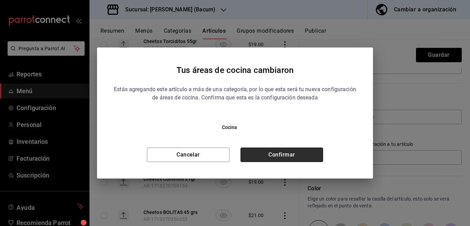
click at [298, 155] on button "Confirmar" at bounding box center [282, 155] width 83 height 14
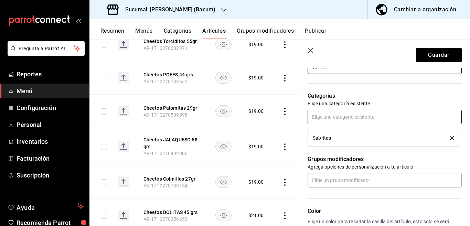
scroll to position [224, 0]
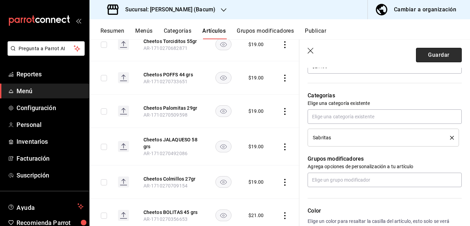
click at [423, 55] on button "Guardar" at bounding box center [439, 55] width 46 height 14
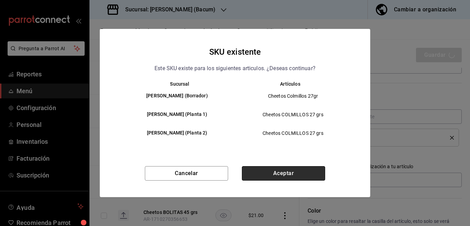
click at [271, 169] on button "Aceptar" at bounding box center [283, 173] width 83 height 14
type textarea "x"
type input "AR-1756089245899"
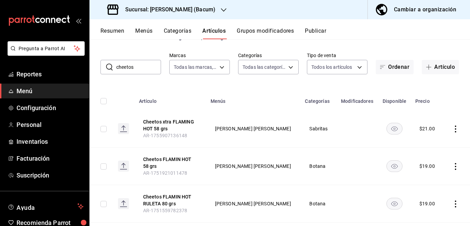
scroll to position [28, 0]
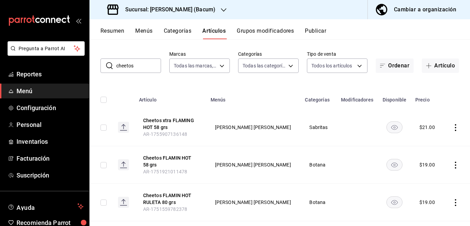
click at [452, 165] on icon "actions" at bounding box center [455, 165] width 7 height 7
click at [427, 179] on span "Editar" at bounding box center [429, 179] width 18 height 7
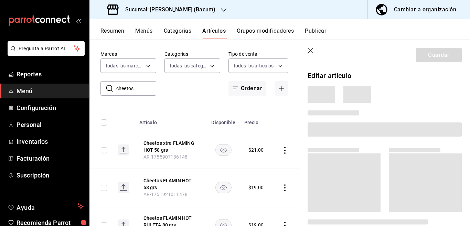
scroll to position [28, 0]
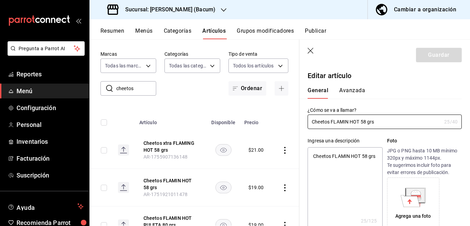
type textarea "x"
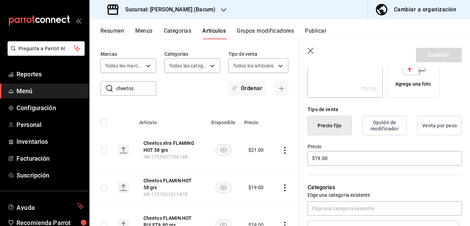
scroll to position [140, 0]
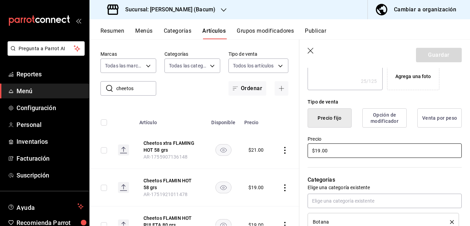
click at [350, 150] on input "$19.00" at bounding box center [385, 151] width 154 height 14
type input "$1.00"
type input "$2.00"
type textarea "x"
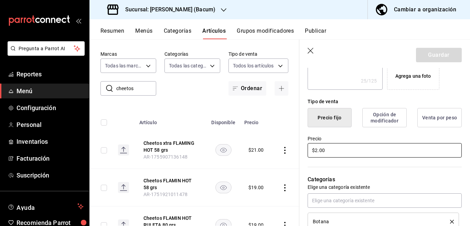
type input "$21.00"
type textarea "x"
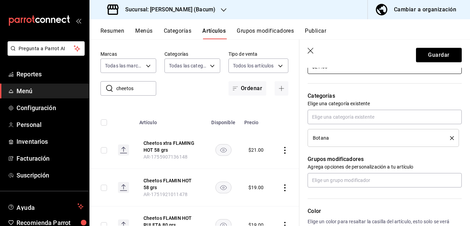
scroll to position [224, 0]
type input "$21.00"
click at [450, 137] on icon "delete" at bounding box center [452, 138] width 4 height 4
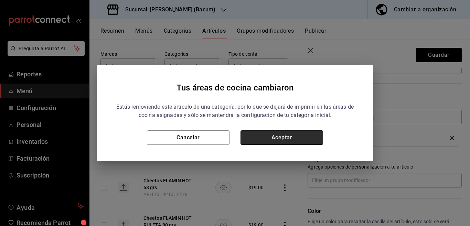
click at [293, 138] on button "Aceptar" at bounding box center [282, 138] width 83 height 14
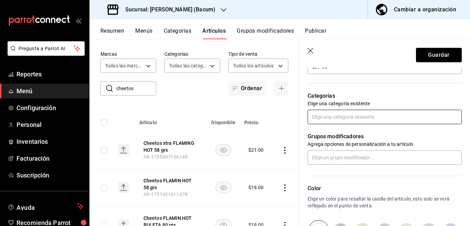
click at [342, 118] on input "text" at bounding box center [385, 117] width 154 height 14
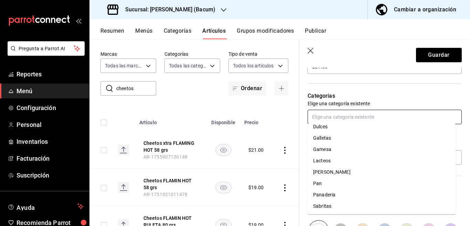
scroll to position [85, 0]
click at [321, 205] on li "Sabritas" at bounding box center [382, 205] width 148 height 11
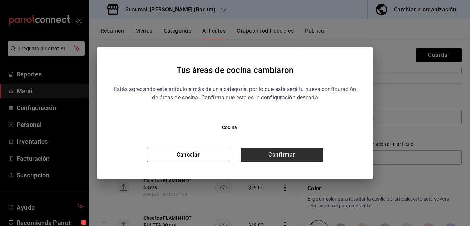
click at [305, 155] on button "Confirmar" at bounding box center [282, 155] width 83 height 14
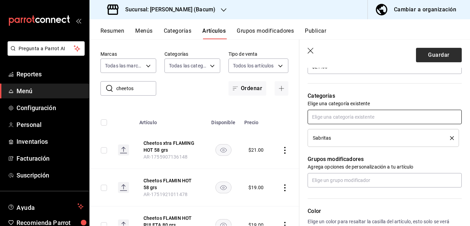
scroll to position [224, 0]
click at [434, 56] on button "Guardar" at bounding box center [439, 55] width 46 height 14
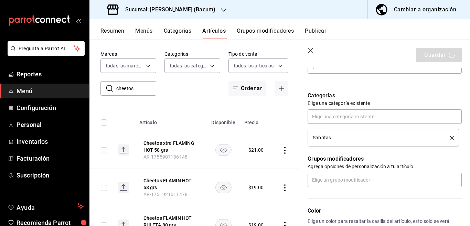
type textarea "x"
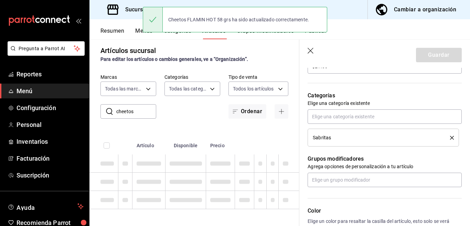
type textarea "x"
type input "AR-1756089278488"
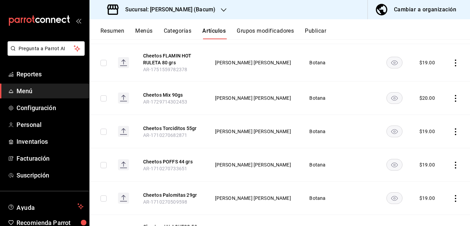
scroll to position [196, 0]
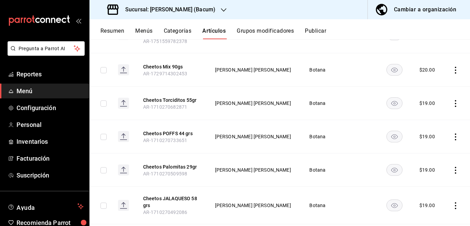
click at [452, 170] on icon "actions" at bounding box center [455, 170] width 7 height 7
click at [429, 179] on span "Editar" at bounding box center [429, 179] width 18 height 7
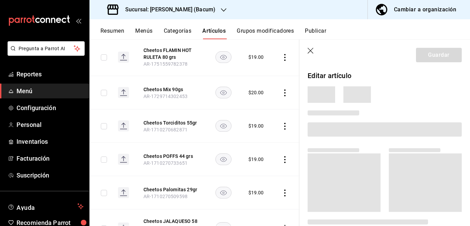
scroll to position [196, 0]
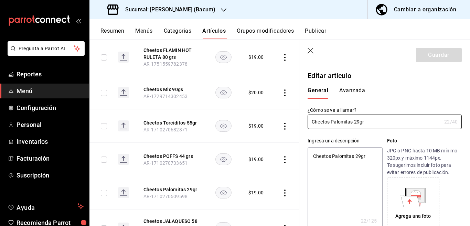
type textarea "x"
type input "$19.00"
type textarea "x"
click at [367, 157] on textarea "Cheetos Palomitas 29gr" at bounding box center [345, 188] width 75 height 83
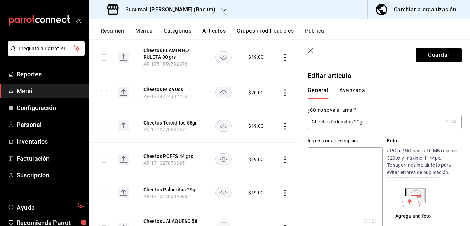
click at [377, 122] on input "Cheetos Palomitas 29gr" at bounding box center [375, 122] width 134 height 14
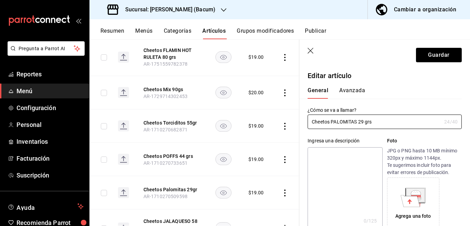
type input "Cheetos PALOMITAS 29 grs"
click at [344, 158] on textarea at bounding box center [345, 188] width 75 height 83
paste textarea "Cheetos PALOMITAS 29 grs"
type textarea "Cheetos PALOMITAS 29 grs"
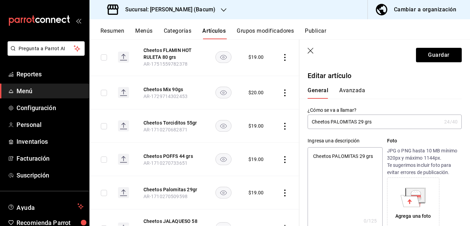
type textarea "x"
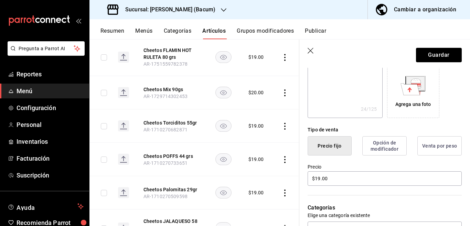
scroll to position [140, 0]
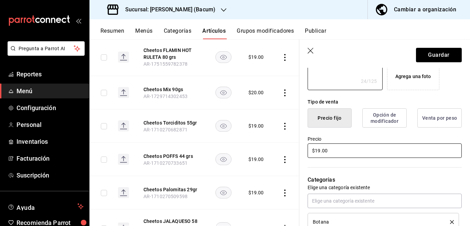
type textarea "Cheetos PALOMITAS 29 grs"
type textarea "x"
click at [345, 155] on input "$19.00" at bounding box center [385, 151] width 154 height 14
type input "$1.00"
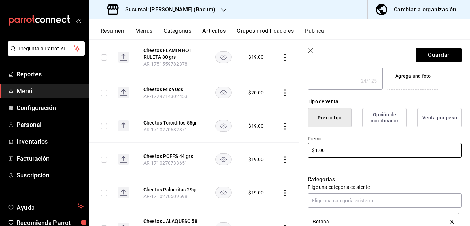
type textarea "x"
type input "$21.00"
type textarea "x"
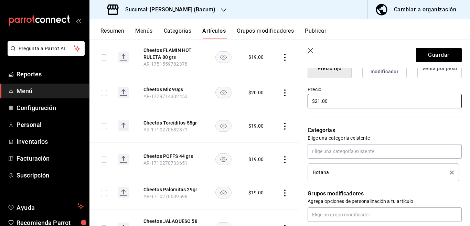
scroll to position [196, 0]
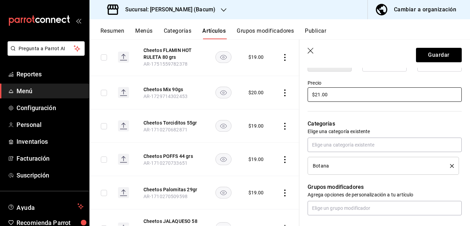
type input "$21.00"
click at [450, 166] on icon "delete" at bounding box center [452, 166] width 4 height 4
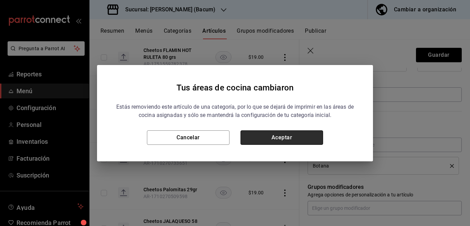
click at [293, 135] on button "Aceptar" at bounding box center [282, 138] width 83 height 14
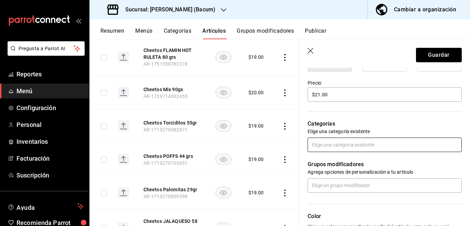
click at [333, 146] on input "text" at bounding box center [385, 145] width 154 height 14
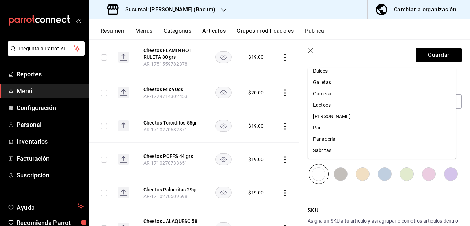
scroll to position [85, 0]
click at [325, 149] on li "Sabritas" at bounding box center [382, 150] width 148 height 11
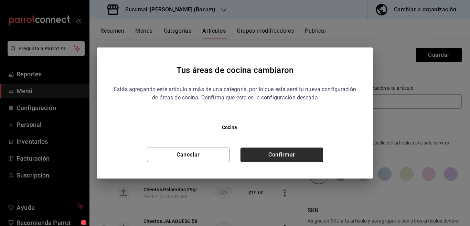
click at [314, 153] on button "Confirmar" at bounding box center [282, 155] width 83 height 14
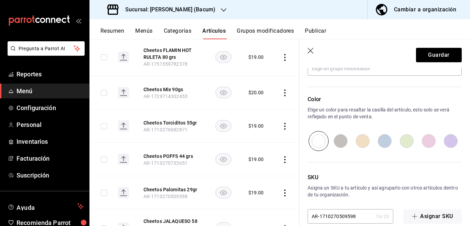
scroll to position [347, 0]
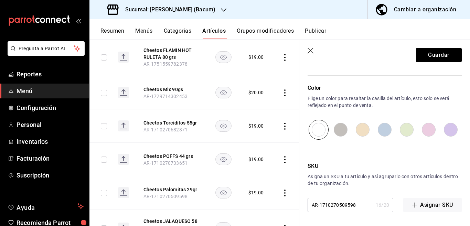
drag, startPoint x: 424, startPoint y: 53, endPoint x: 420, endPoint y: 55, distance: 3.5
click at [424, 53] on button "Guardar" at bounding box center [439, 55] width 46 height 14
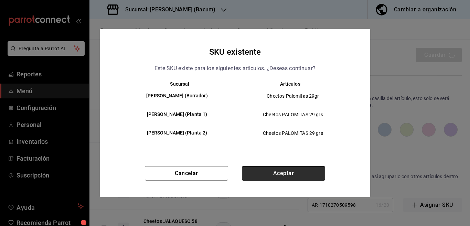
click at [292, 169] on button "Aceptar" at bounding box center [283, 173] width 83 height 14
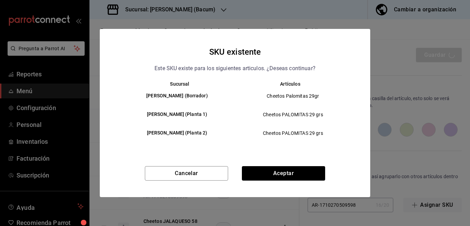
type textarea "x"
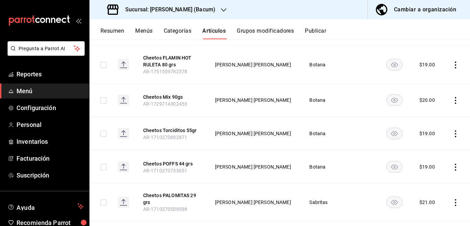
scroll to position [168, 0]
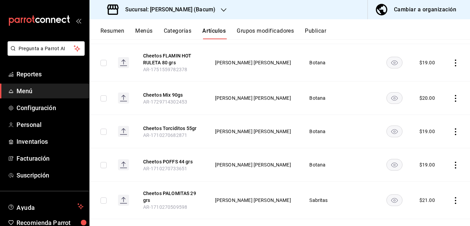
click at [452, 164] on icon "actions" at bounding box center [455, 165] width 7 height 7
click at [426, 178] on span "Editar" at bounding box center [429, 179] width 18 height 7
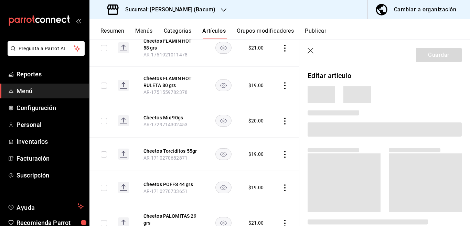
scroll to position [168, 0]
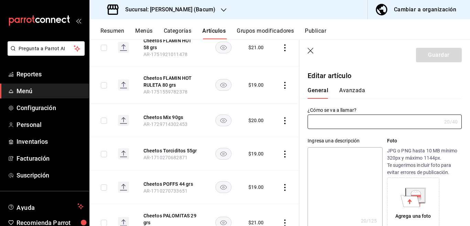
type input "Cheetos POFFS 44 grs"
type textarea "Cheetos POFFS 44 grs"
type textarea "x"
type input "AR-1710270733651"
type textarea "x"
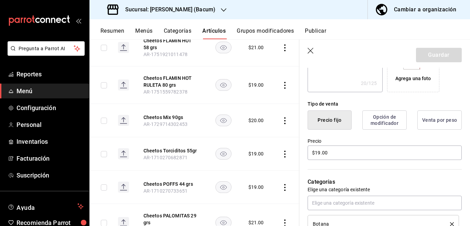
scroll to position [140, 0]
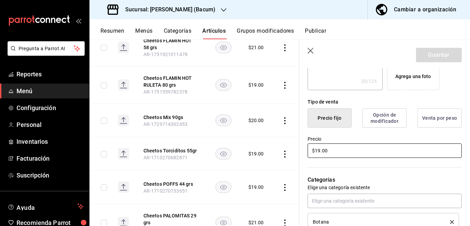
click at [351, 152] on input "$19.00" at bounding box center [385, 151] width 154 height 14
type input "$1.00"
type input "$2.00"
type textarea "x"
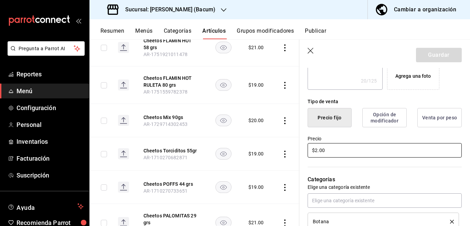
type input "$21.00"
type textarea "x"
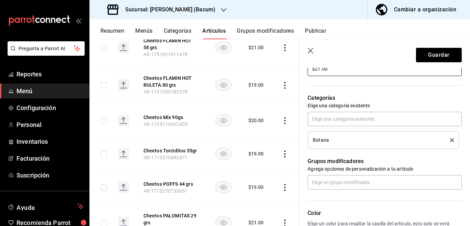
scroll to position [224, 0]
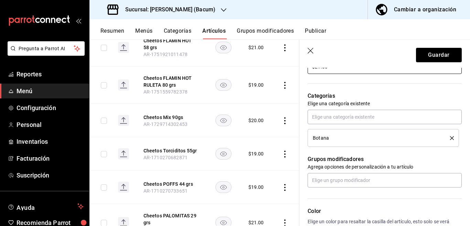
type input "$21.00"
click at [450, 137] on icon "delete" at bounding box center [452, 138] width 4 height 4
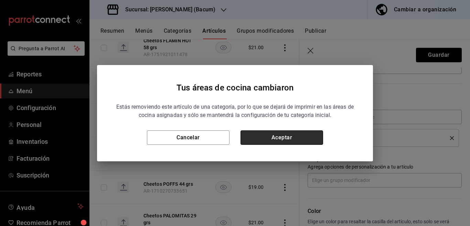
click at [302, 137] on button "Aceptar" at bounding box center [282, 138] width 83 height 14
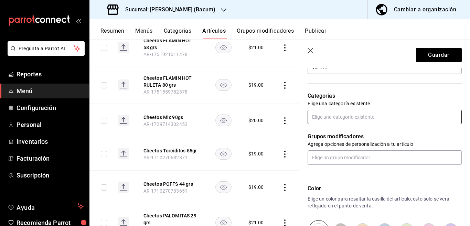
click at [342, 117] on input "text" at bounding box center [385, 117] width 154 height 14
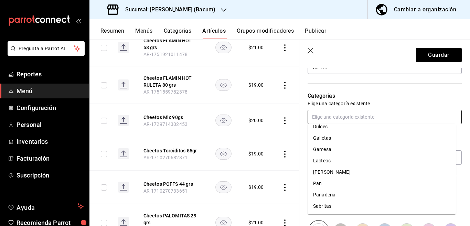
scroll to position [85, 0]
click at [320, 206] on li "Sabritas" at bounding box center [382, 205] width 148 height 11
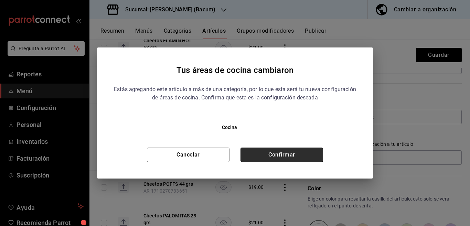
click at [299, 155] on button "Confirmar" at bounding box center [282, 155] width 83 height 14
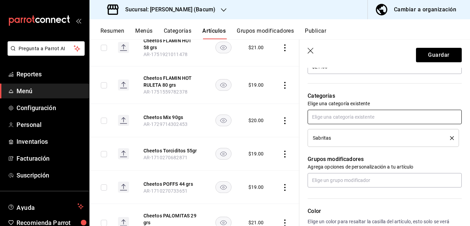
scroll to position [224, 0]
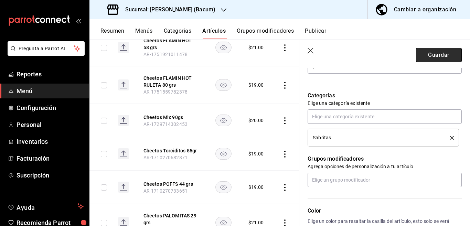
click at [422, 55] on button "Guardar" at bounding box center [439, 55] width 46 height 14
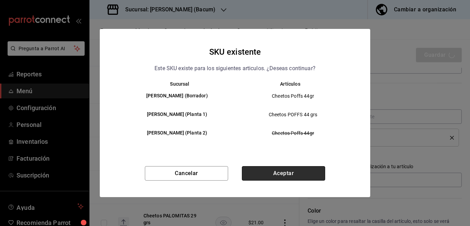
click at [296, 175] on button "Aceptar" at bounding box center [283, 173] width 83 height 14
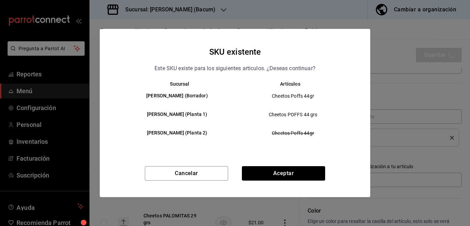
type textarea "x"
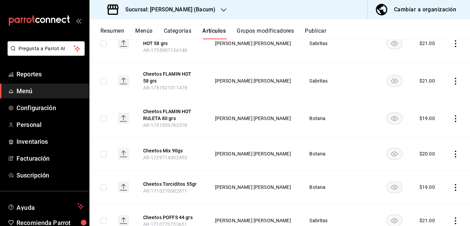
scroll to position [140, 0]
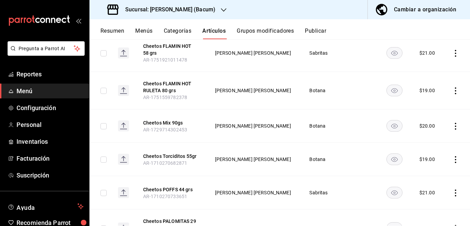
click at [452, 159] on icon "actions" at bounding box center [455, 159] width 7 height 7
click at [426, 176] on span "Editar" at bounding box center [429, 175] width 18 height 7
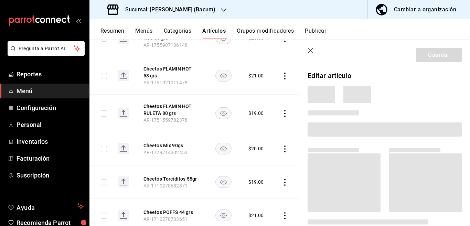
scroll to position [140, 0]
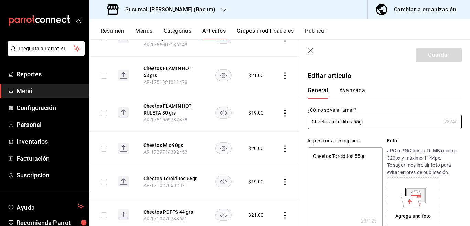
type textarea "x"
type input "$19.00"
type textarea "x"
click at [369, 157] on textarea "Cheetos Torciditos 55gr" at bounding box center [345, 188] width 75 height 83
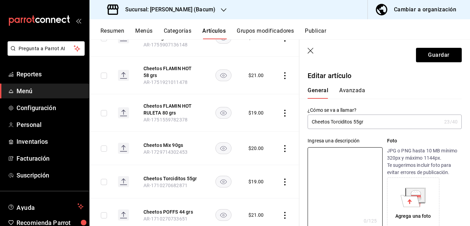
drag, startPoint x: 378, startPoint y: 114, endPoint x: 377, endPoint y: 117, distance: 3.5
click at [378, 114] on div "¿Cómo se va a llamar? Cheetos Torciditos 55gr 23 /40 ¿Cómo se va a llamar?" at bounding box center [385, 118] width 154 height 22
click at [377, 118] on input "Cheetos Torciditos 55gr" at bounding box center [375, 122] width 134 height 14
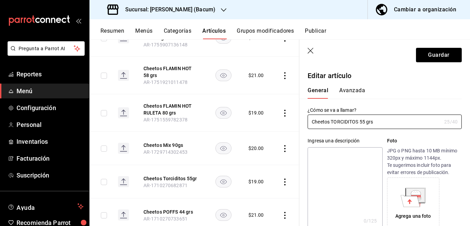
type input "Cheetos TORCIDITOS 55 grs"
click at [335, 154] on textarea at bounding box center [345, 188] width 75 height 83
paste textarea "Cheetos TORCIDITOS 55 grs"
type textarea "Cheetos TORCIDITOS 55 grs"
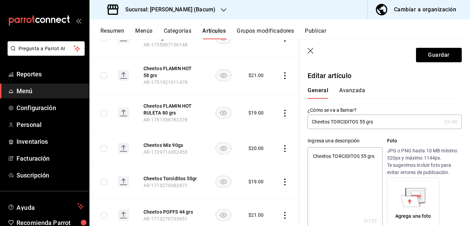
type textarea "x"
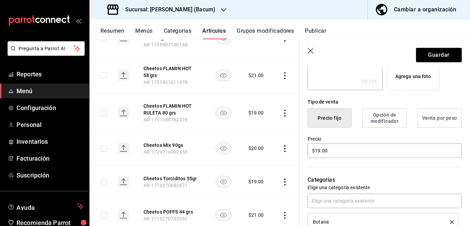
scroll to position [140, 0]
type textarea "Cheetos TORCIDITOS 55 grs"
type textarea "x"
click at [344, 150] on input "$19.00" at bounding box center [385, 151] width 154 height 14
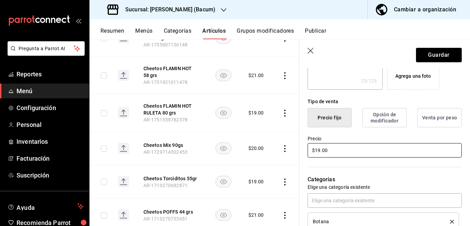
type input "$1.00"
type textarea "x"
type input "$21.00"
type textarea "x"
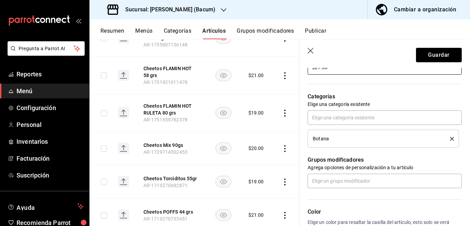
scroll to position [224, 0]
type input "$21.00"
click at [450, 138] on icon "delete" at bounding box center [452, 138] width 4 height 4
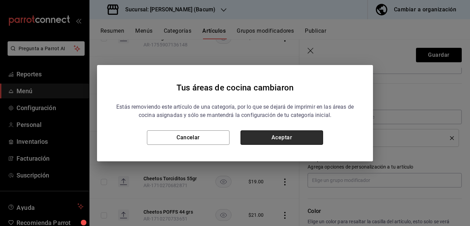
click at [299, 135] on button "Aceptar" at bounding box center [282, 138] width 83 height 14
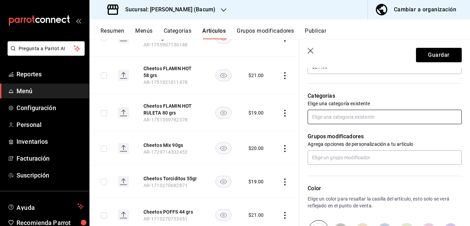
click at [361, 118] on input "text" at bounding box center [385, 117] width 154 height 14
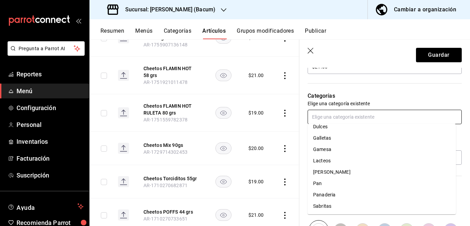
scroll to position [85, 0]
click at [325, 207] on li "Sabritas" at bounding box center [382, 205] width 148 height 11
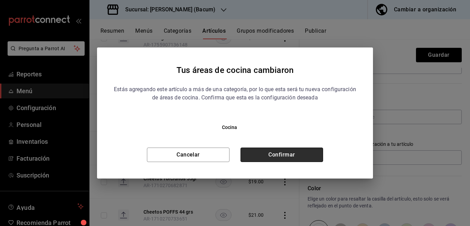
click at [312, 155] on button "Confirmar" at bounding box center [282, 155] width 83 height 14
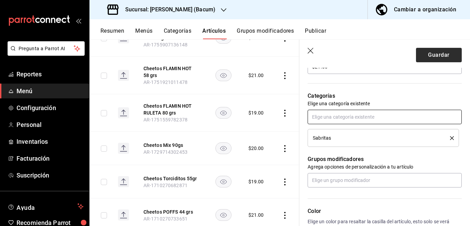
scroll to position [224, 0]
click at [427, 54] on button "Guardar" at bounding box center [439, 55] width 46 height 14
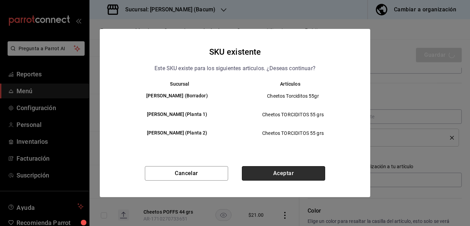
click at [285, 173] on button "Aceptar" at bounding box center [283, 173] width 83 height 14
type textarea "x"
type input "AR-1756089481413"
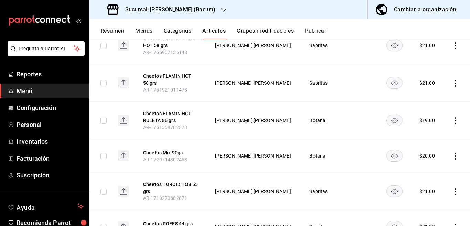
scroll to position [112, 0]
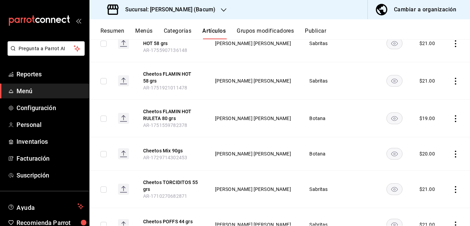
click at [452, 118] on icon "actions" at bounding box center [455, 118] width 7 height 7
click at [349, 122] on div at bounding box center [235, 113] width 470 height 226
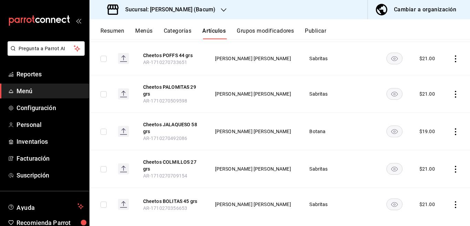
scroll to position [280, 0]
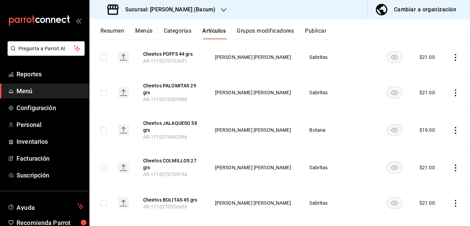
click at [452, 131] on icon "actions" at bounding box center [455, 130] width 7 height 7
click at [426, 145] on span "Editar" at bounding box center [429, 146] width 18 height 7
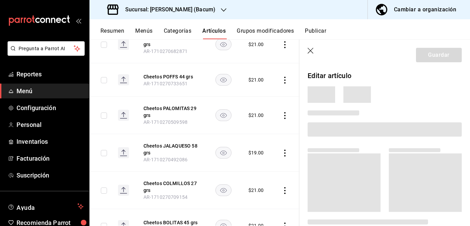
scroll to position [280, 0]
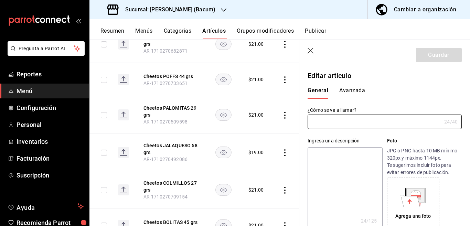
type input "Cheetos JALAQUESO 58 grs"
type textarea "Cheetos JALAQUESO 58 grs"
type textarea "x"
type input "AR-1710270492086"
type textarea "x"
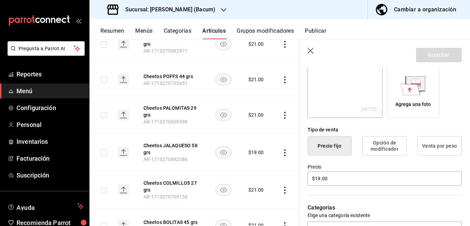
scroll to position [112, 0]
click at [341, 177] on input "$19.00" at bounding box center [385, 178] width 154 height 14
type input "$1.00"
type textarea "x"
type input "$21.00"
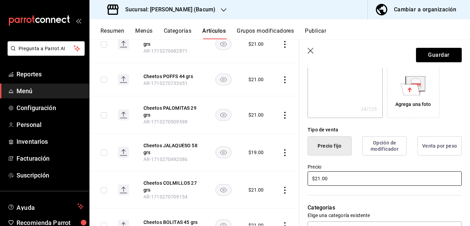
type textarea "x"
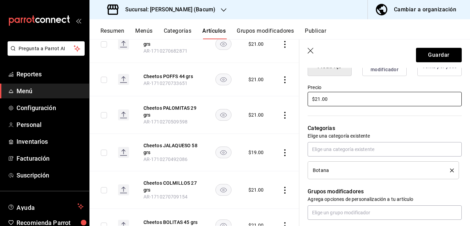
scroll to position [196, 0]
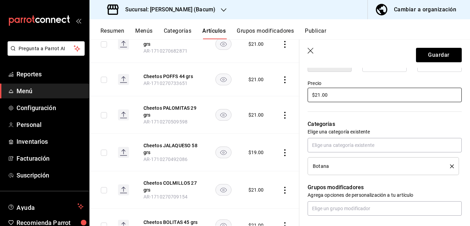
type input "$21.00"
click at [450, 166] on icon "delete" at bounding box center [452, 167] width 4 height 4
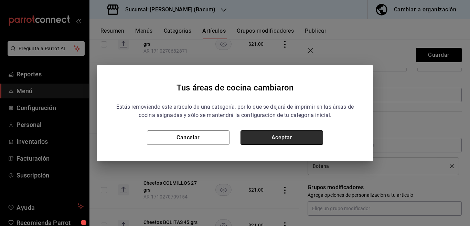
click at [297, 137] on button "Aceptar" at bounding box center [282, 138] width 83 height 14
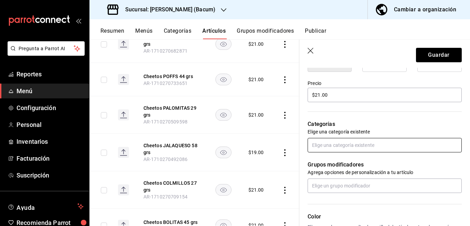
click at [328, 146] on input "text" at bounding box center [385, 145] width 154 height 14
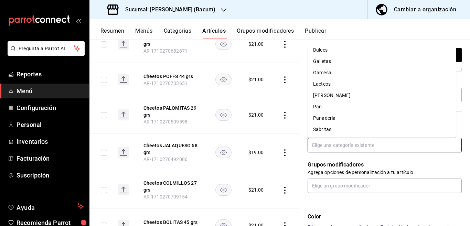
scroll to position [85, 0]
click at [324, 128] on li "Sabritas" at bounding box center [382, 129] width 148 height 11
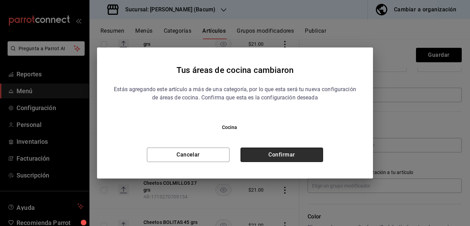
click at [287, 154] on button "Confirmar" at bounding box center [282, 155] width 83 height 14
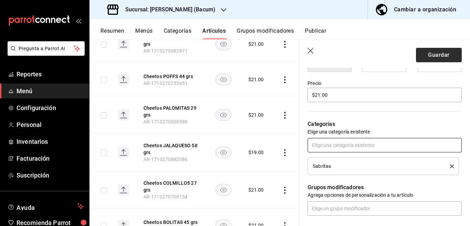
scroll to position [196, 0]
click at [426, 58] on button "Guardar" at bounding box center [439, 55] width 46 height 14
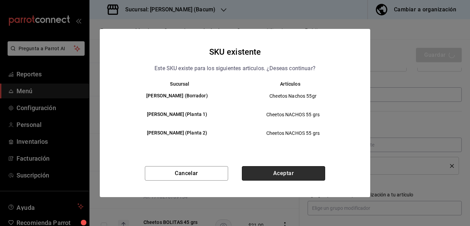
click at [281, 173] on button "Aceptar" at bounding box center [283, 173] width 83 height 14
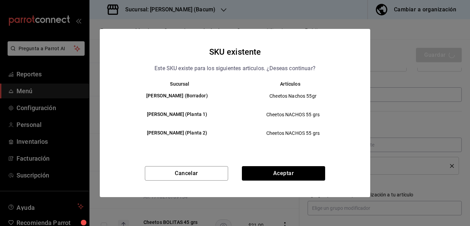
type textarea "x"
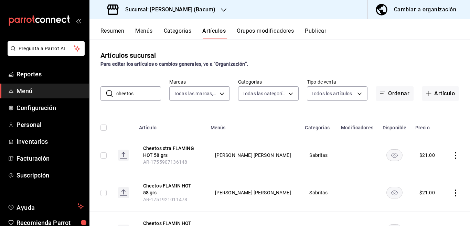
click at [221, 9] on icon "button" at bounding box center [224, 10] width 6 height 6
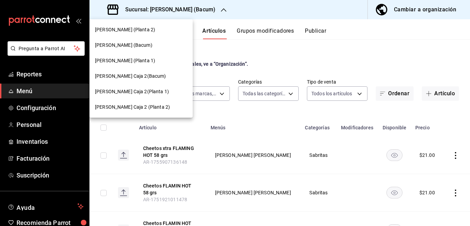
click at [110, 30] on span "[PERSON_NAME] (Planta 2)" at bounding box center [125, 29] width 60 height 7
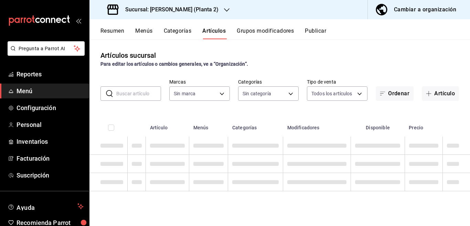
type input "0a344a3c-fcce-4fcf-bb08-a42dbda0db10,9ed52b48-08bf-4844-837c-c43c3957157e,2878f…"
type input "934ae7de-4970-466c-89d7-38e5712c0cf6"
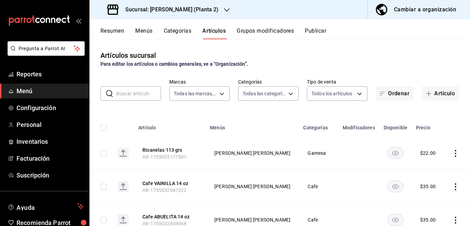
click at [138, 92] on input "text" at bounding box center [138, 94] width 45 height 14
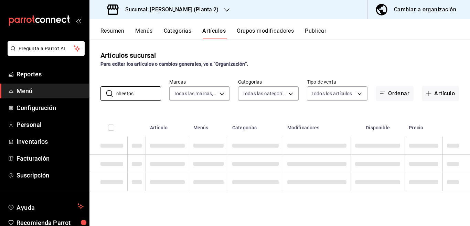
type input "cheetos"
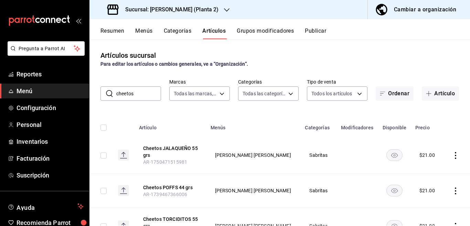
click at [224, 10] on icon "button" at bounding box center [227, 10] width 6 height 6
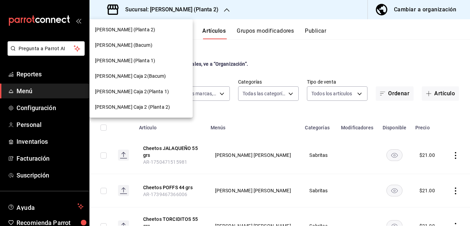
click at [122, 60] on span "[PERSON_NAME] (Planta 1)" at bounding box center [125, 60] width 60 height 7
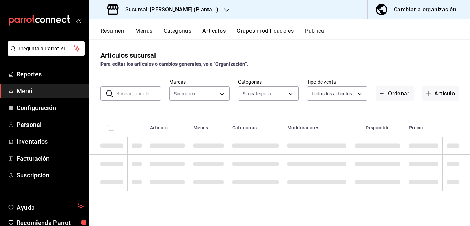
click at [459, 179] on td at bounding box center [457, 182] width 28 height 18
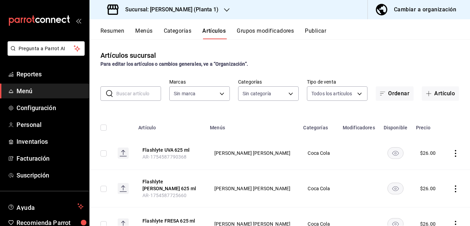
click at [140, 91] on input "text" at bounding box center [138, 94] width 45 height 14
type input "356542c1-221e-4c94-a6b3-04d8f49dc375,278fd8ea-84ce-43bc-83ee-0ec6e24ae962,18fd2…"
type input "0f3257ca-18d5-4715-a7b3-d9c79746efab"
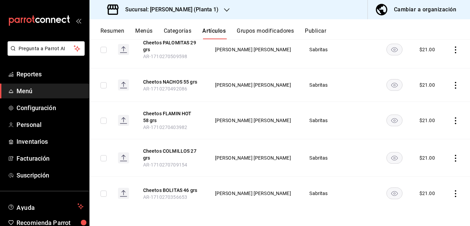
scroll to position [215, 0]
type input "cheetos"
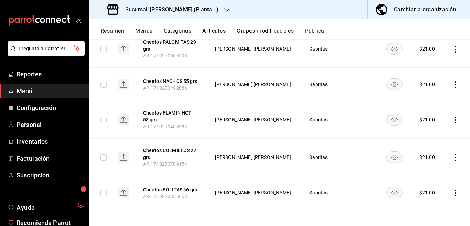
scroll to position [34, 0]
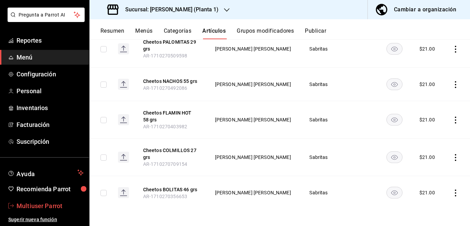
click at [38, 206] on span "Multiuser Parrot" at bounding box center [50, 205] width 67 height 9
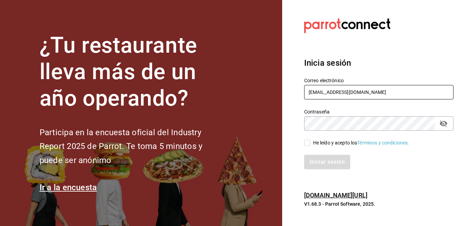
click at [367, 93] on input "Multiuser@yazaki.com" at bounding box center [378, 92] width 149 height 14
type input "Multiuser@inaricoah.com"
click at [306, 145] on input "He leído y acepto los Términos y condiciones." at bounding box center [307, 143] width 6 height 6
checkbox input "true"
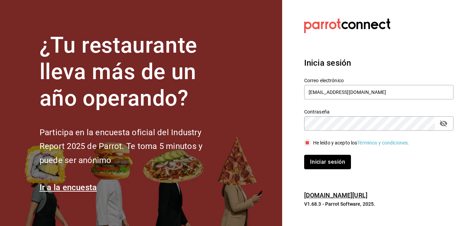
click at [312, 160] on button "Iniciar sesión" at bounding box center [327, 162] width 47 height 14
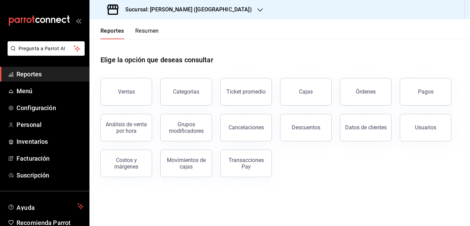
click at [258, 9] on icon "button" at bounding box center [261, 9] width 6 height 3
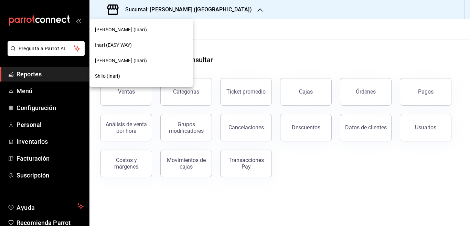
click at [115, 45] on span "Inari (EASY WAY)" at bounding box center [113, 45] width 37 height 7
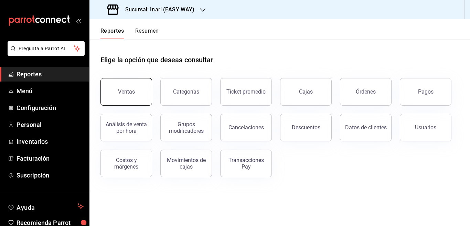
click at [131, 93] on div "Ventas" at bounding box center [126, 91] width 17 height 7
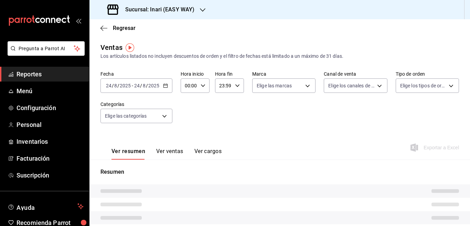
click at [167, 85] on \(Stroke\) "button" at bounding box center [166, 85] width 4 height 0
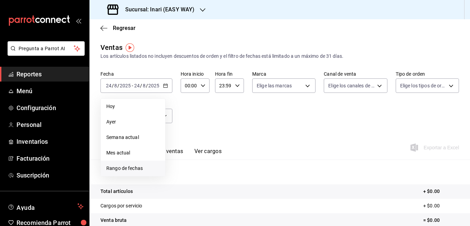
click at [125, 170] on span "Rango de fechas" at bounding box center [132, 168] width 53 height 7
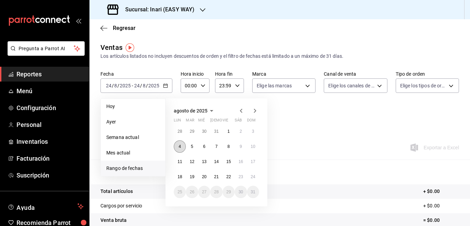
click at [180, 147] on abbr "4" at bounding box center [180, 146] width 2 height 5
click at [251, 145] on abbr "10" at bounding box center [253, 146] width 4 height 5
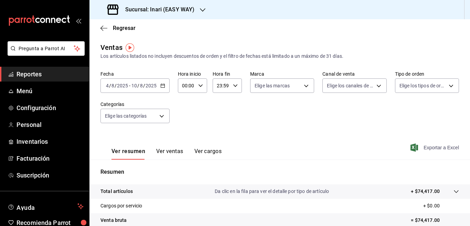
click at [426, 148] on span "Exportar a Excel" at bounding box center [435, 148] width 47 height 8
click at [161, 86] on icon "button" at bounding box center [162, 85] width 5 height 5
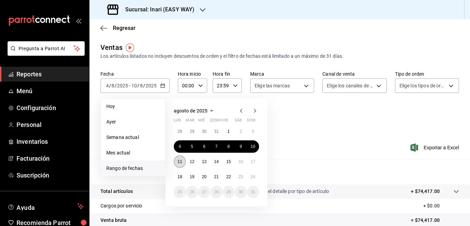
click at [181, 161] on abbr "11" at bounding box center [180, 161] width 4 height 5
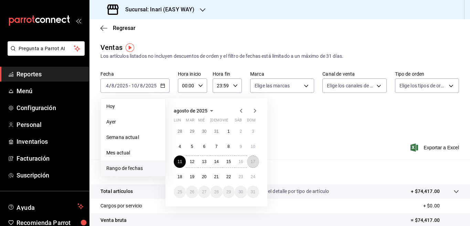
drag, startPoint x: 253, startPoint y: 161, endPoint x: 329, endPoint y: 134, distance: 79.9
click at [253, 160] on abbr "17" at bounding box center [253, 161] width 4 height 5
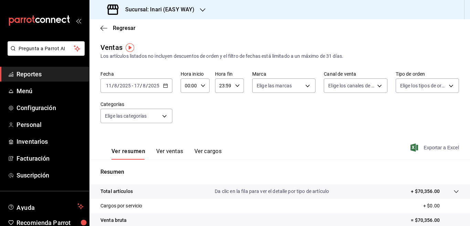
click at [425, 147] on span "Exportar a Excel" at bounding box center [435, 148] width 47 height 8
click at [166, 85] on icon "button" at bounding box center [165, 85] width 5 height 5
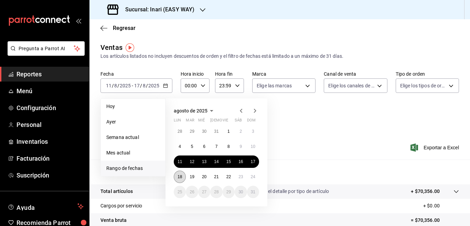
click at [178, 176] on abbr "18" at bounding box center [180, 177] width 4 height 5
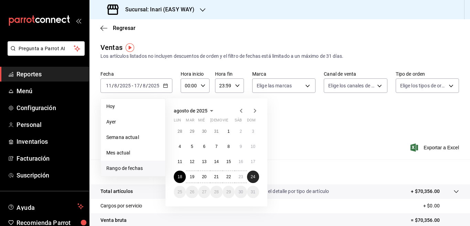
click at [255, 176] on abbr "24" at bounding box center [253, 177] width 4 height 5
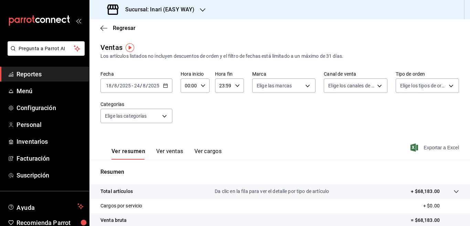
click at [429, 148] on span "Exportar a Excel" at bounding box center [435, 148] width 47 height 8
